Goal: Download file/media

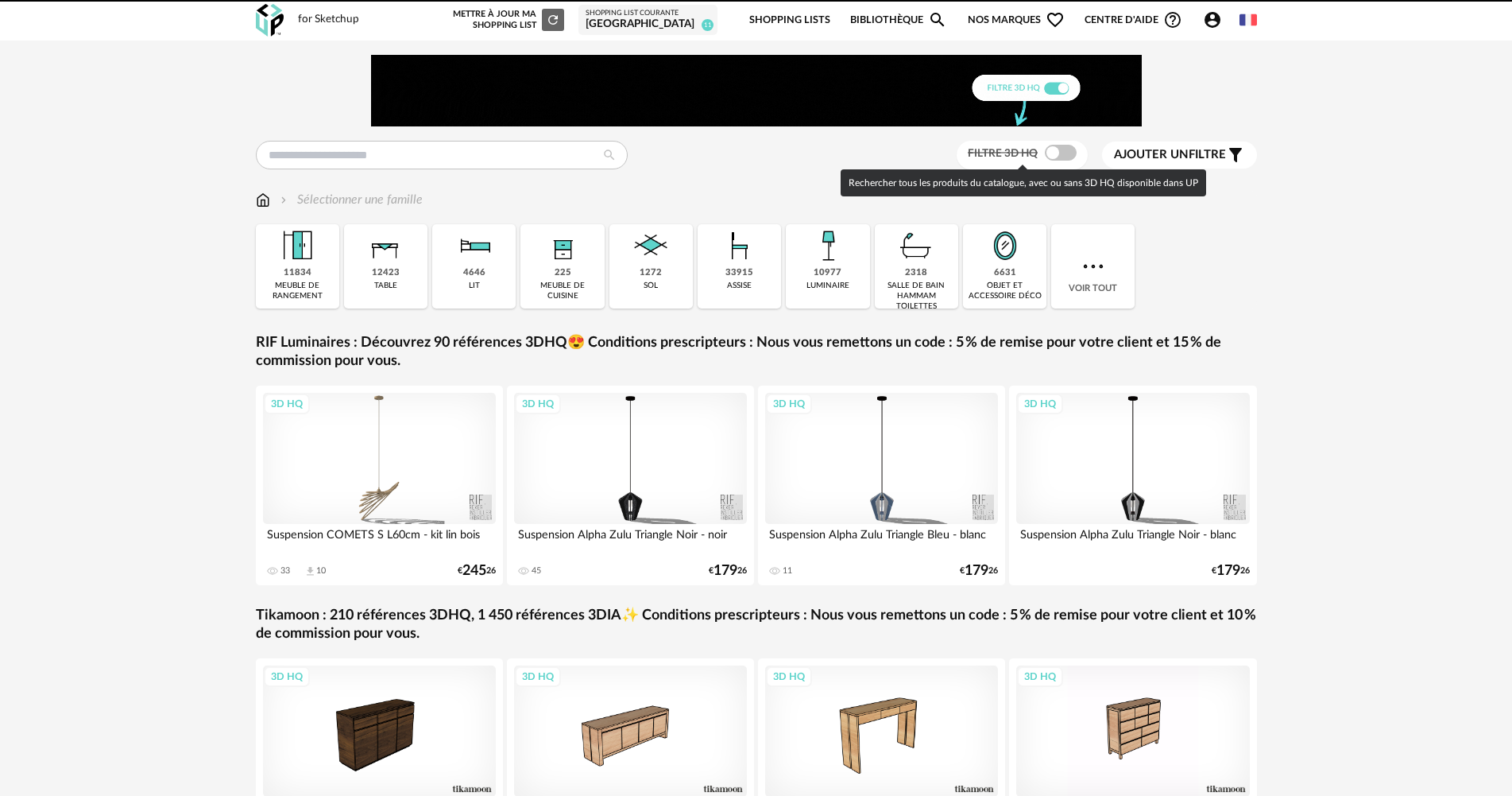
click at [1060, 154] on span at bounding box center [1061, 153] width 32 height 16
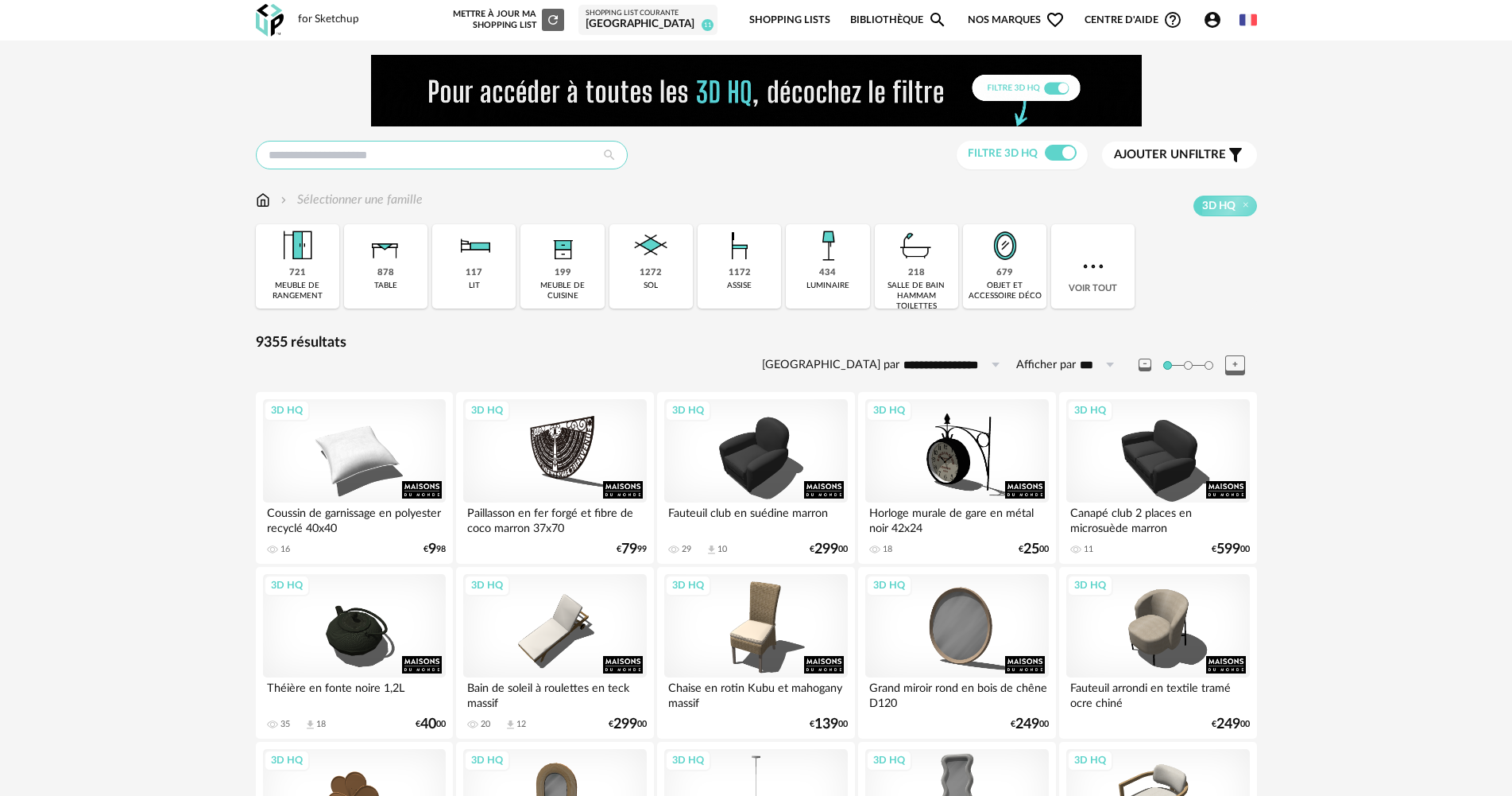
click at [395, 151] on input "text" at bounding box center [441, 155] width 372 height 29
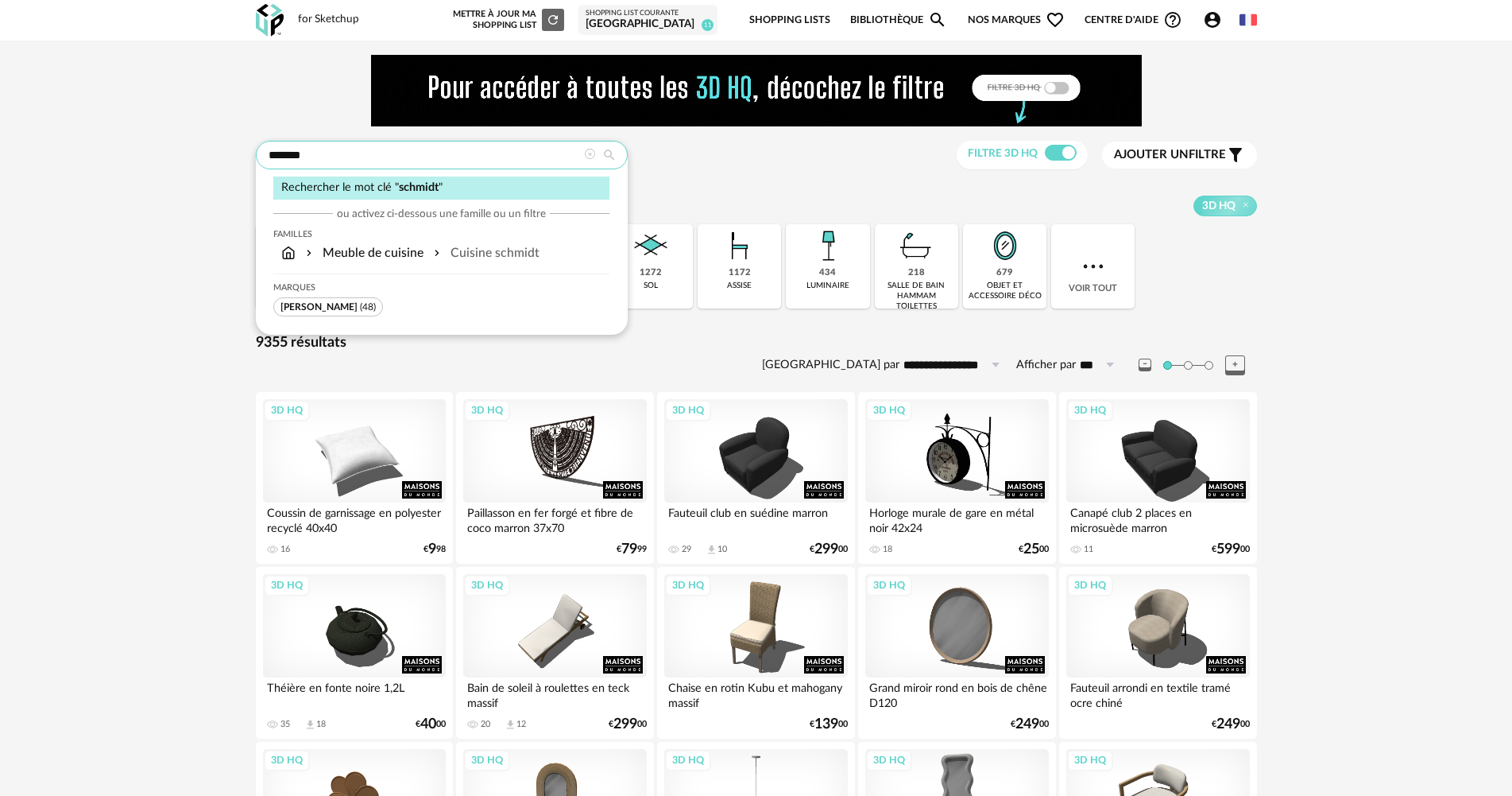
type input "*******"
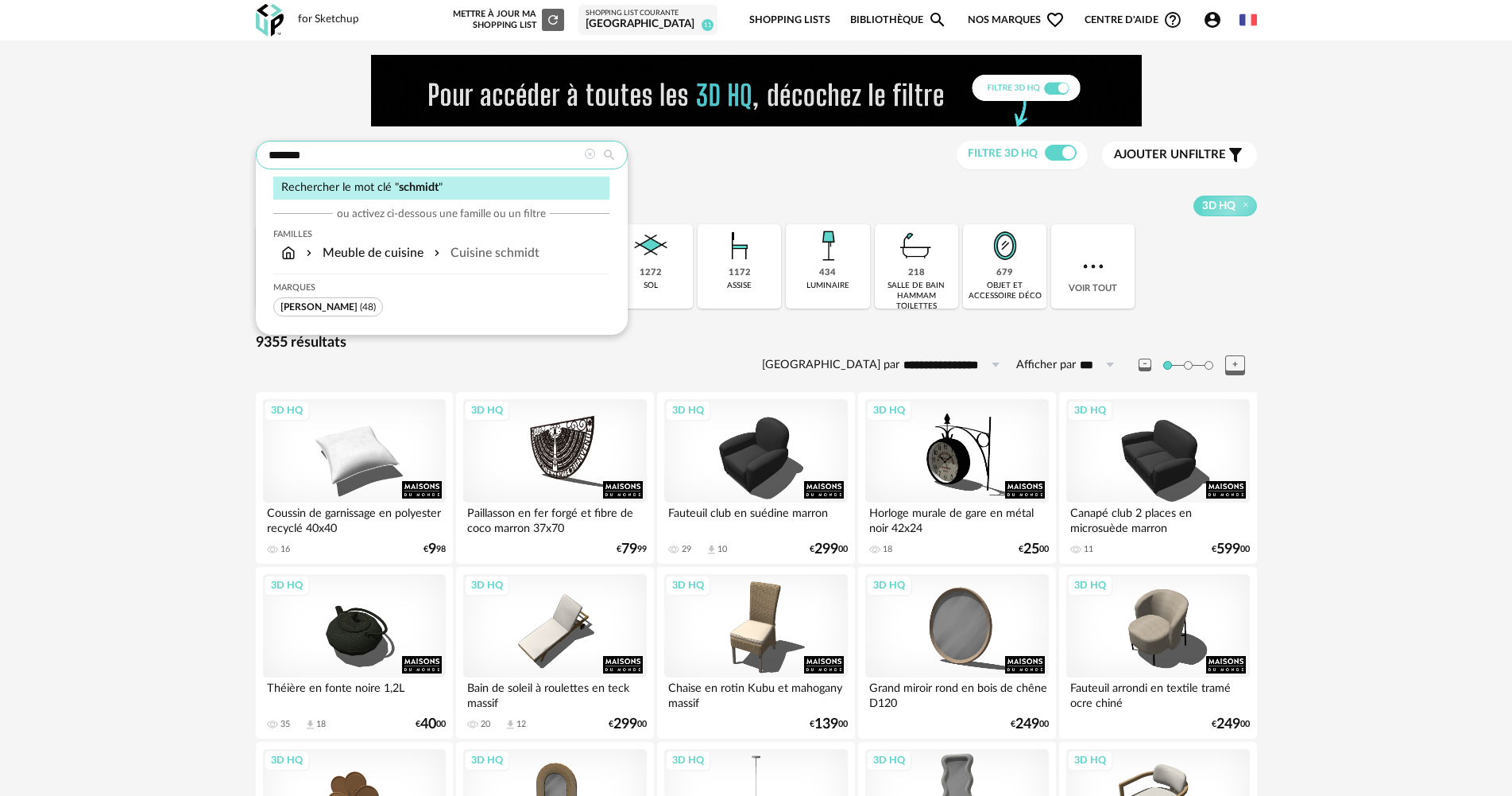
type input "**********"
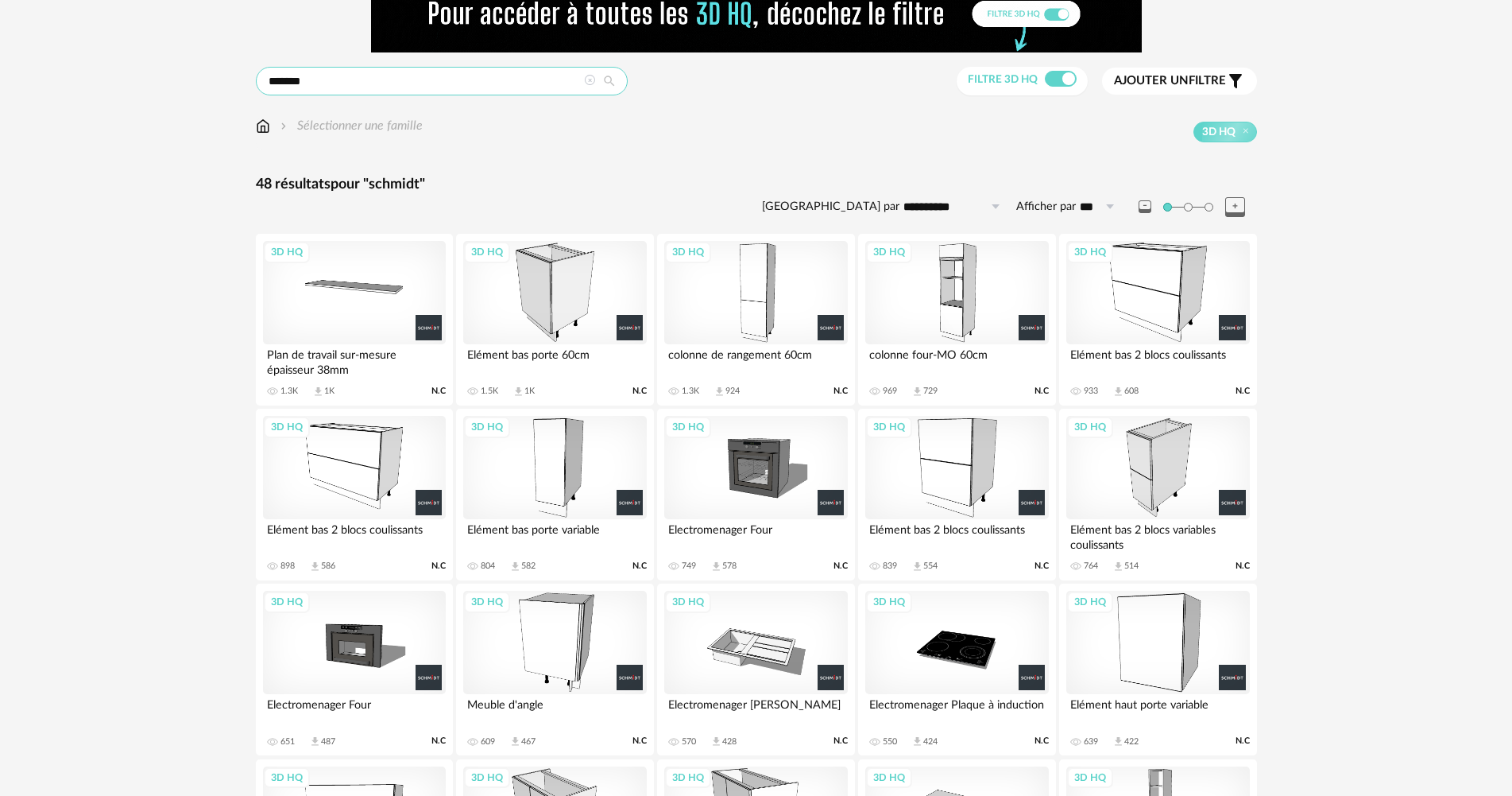
scroll to position [79, 0]
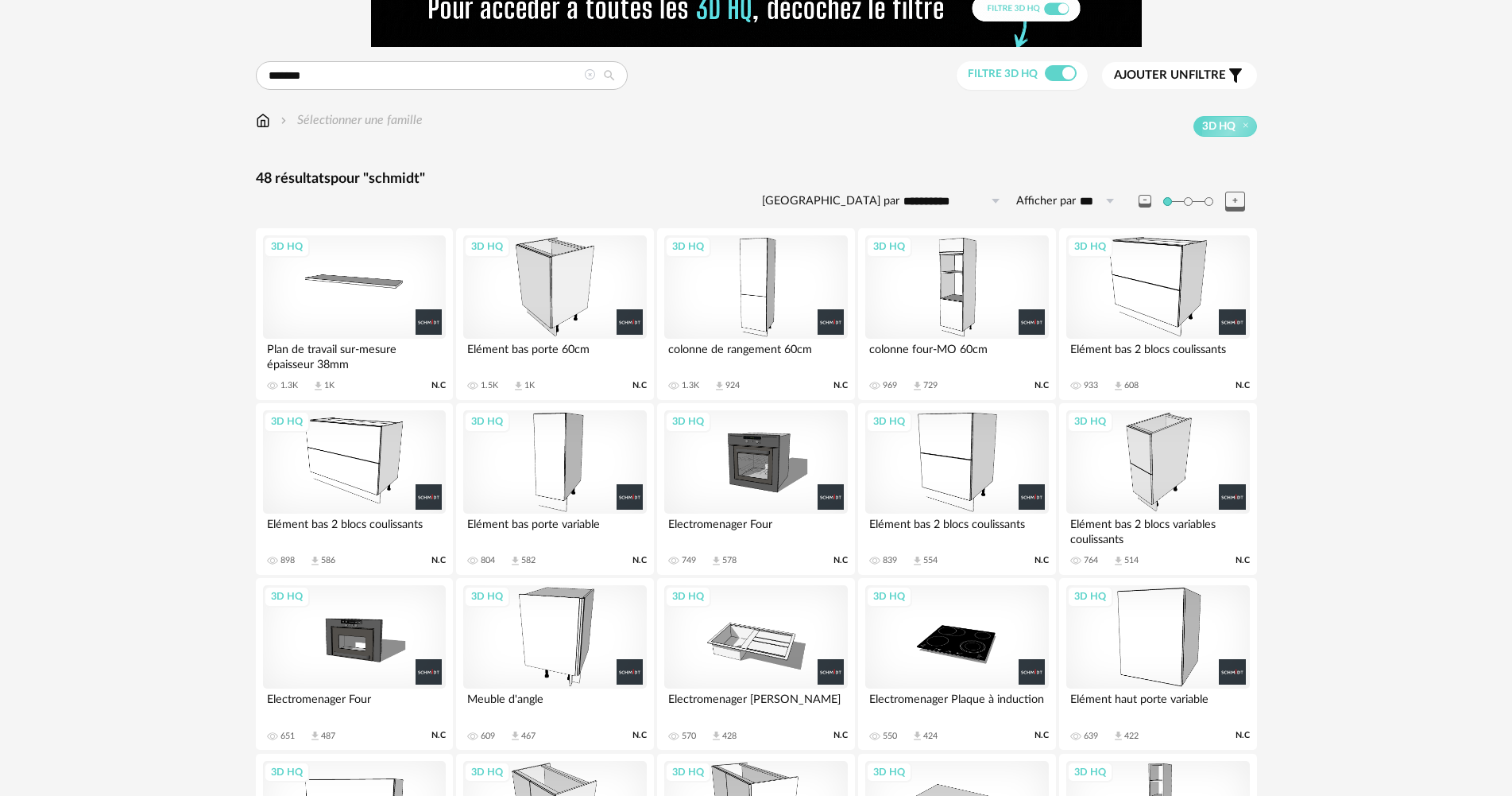
click at [973, 293] on div "3D HQ" at bounding box center [956, 286] width 182 height 103
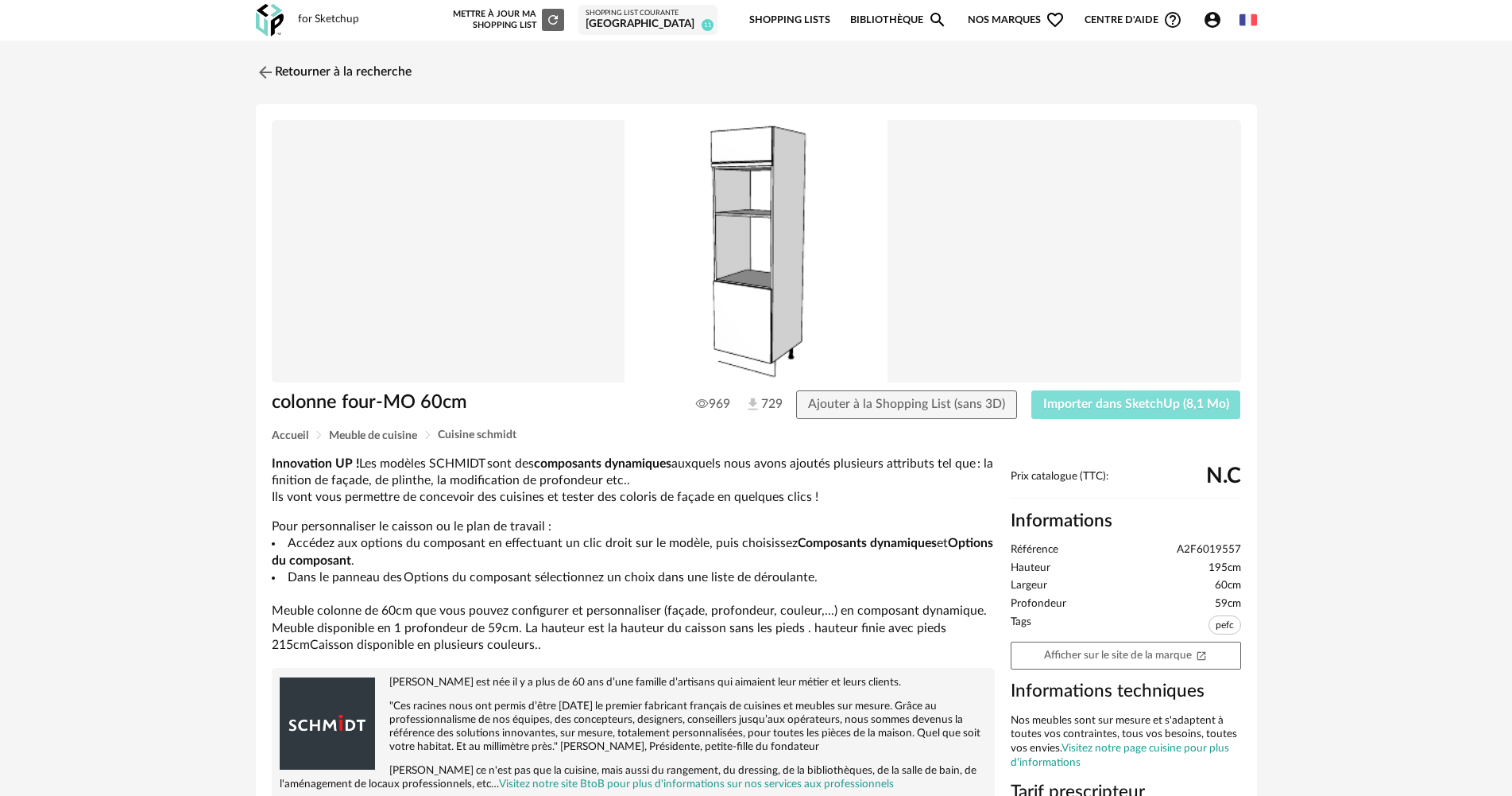
click at [1108, 398] on span "Importer dans SketchUp (8,1 Mo)" at bounding box center [1136, 403] width 186 height 13
click at [296, 72] on link "Retourner à la recherche" at bounding box center [329, 71] width 156 height 35
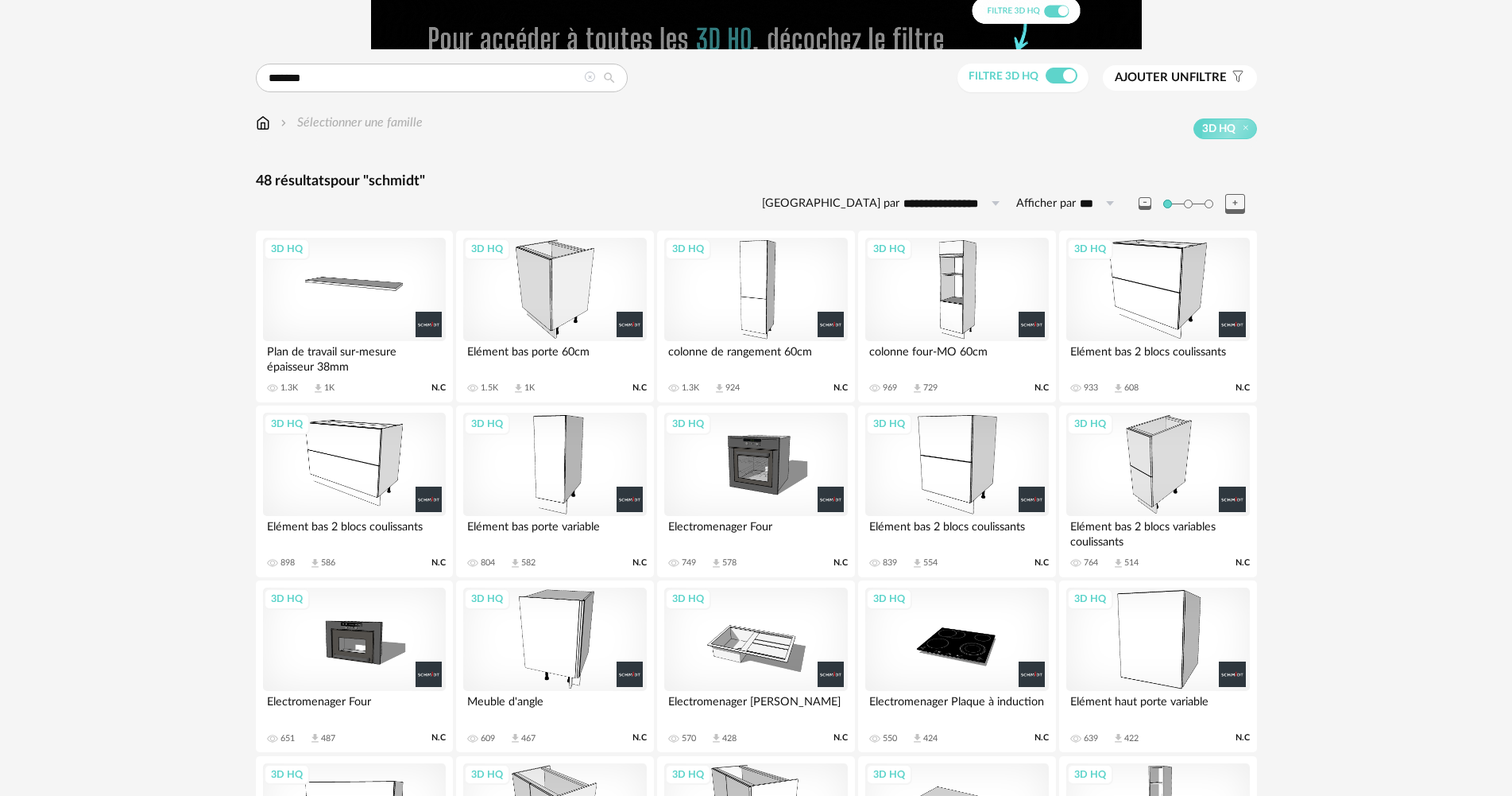
scroll to position [51, 0]
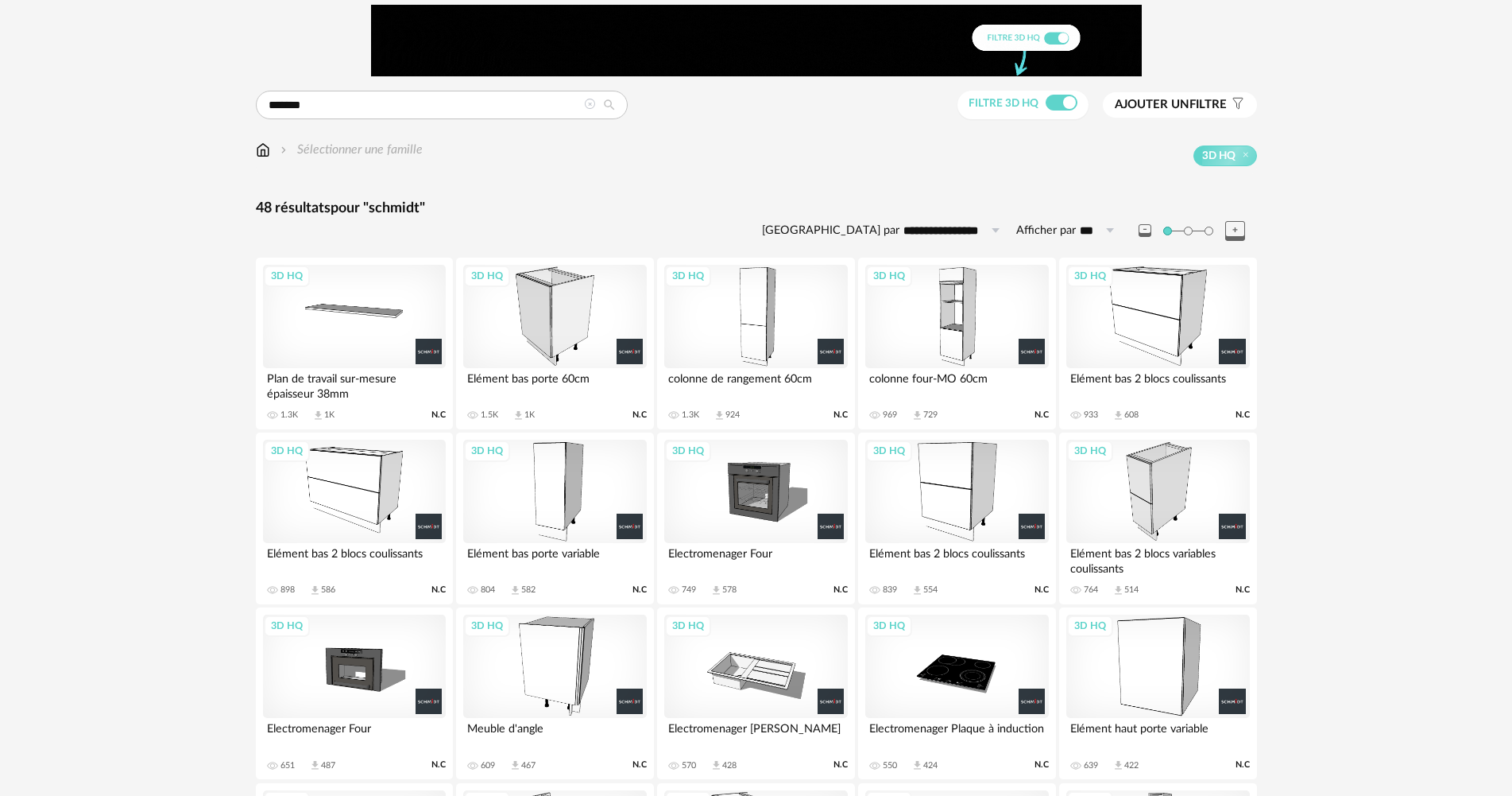
click at [760, 284] on div "3D HQ" at bounding box center [755, 316] width 182 height 103
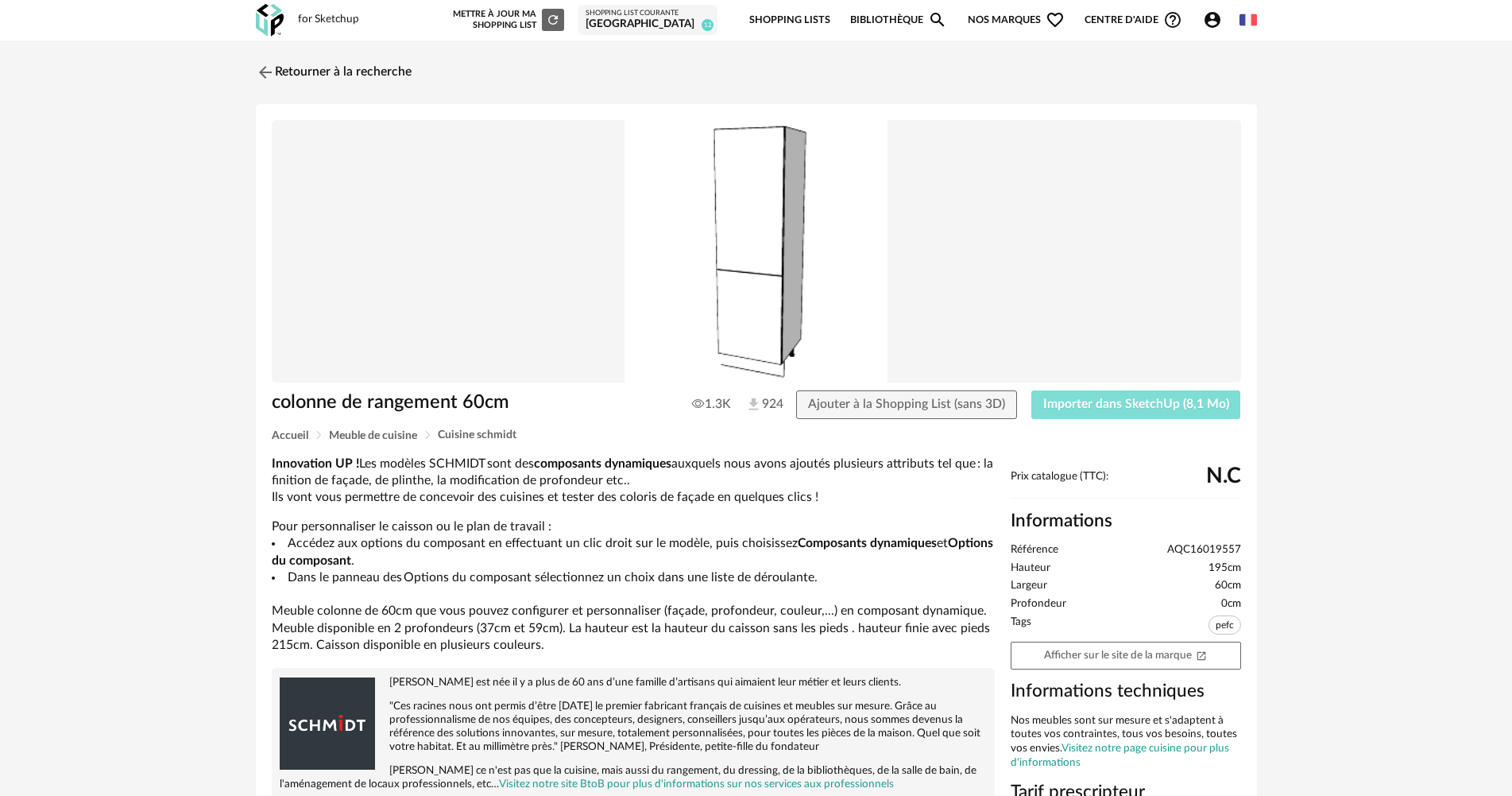
click at [1130, 399] on span "Importer dans SketchUp (8,1 Mo)" at bounding box center [1136, 403] width 186 height 13
click at [278, 72] on link "Retourner à la recherche" at bounding box center [329, 71] width 156 height 35
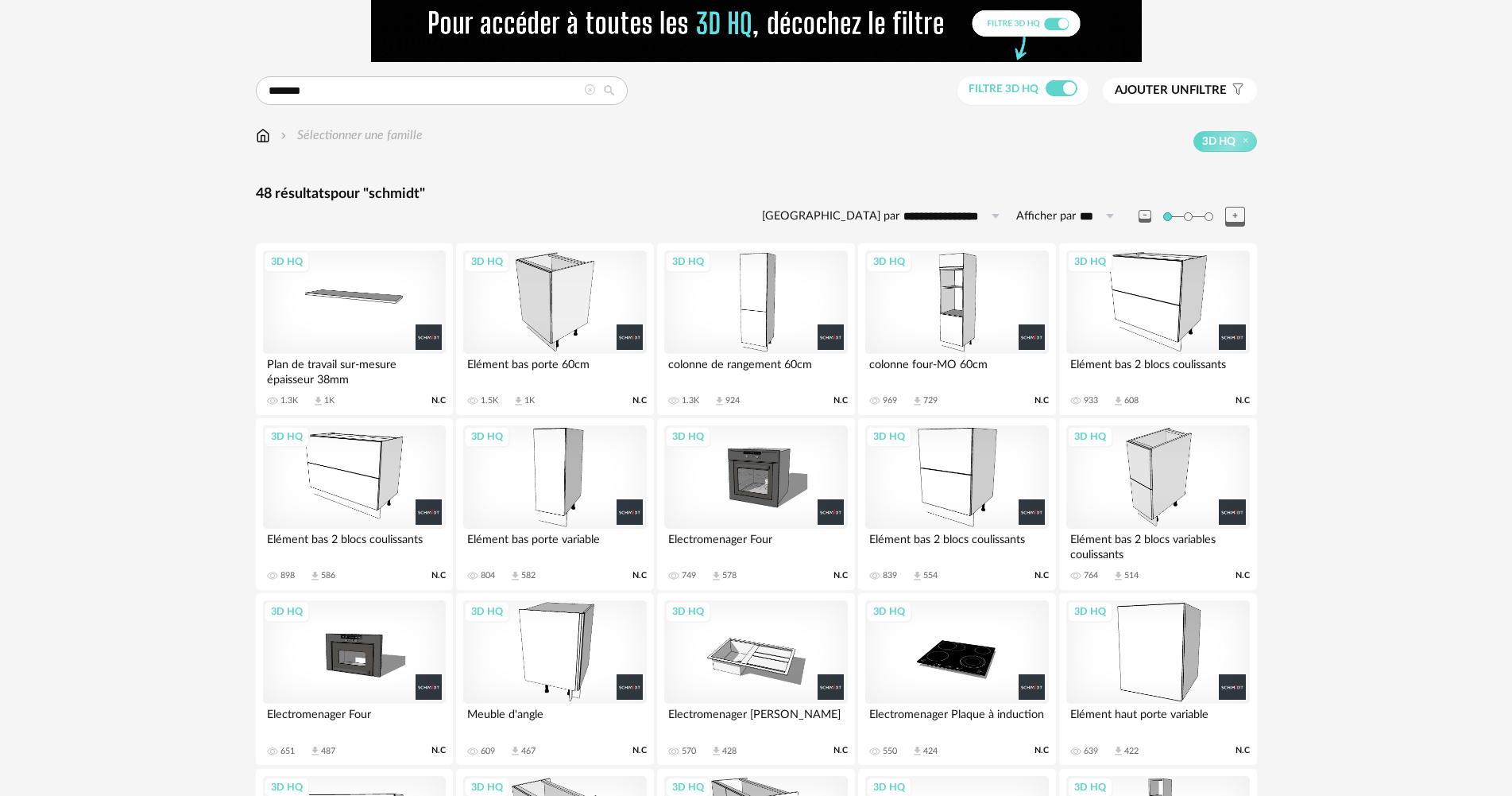
scroll to position [79, 0]
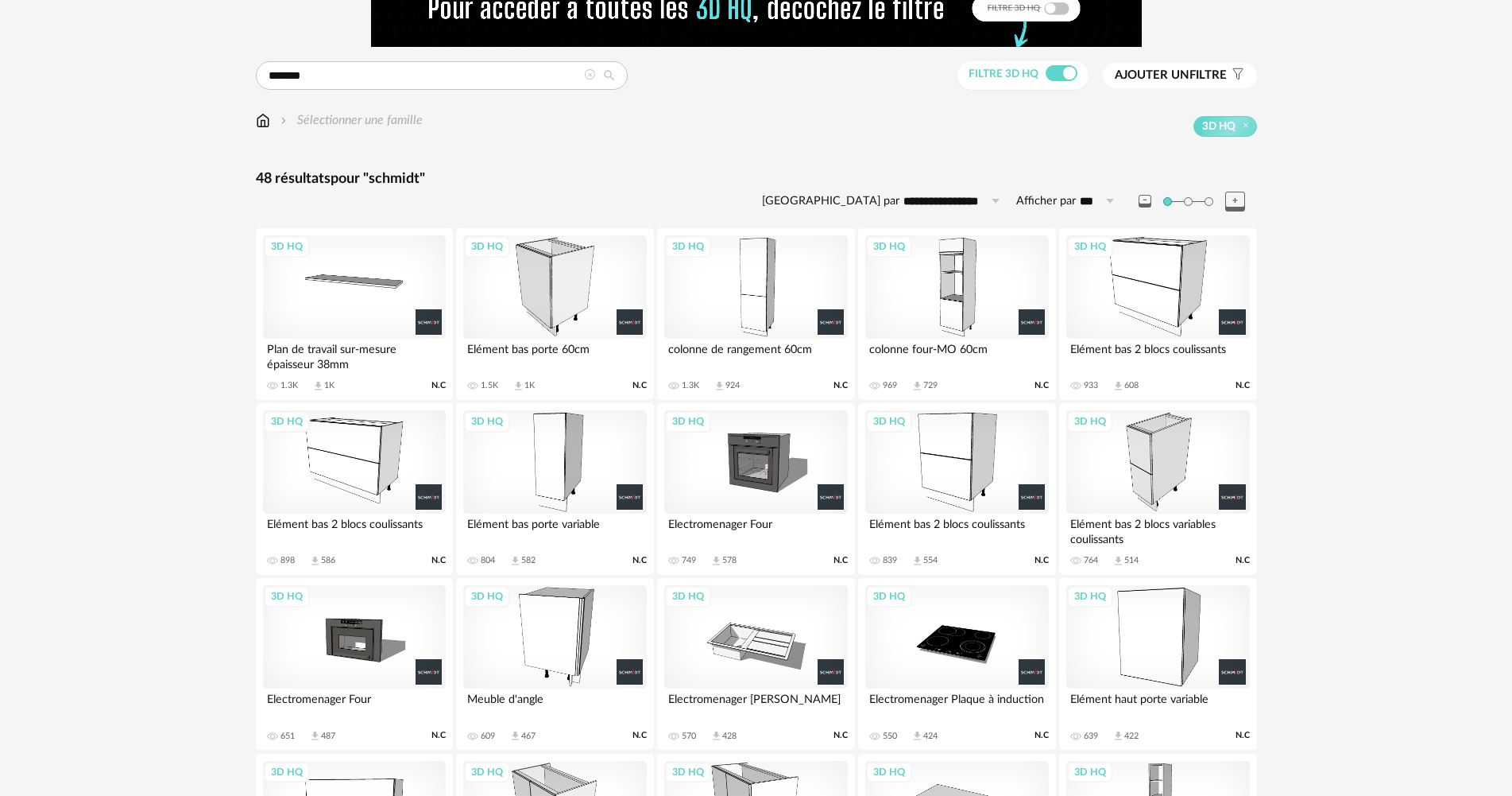
click at [533, 460] on div "3D HQ" at bounding box center [555, 462] width 182 height 103
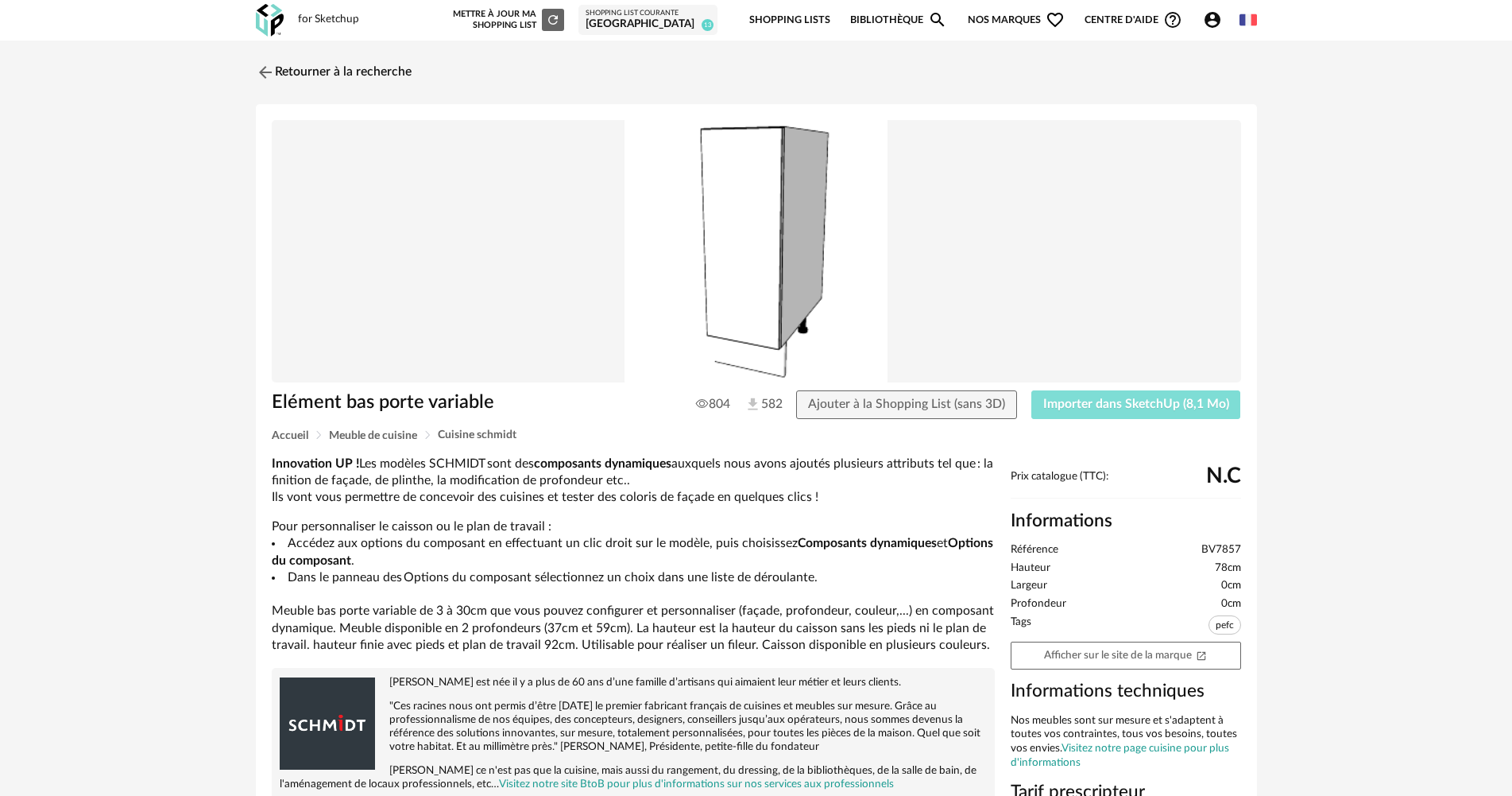
click at [1172, 403] on span "Importer dans SketchUp (8,1 Mo)" at bounding box center [1136, 403] width 186 height 13
click at [266, 68] on img at bounding box center [263, 71] width 23 height 23
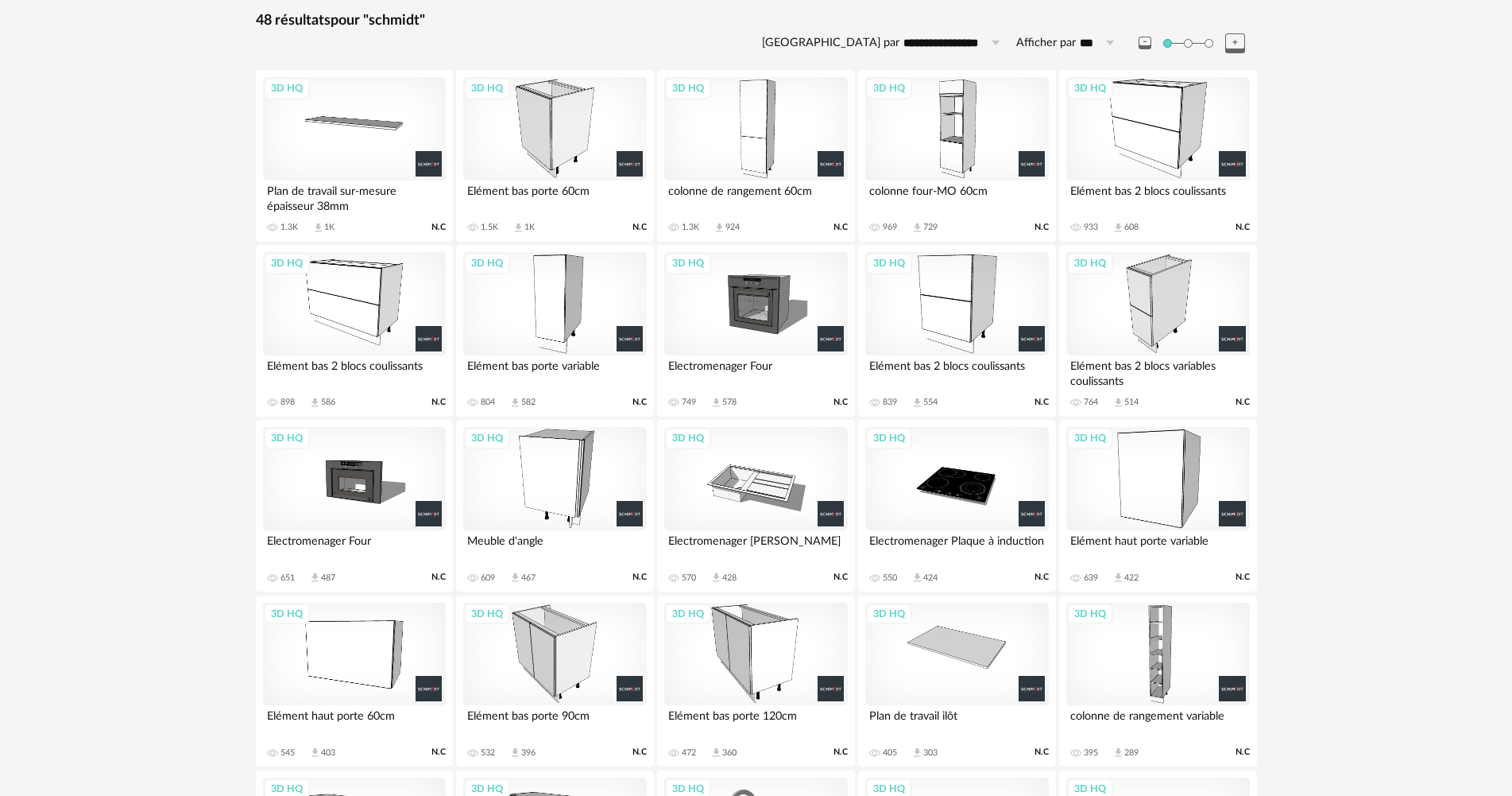
scroll to position [239, 0]
click at [493, 147] on div "3D HQ" at bounding box center [555, 128] width 182 height 103
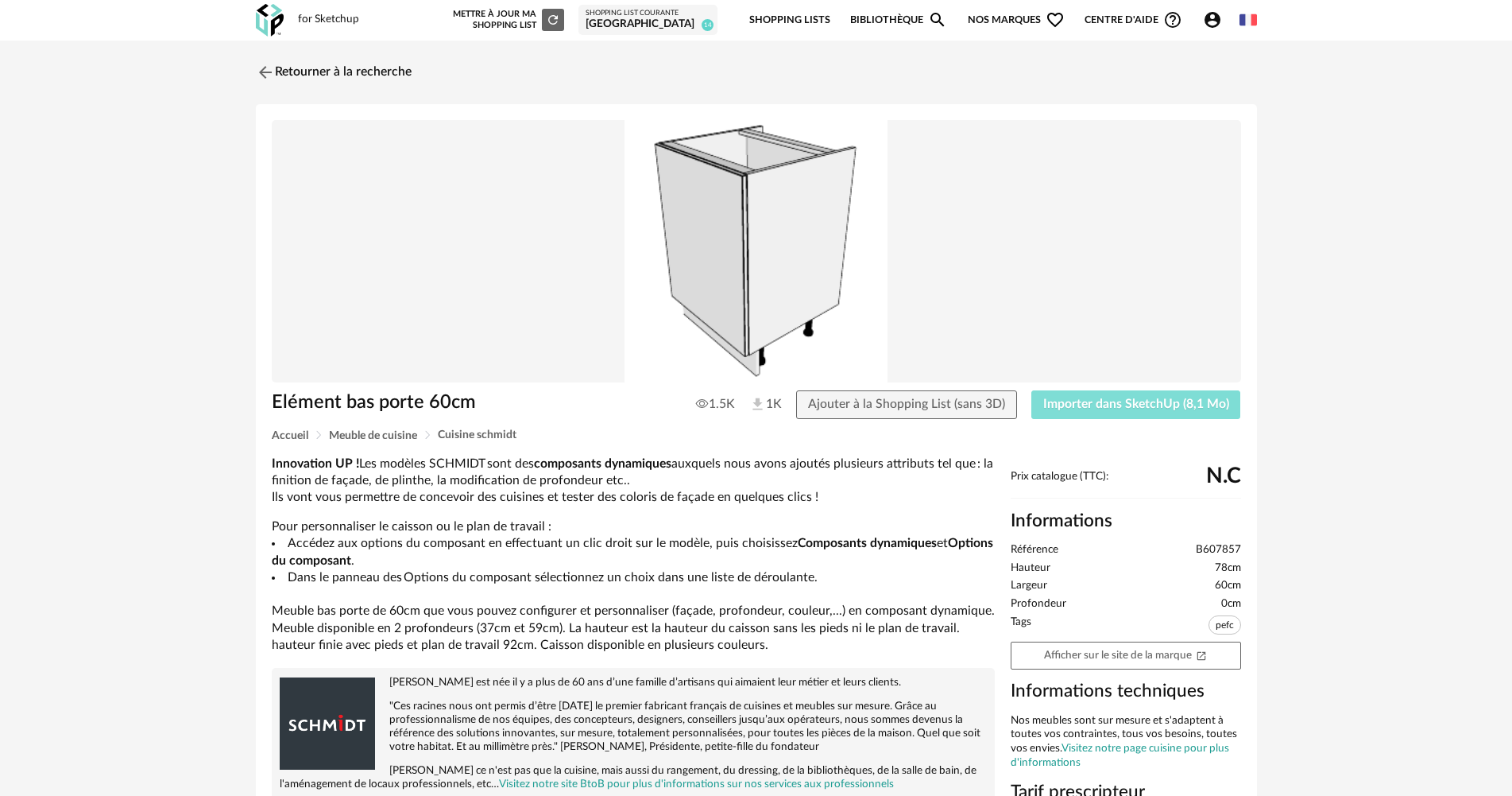
click at [1170, 407] on span "Importer dans SketchUp (8,1 Mo)" at bounding box center [1136, 403] width 186 height 13
click at [268, 75] on img at bounding box center [263, 71] width 23 height 23
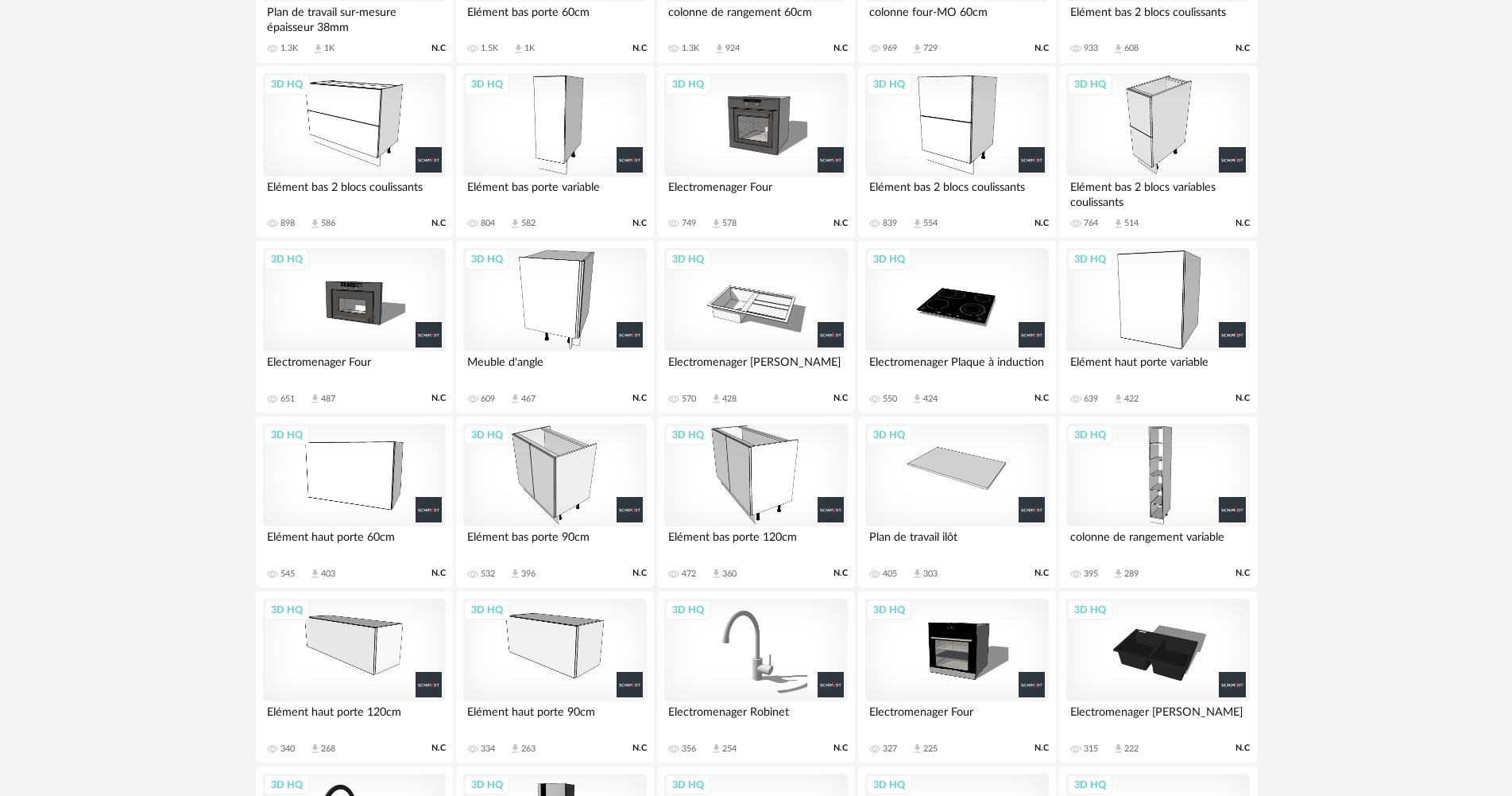
scroll to position [159, 0]
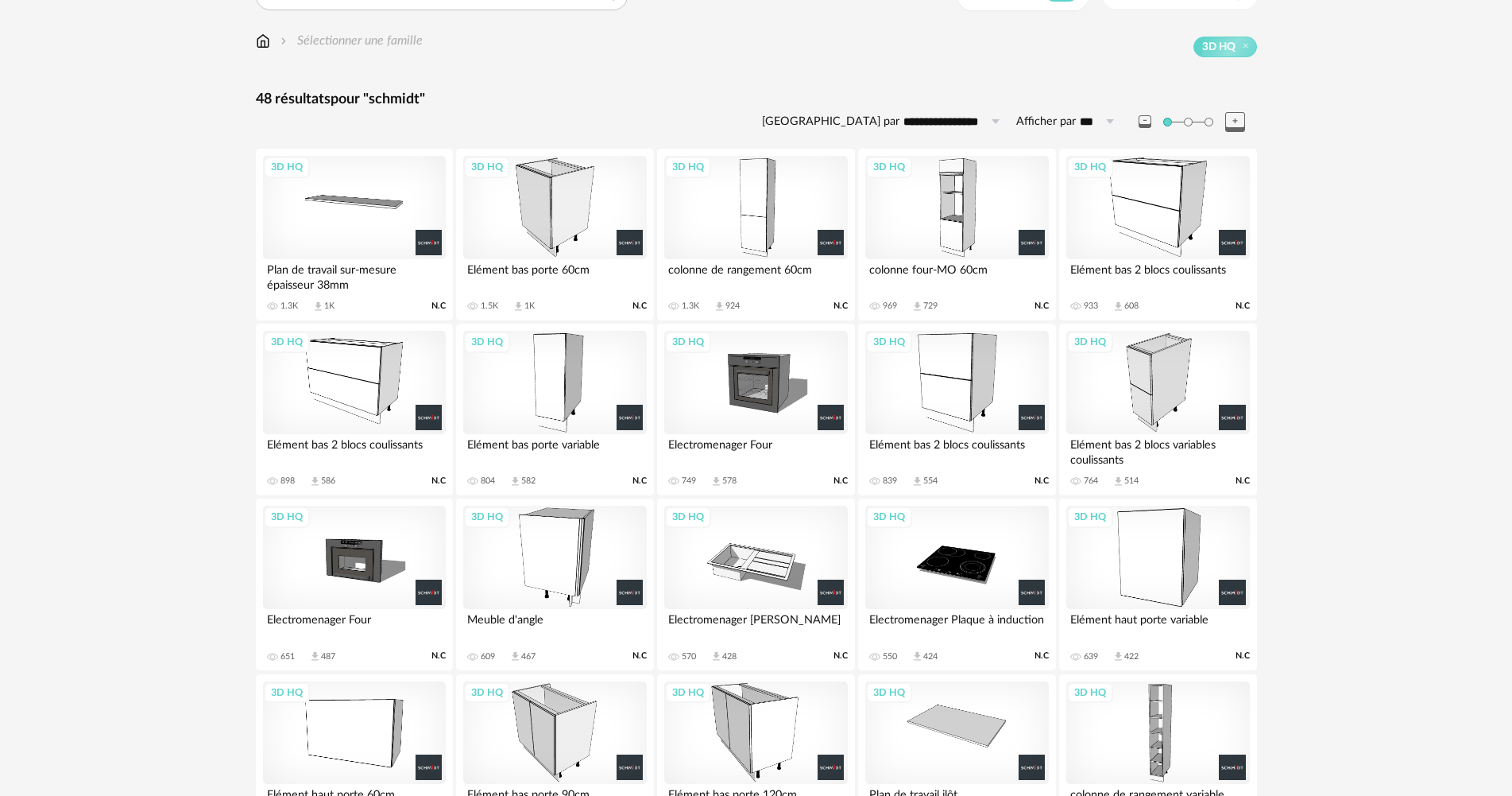
click at [330, 411] on div "3D HQ" at bounding box center [354, 383] width 182 height 103
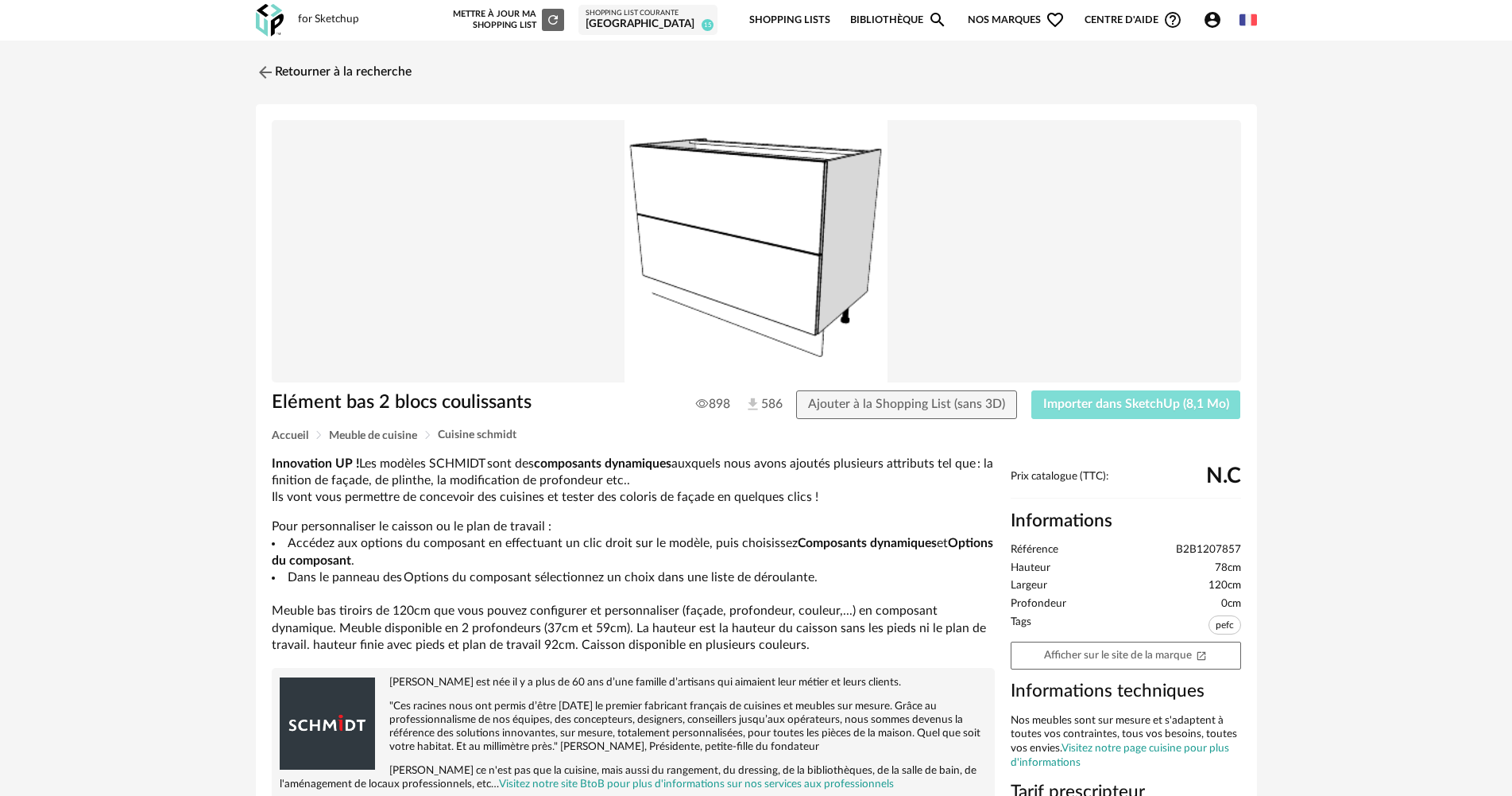
click at [1109, 404] on span "Importer dans SketchUp (8,1 Mo)" at bounding box center [1136, 403] width 186 height 13
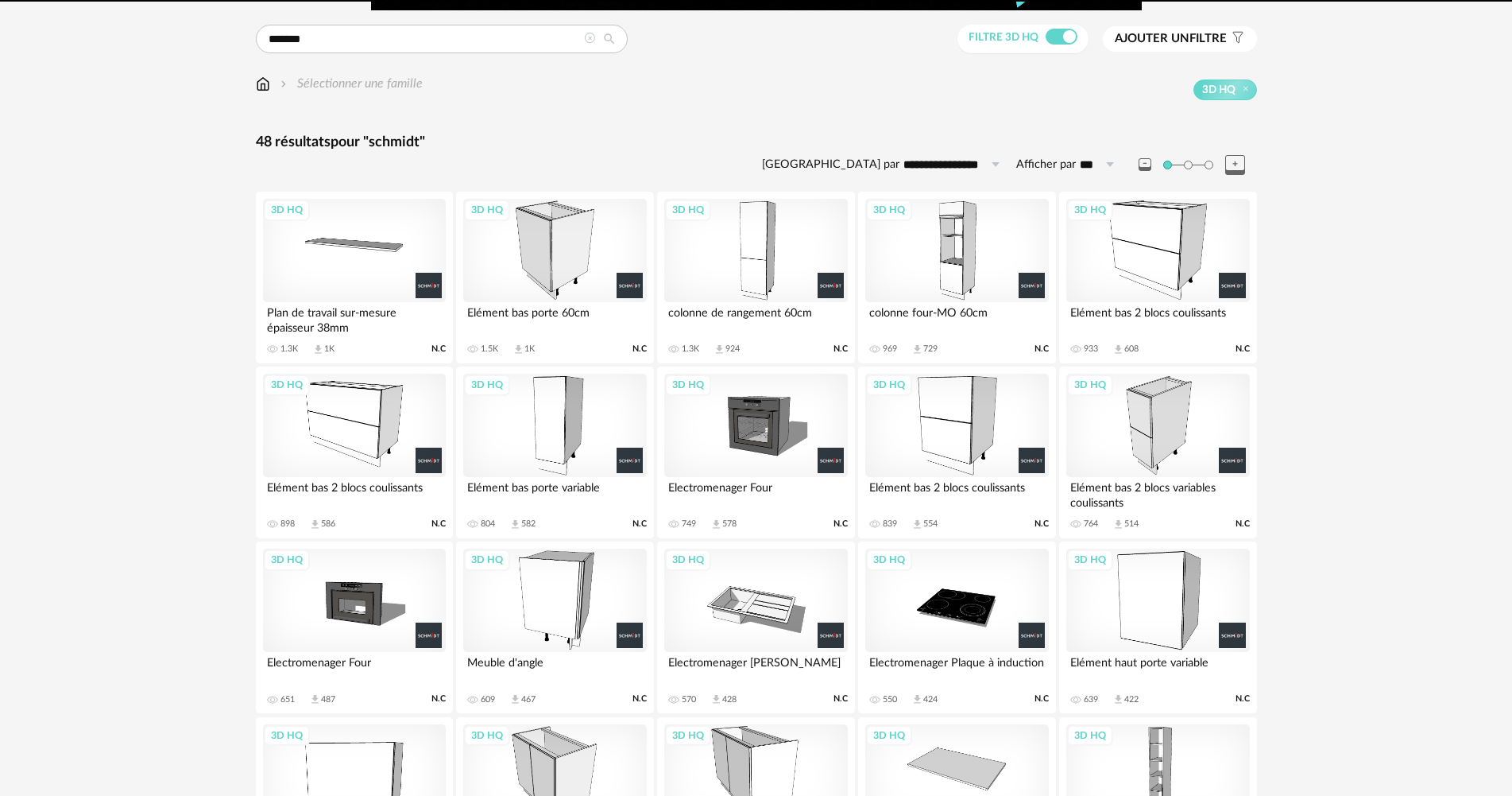
scroll to position [106, 0]
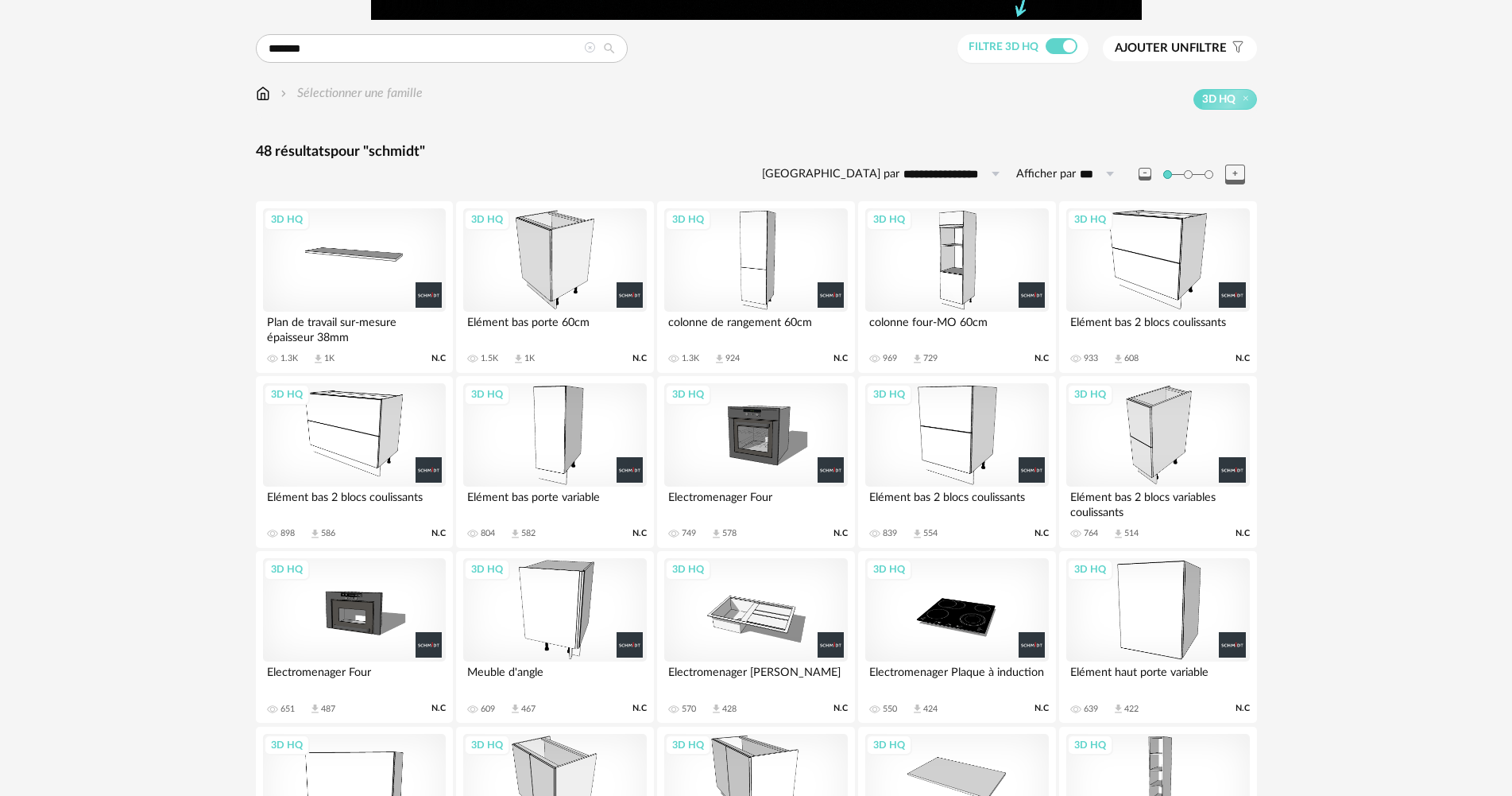
click at [1148, 252] on div "3D HQ" at bounding box center [1157, 260] width 182 height 103
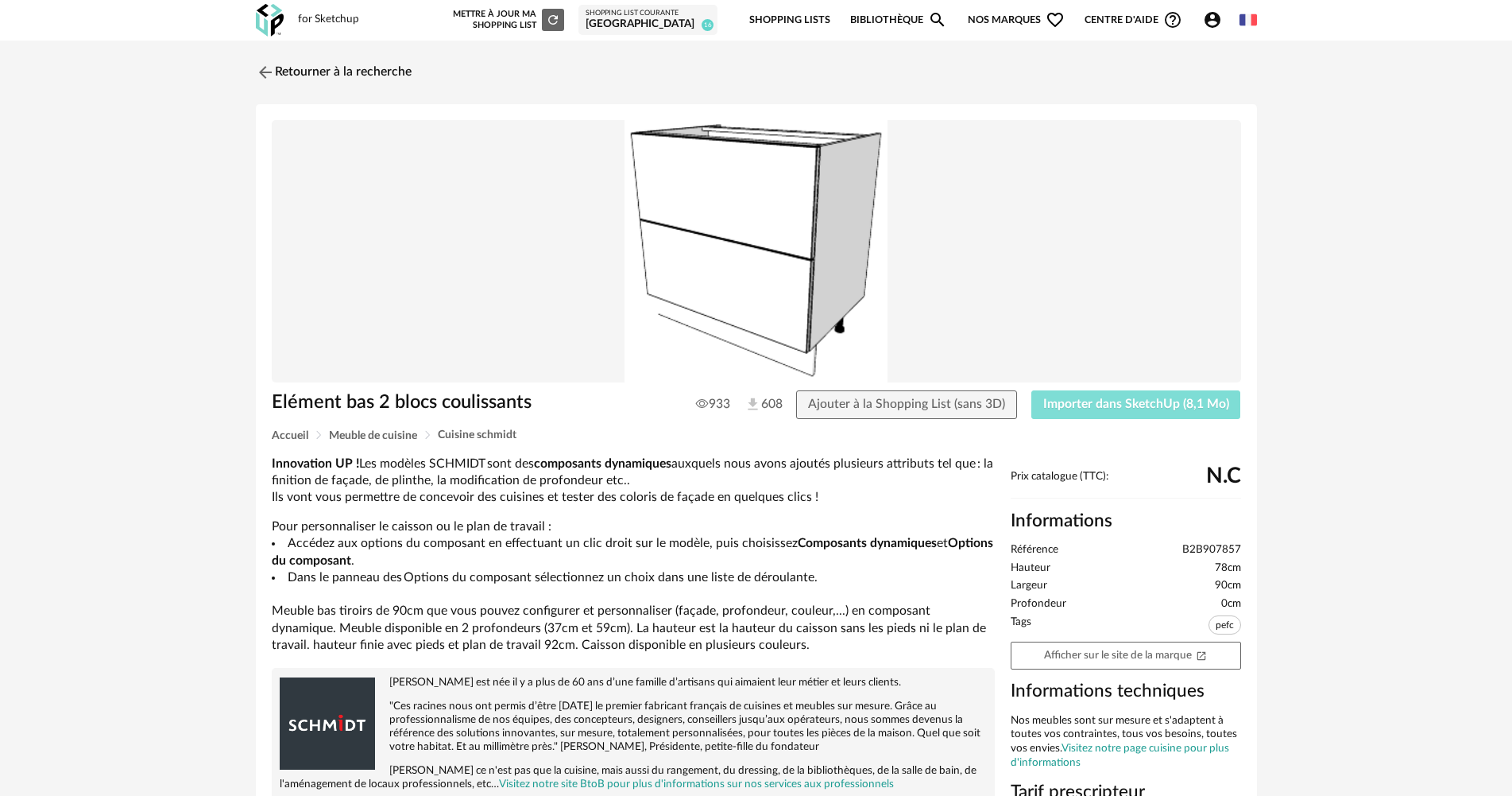
click at [1141, 401] on span "Importer dans SketchUp (8,1 Mo)" at bounding box center [1136, 403] width 186 height 13
click at [284, 74] on link "Retourner à la recherche" at bounding box center [329, 71] width 156 height 35
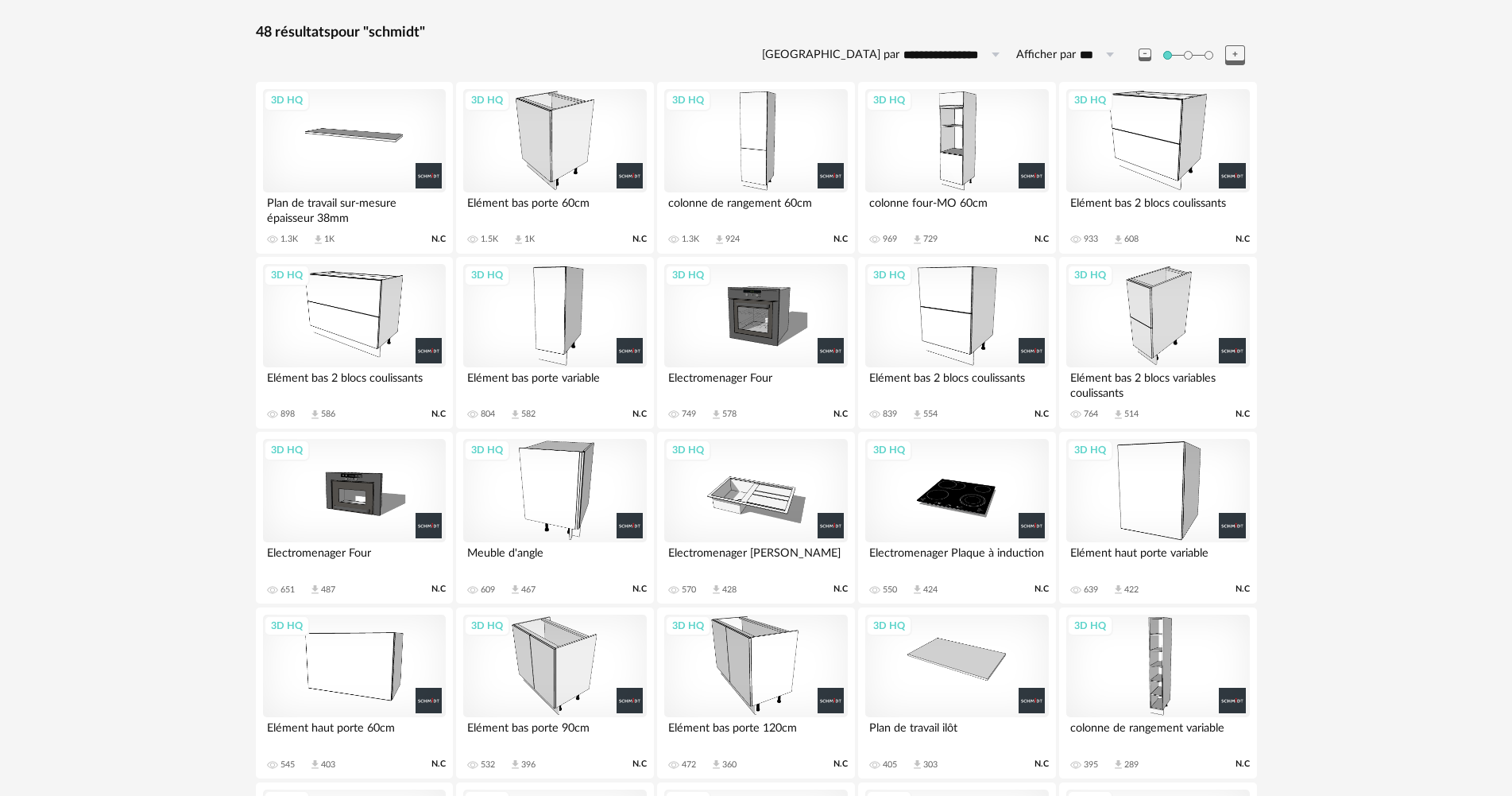
scroll to position [239, 0]
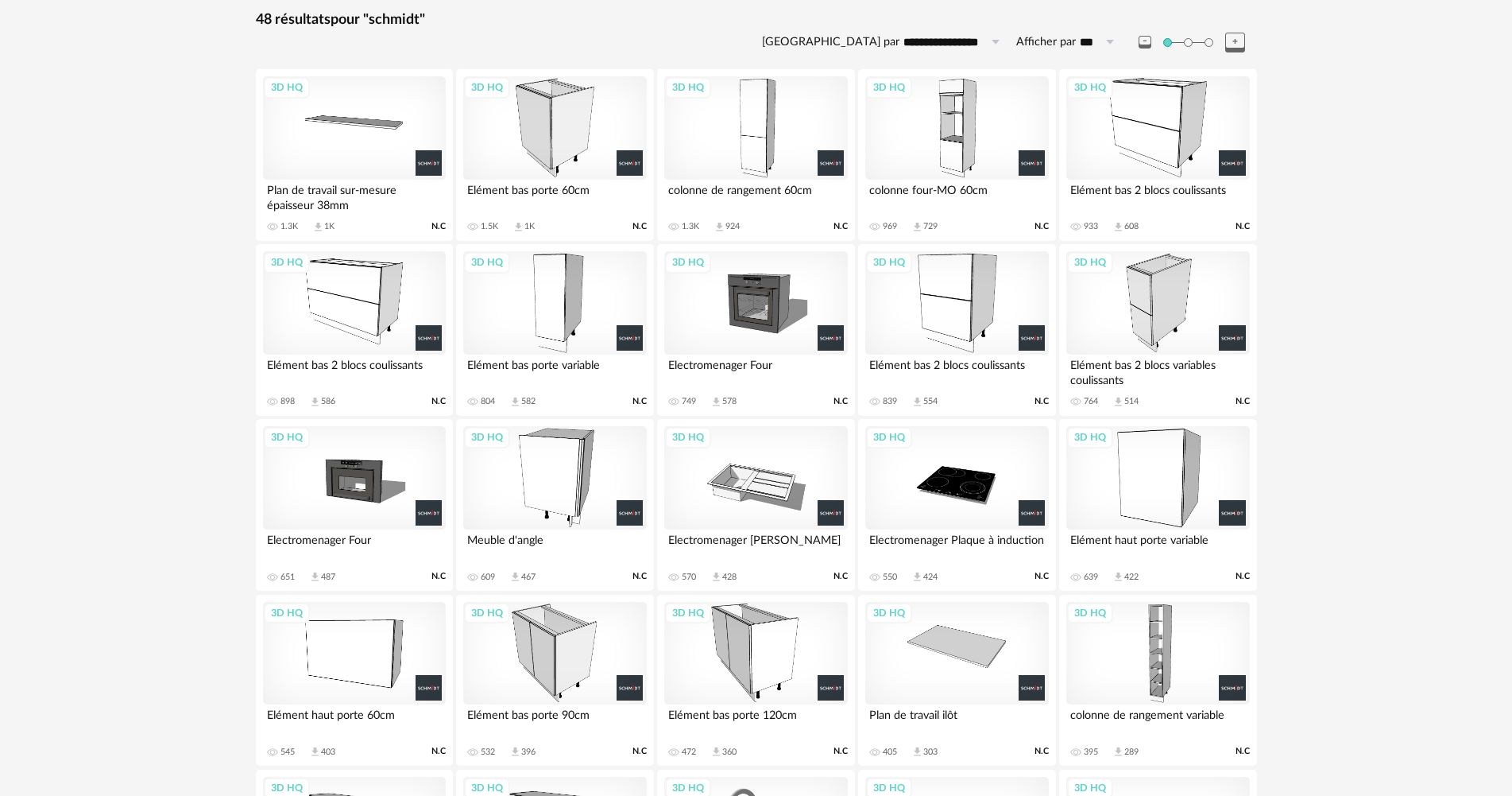
click at [325, 295] on div "3D HQ" at bounding box center [354, 302] width 182 height 103
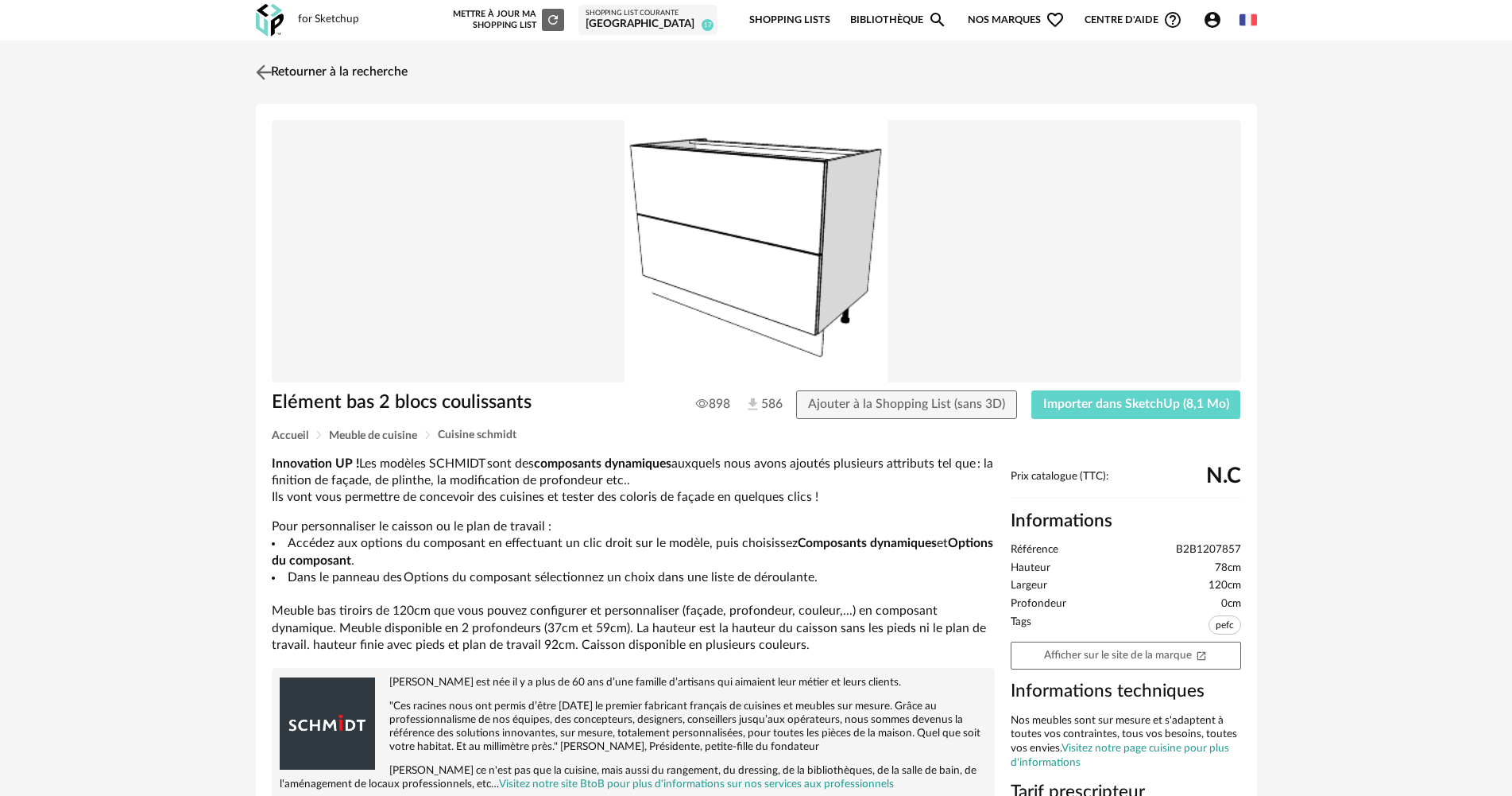
click at [262, 79] on img at bounding box center [263, 71] width 23 height 23
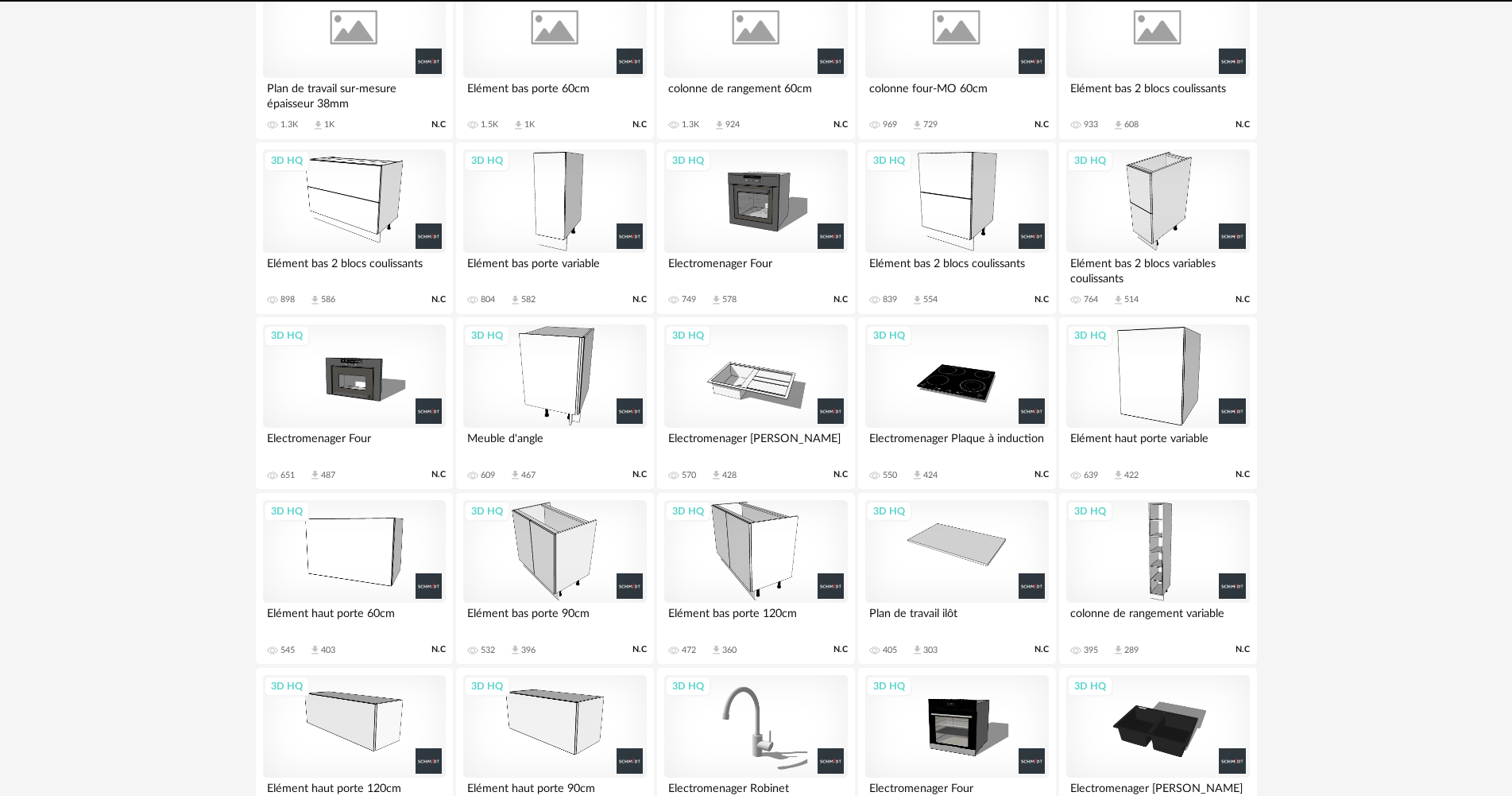
scroll to position [233, 0]
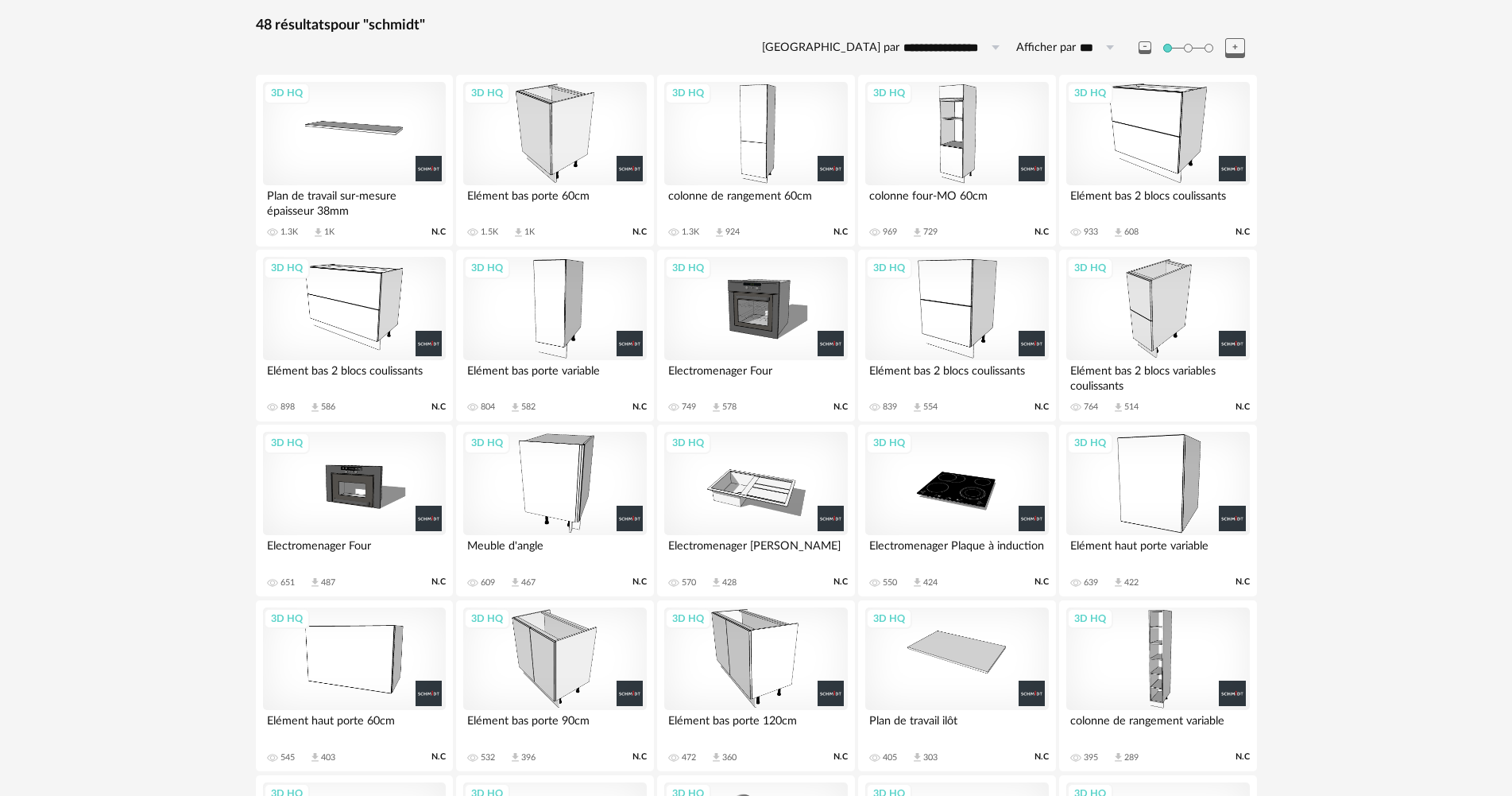
click at [1142, 165] on div "3D HQ" at bounding box center [1157, 134] width 182 height 103
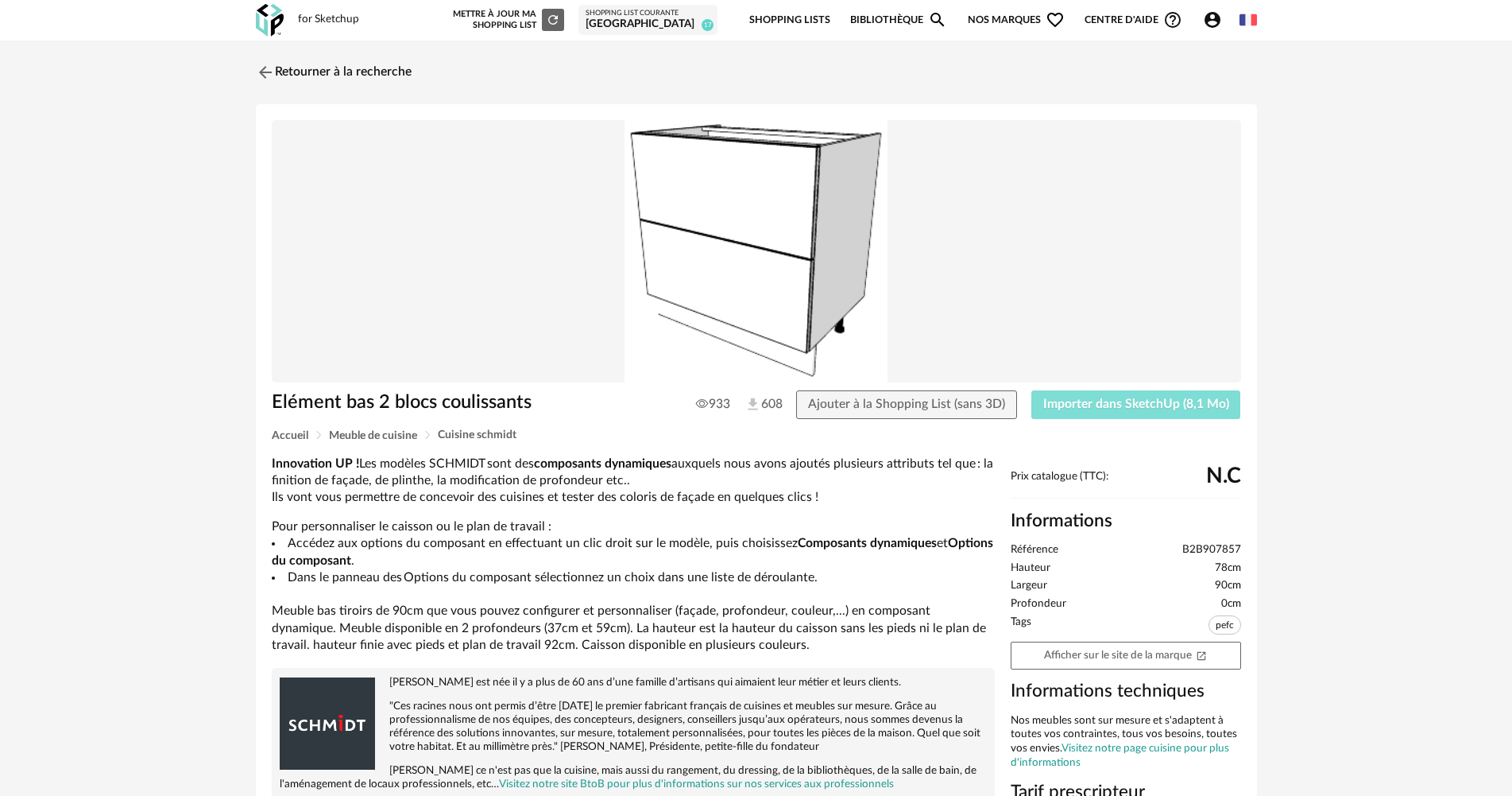
click at [1144, 406] on span "Importer dans SketchUp (8,1 Mo)" at bounding box center [1136, 403] width 186 height 13
drag, startPoint x: 385, startPoint y: 66, endPoint x: 395, endPoint y: 86, distance: 22.4
click at [385, 65] on link "Retourner à la recherche" at bounding box center [329, 71] width 156 height 35
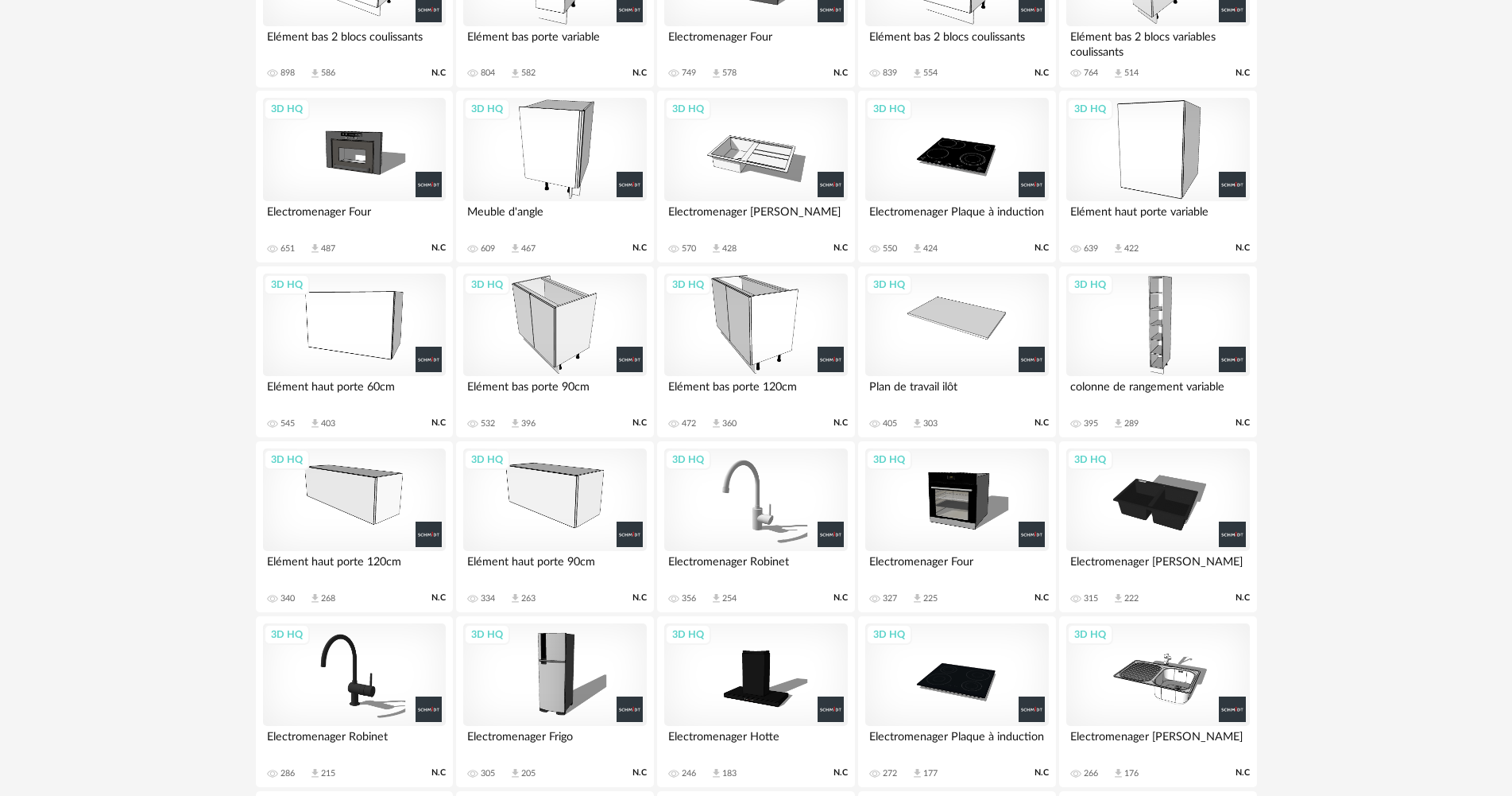
scroll to position [636, 0]
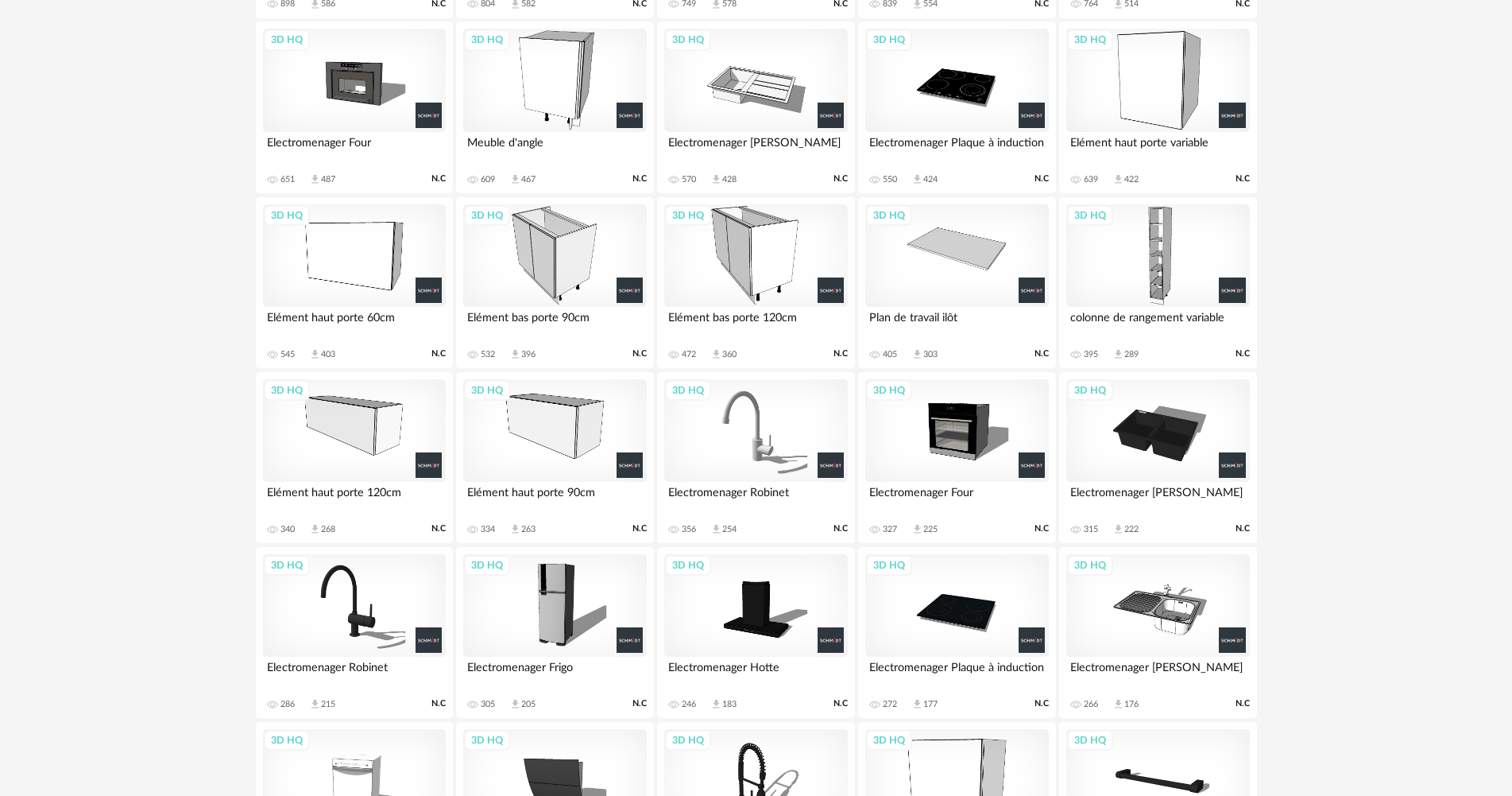
click at [341, 291] on div "3D HQ" at bounding box center [354, 256] width 182 height 103
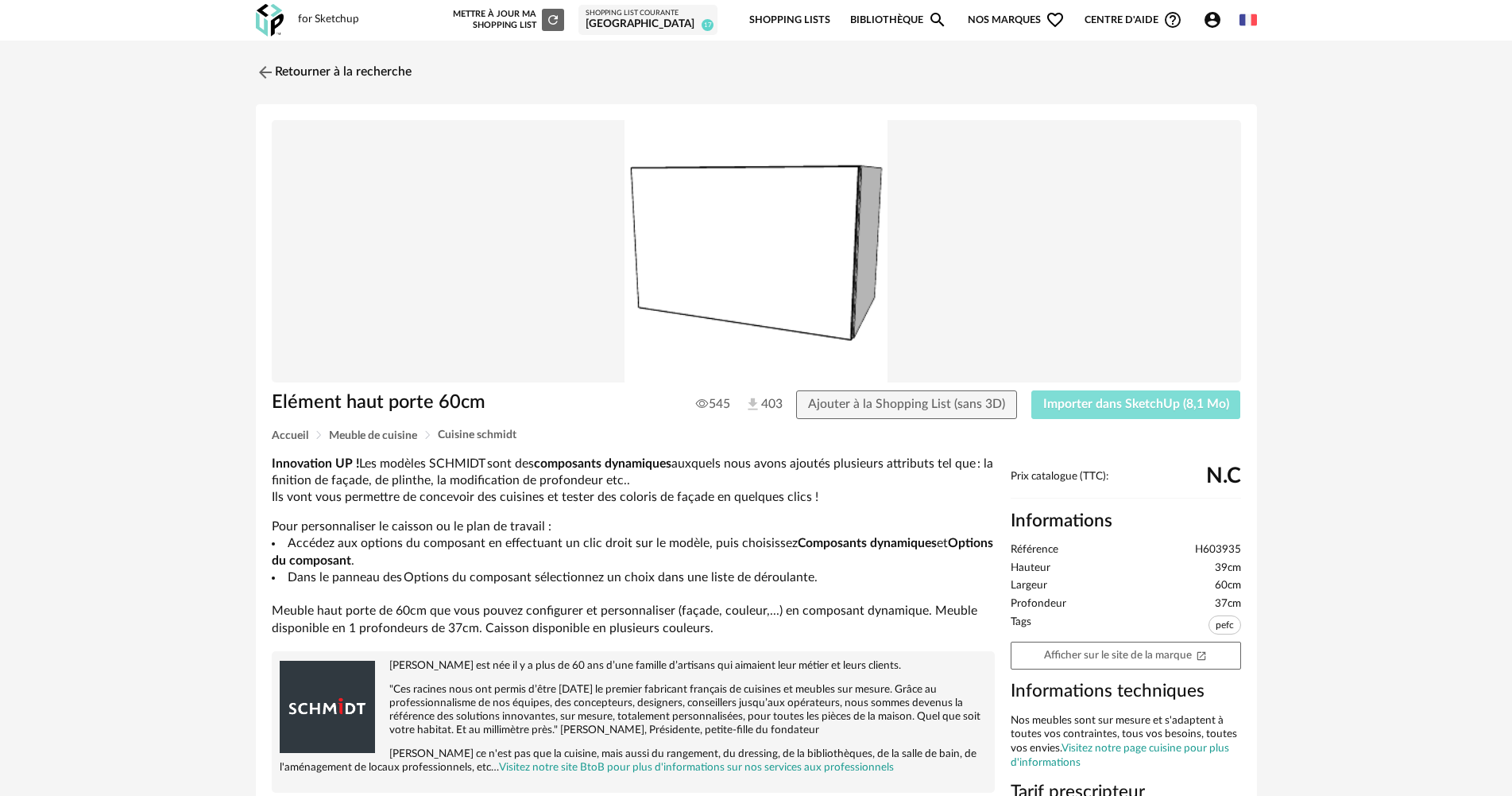
click at [1150, 399] on span "Importer dans SketchUp (8,1 Mo)" at bounding box center [1136, 403] width 186 height 13
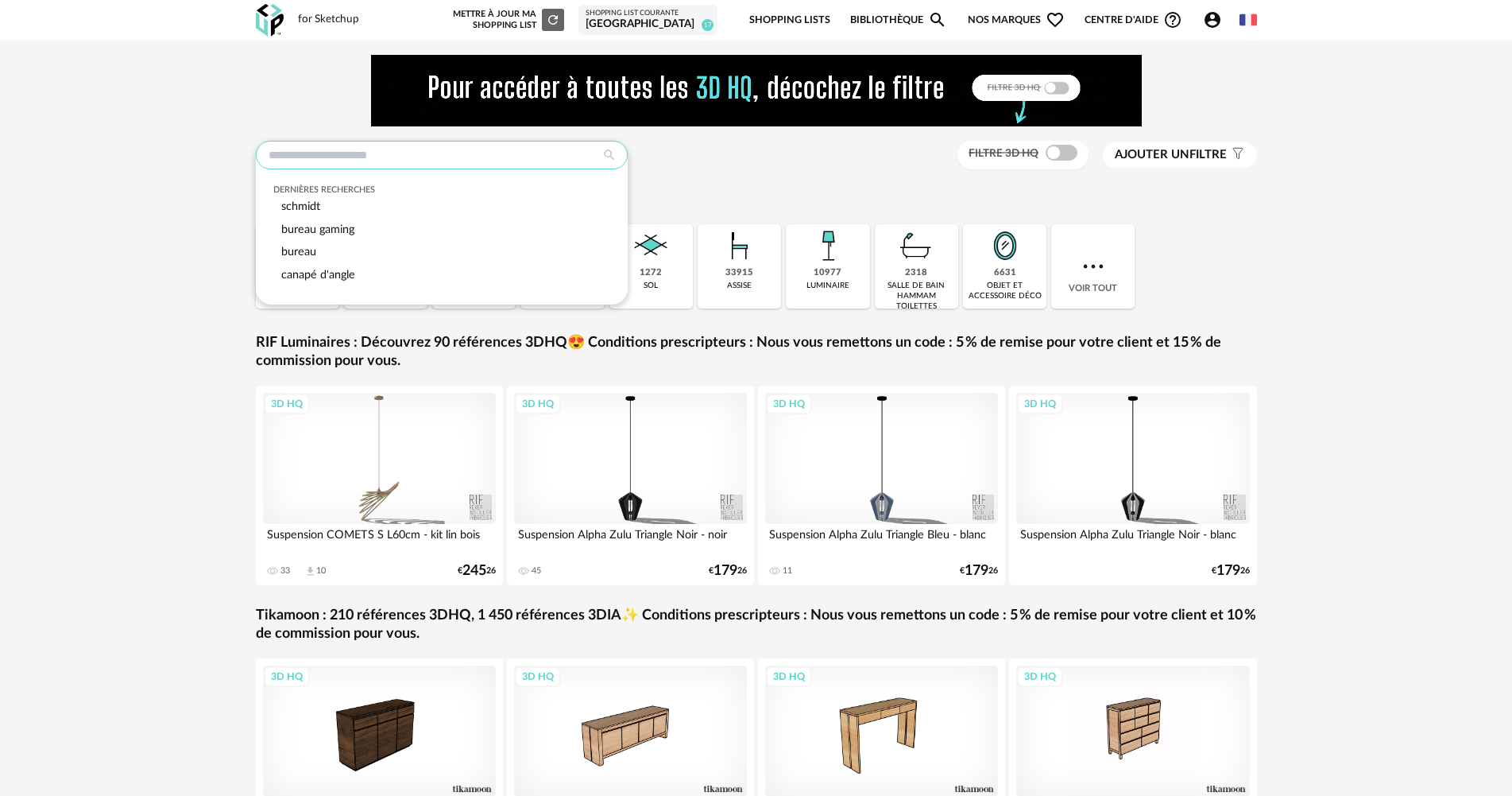
click at [471, 151] on input "text" at bounding box center [441, 155] width 372 height 29
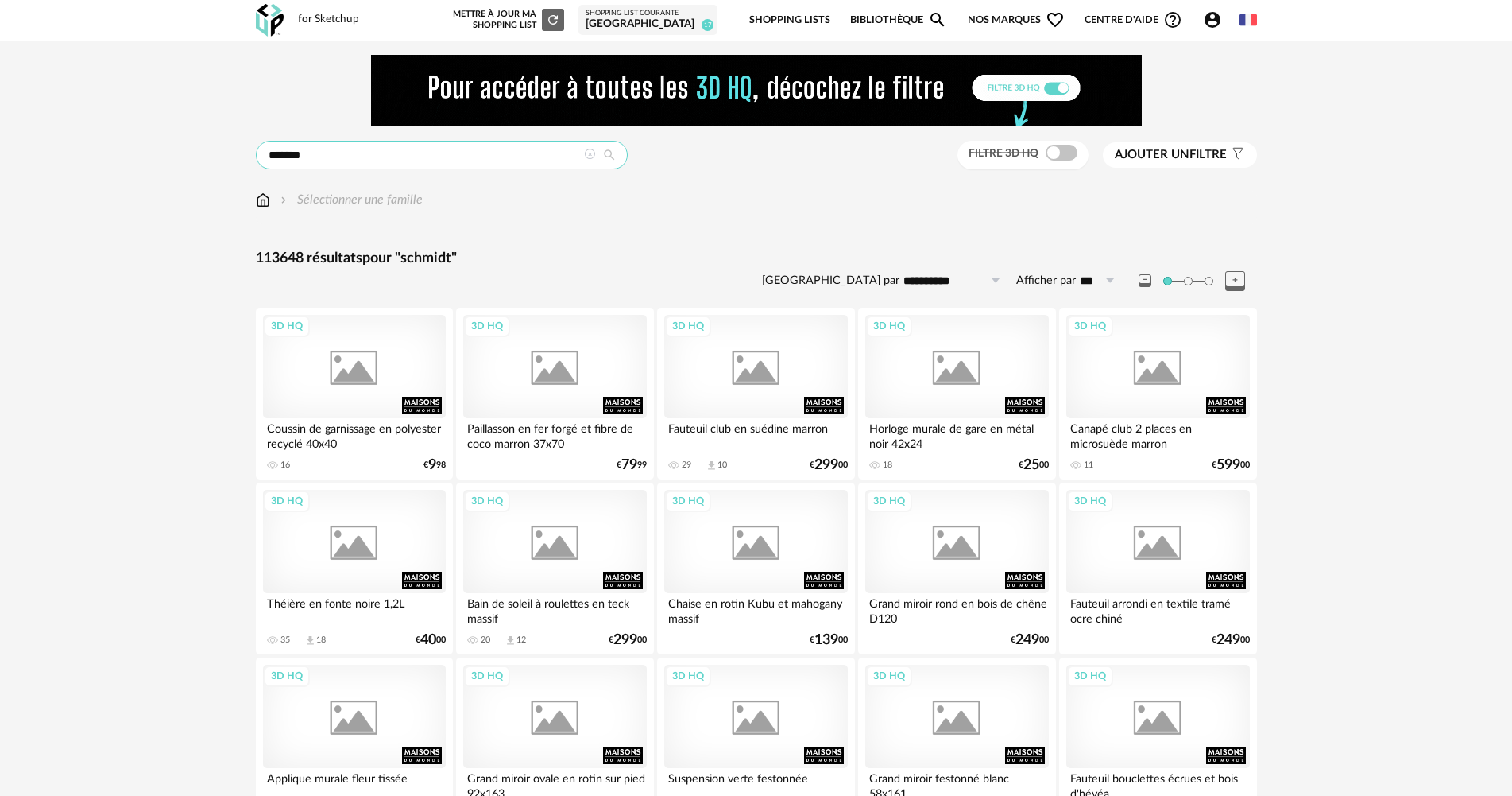
type input "*******"
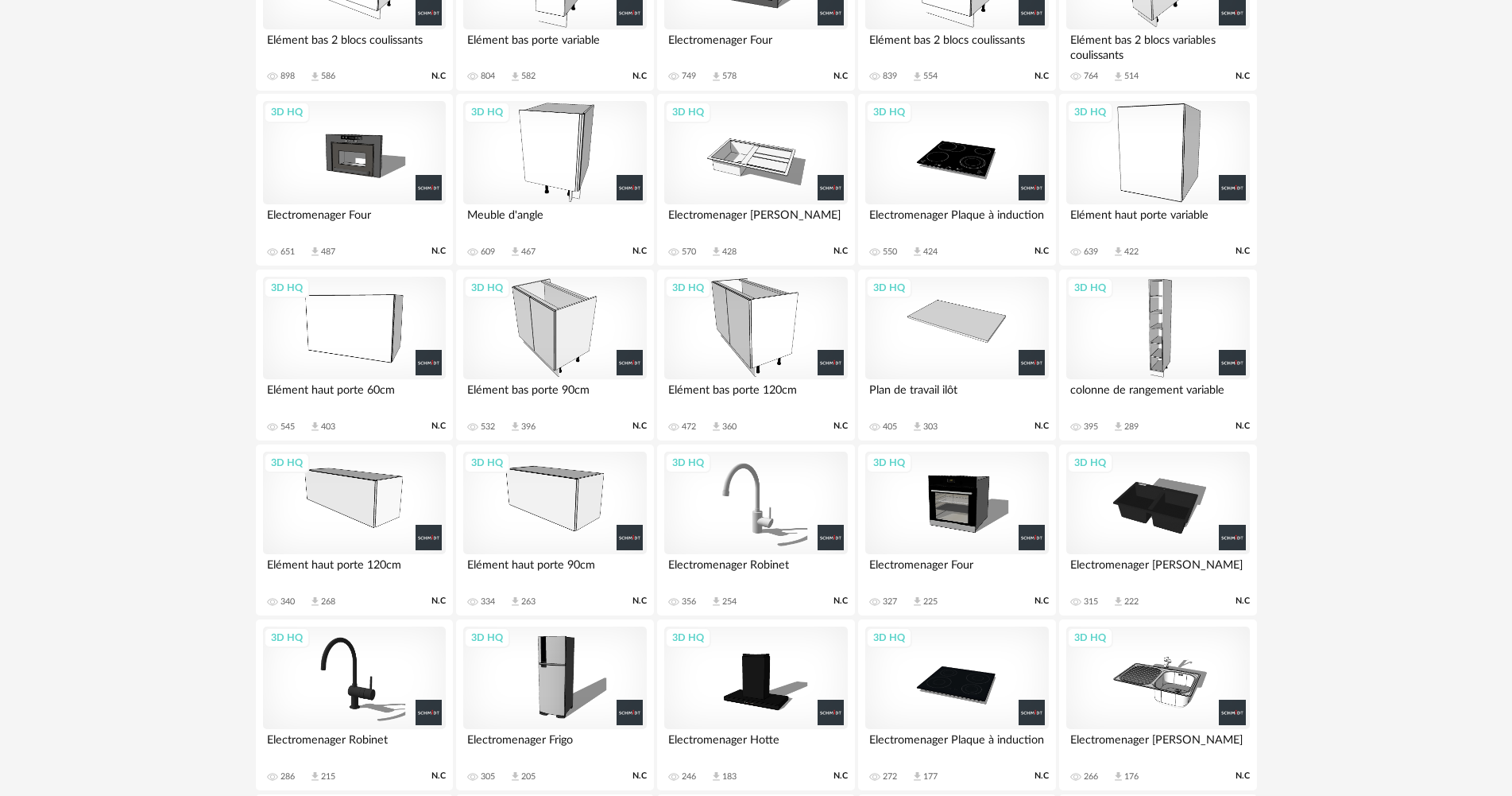
scroll to position [623, 0]
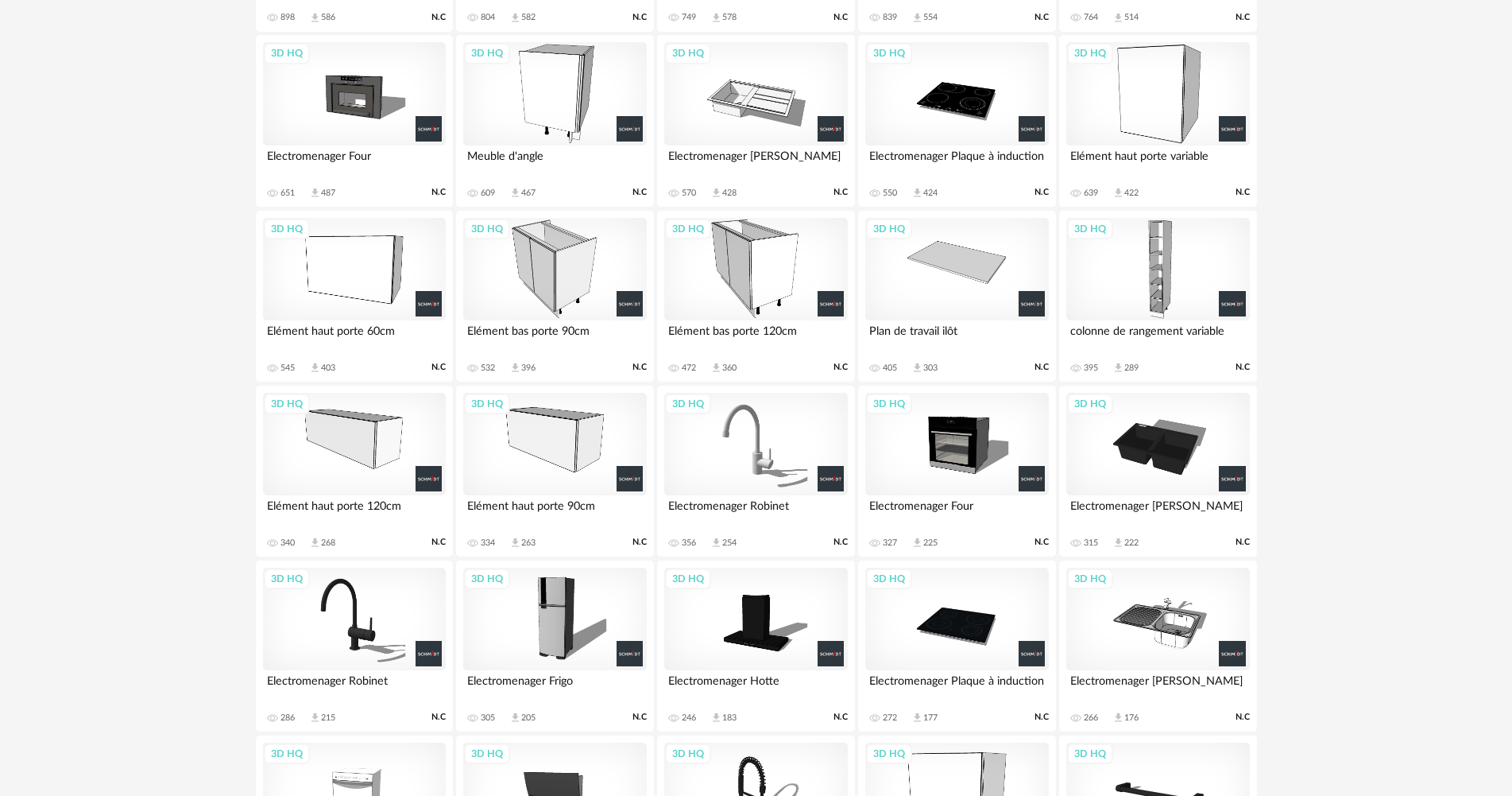
click at [295, 448] on div "3D HQ" at bounding box center [354, 444] width 182 height 103
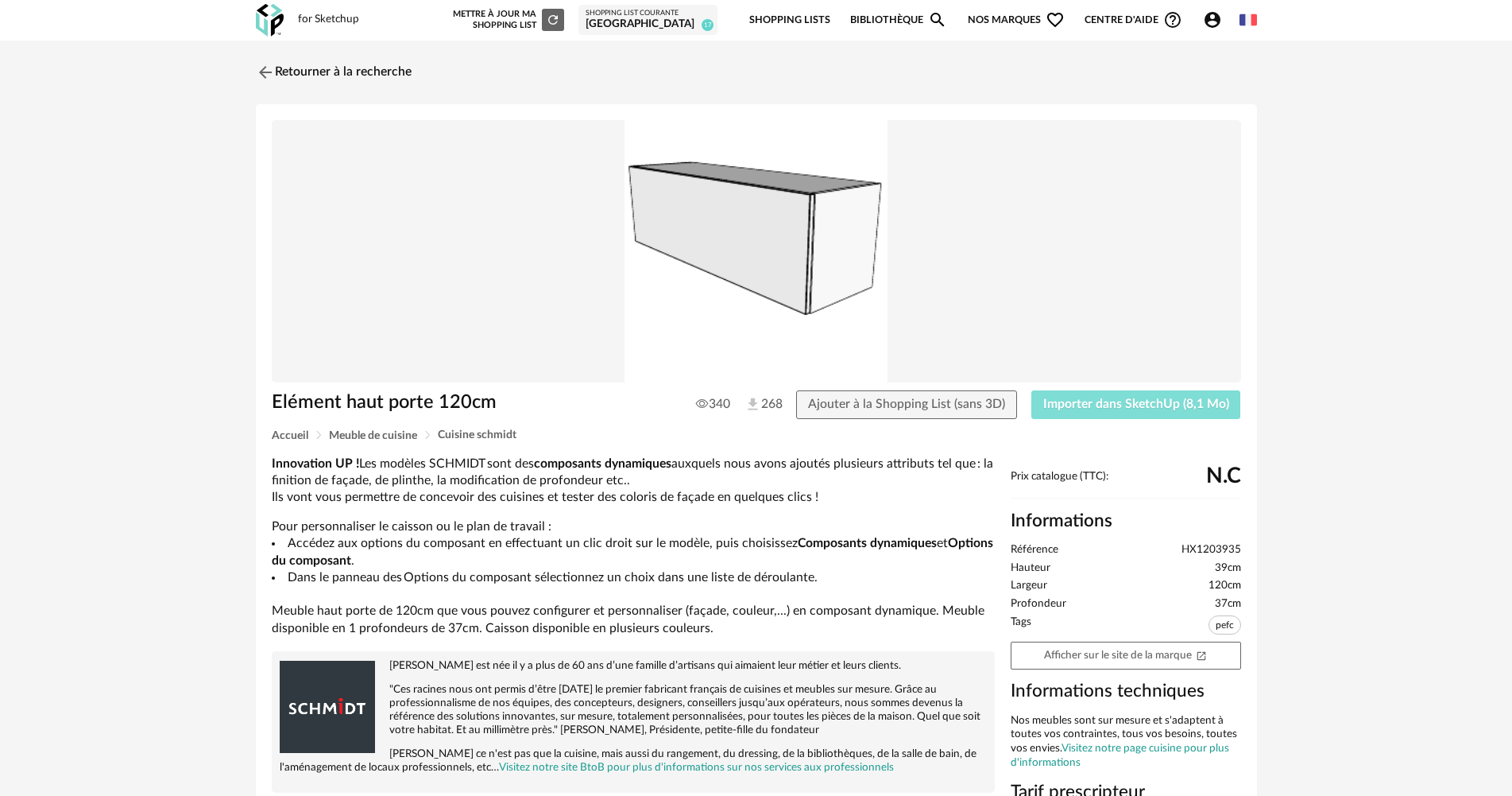
click at [1117, 403] on span "Importer dans SketchUp (8,1 Mo)" at bounding box center [1136, 403] width 186 height 13
click at [260, 70] on img at bounding box center [263, 71] width 23 height 23
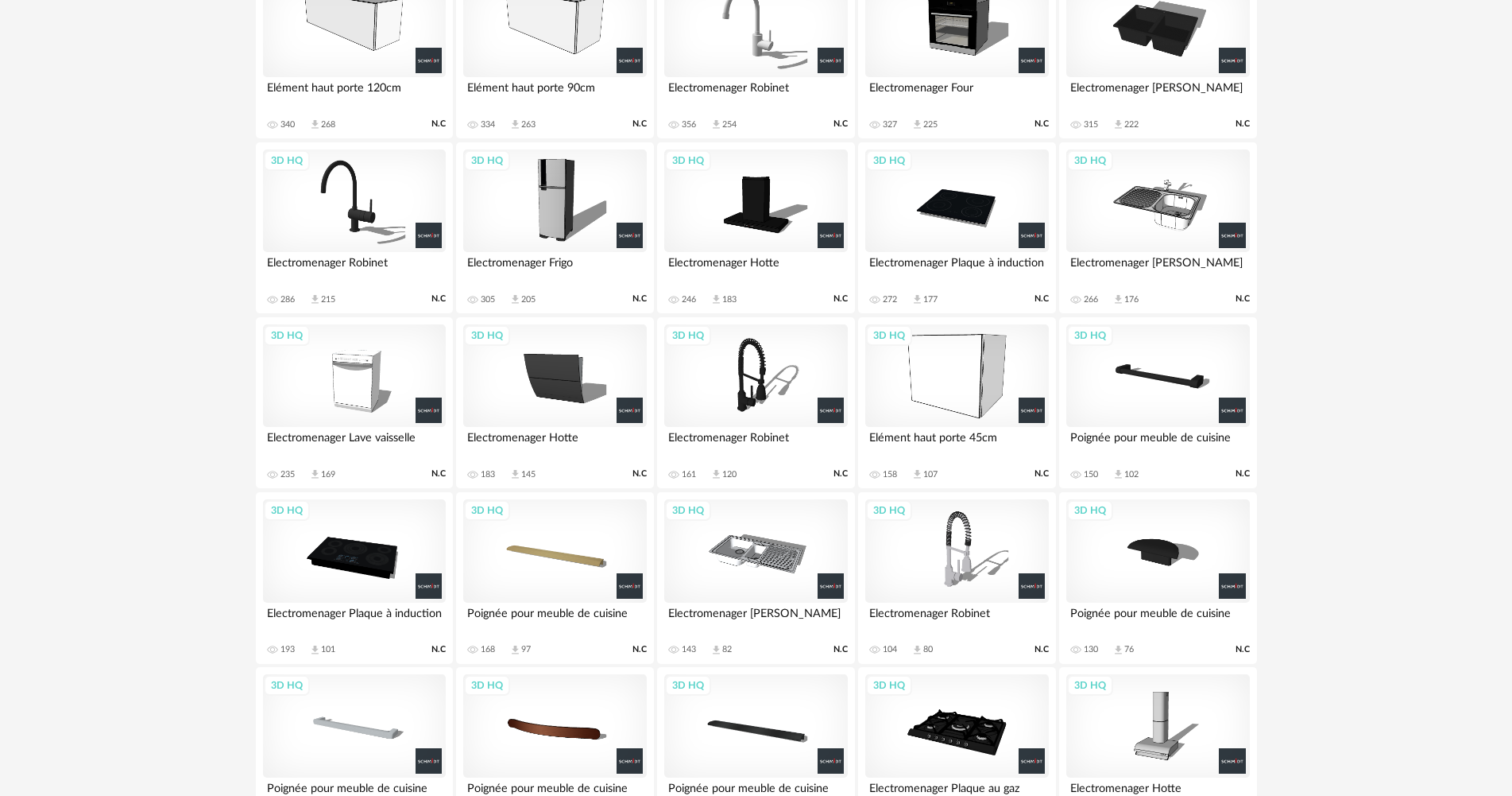
scroll to position [1002, 0]
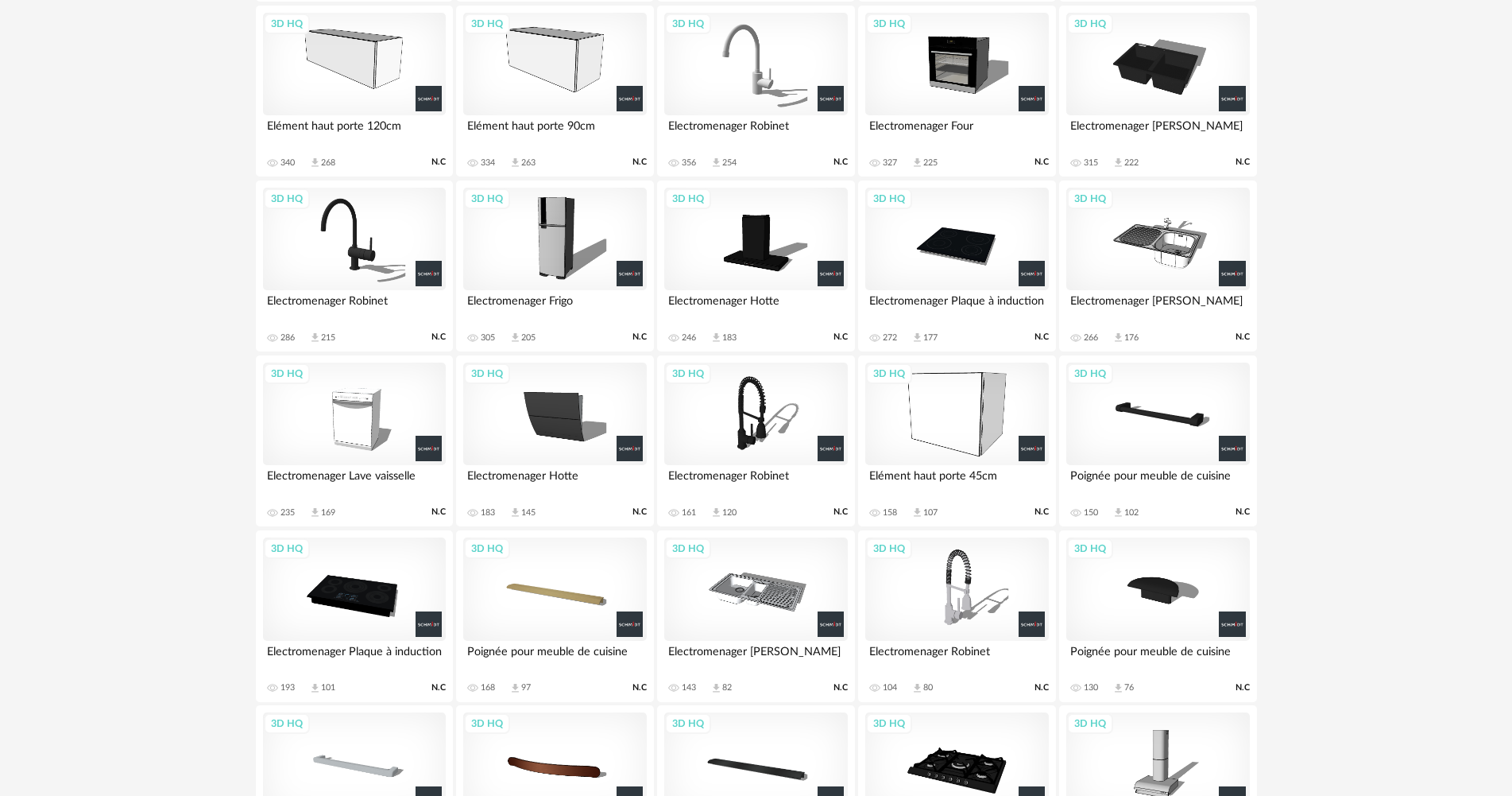
click at [580, 78] on div "3D HQ" at bounding box center [555, 64] width 182 height 103
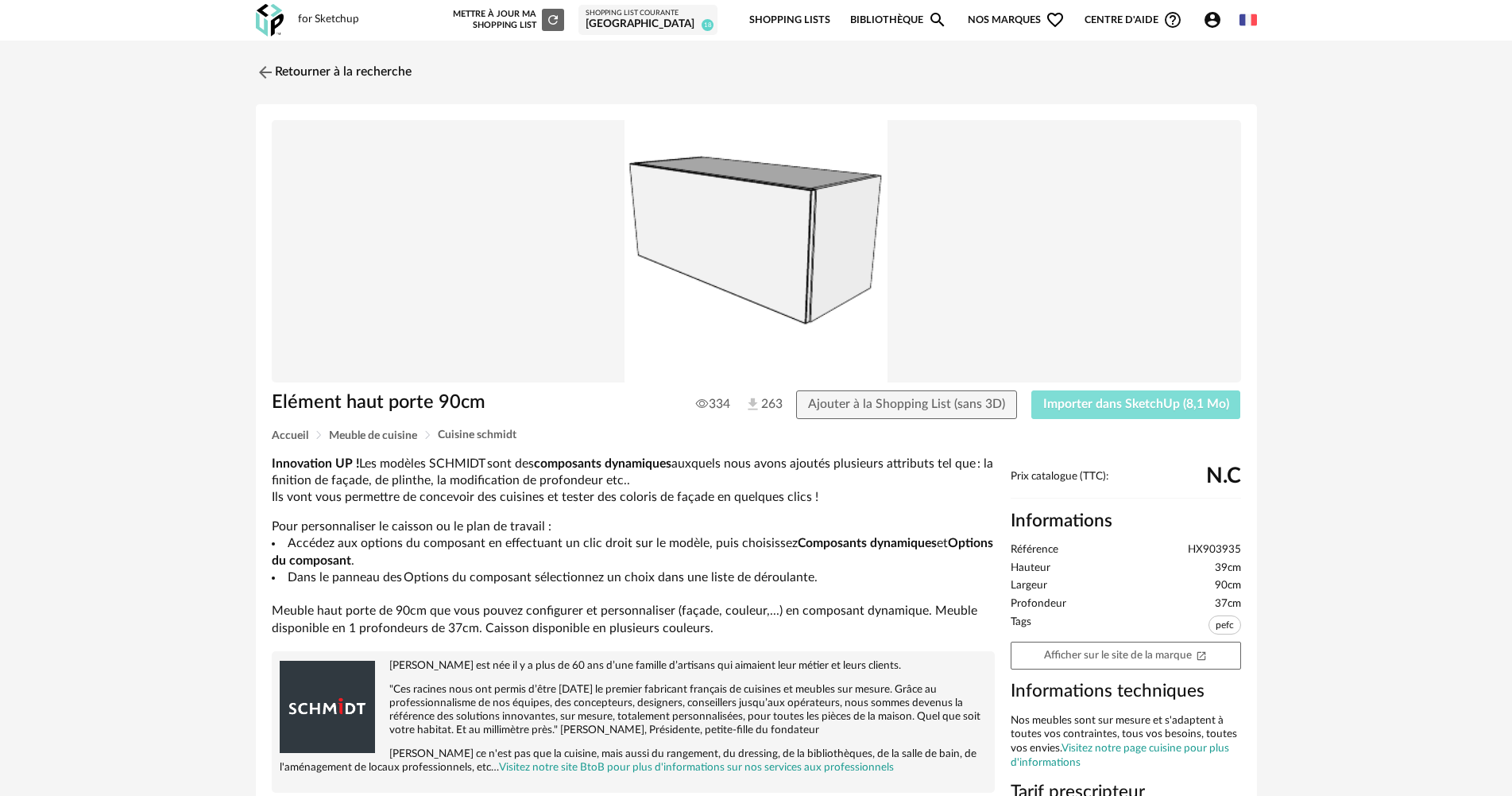
click at [1143, 396] on button "Importer dans SketchUp (8,1 Mo)" at bounding box center [1136, 404] width 210 height 29
click at [296, 64] on link "Retourner à la recherche" at bounding box center [329, 71] width 156 height 35
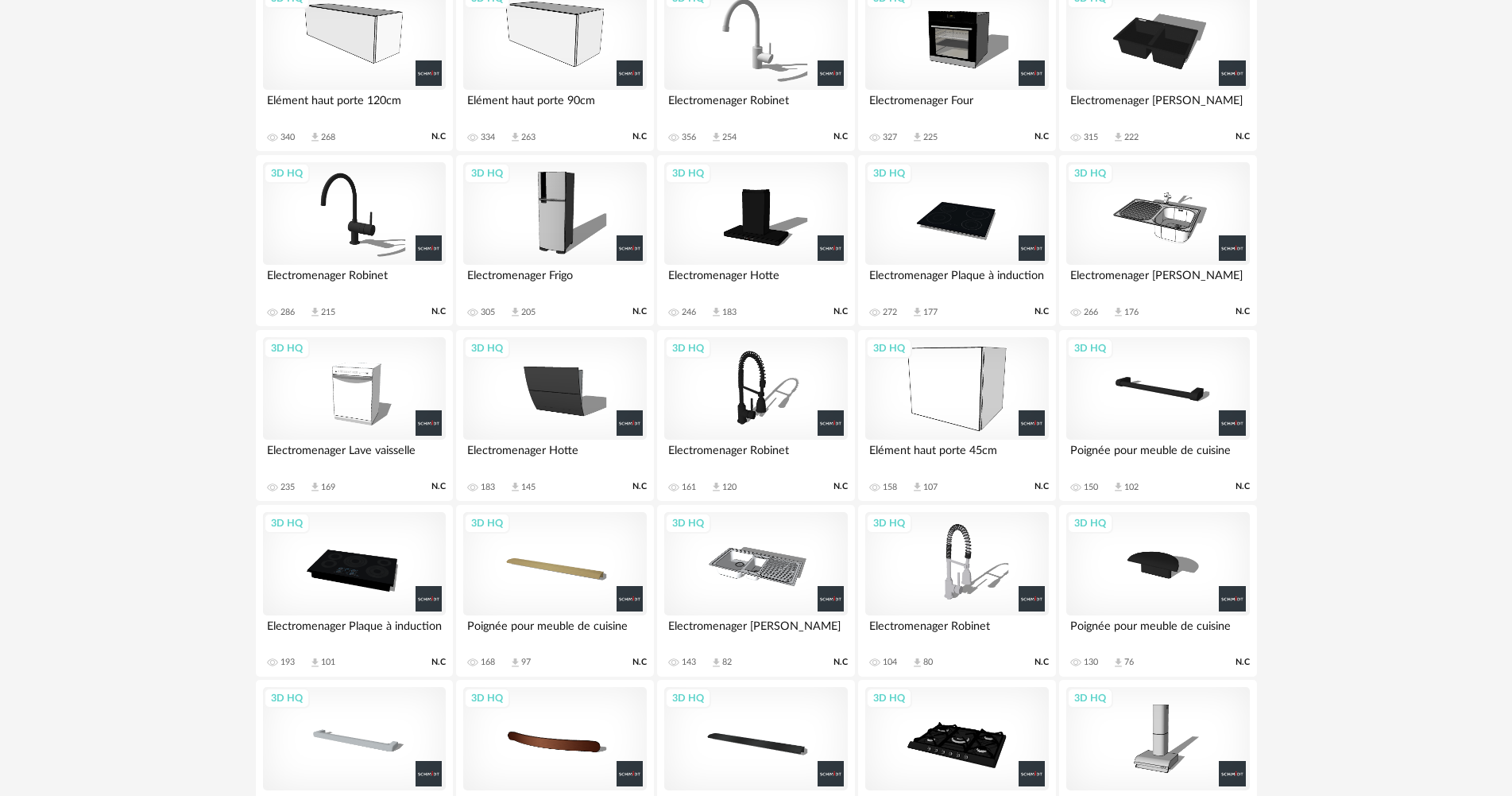
scroll to position [1034, 0]
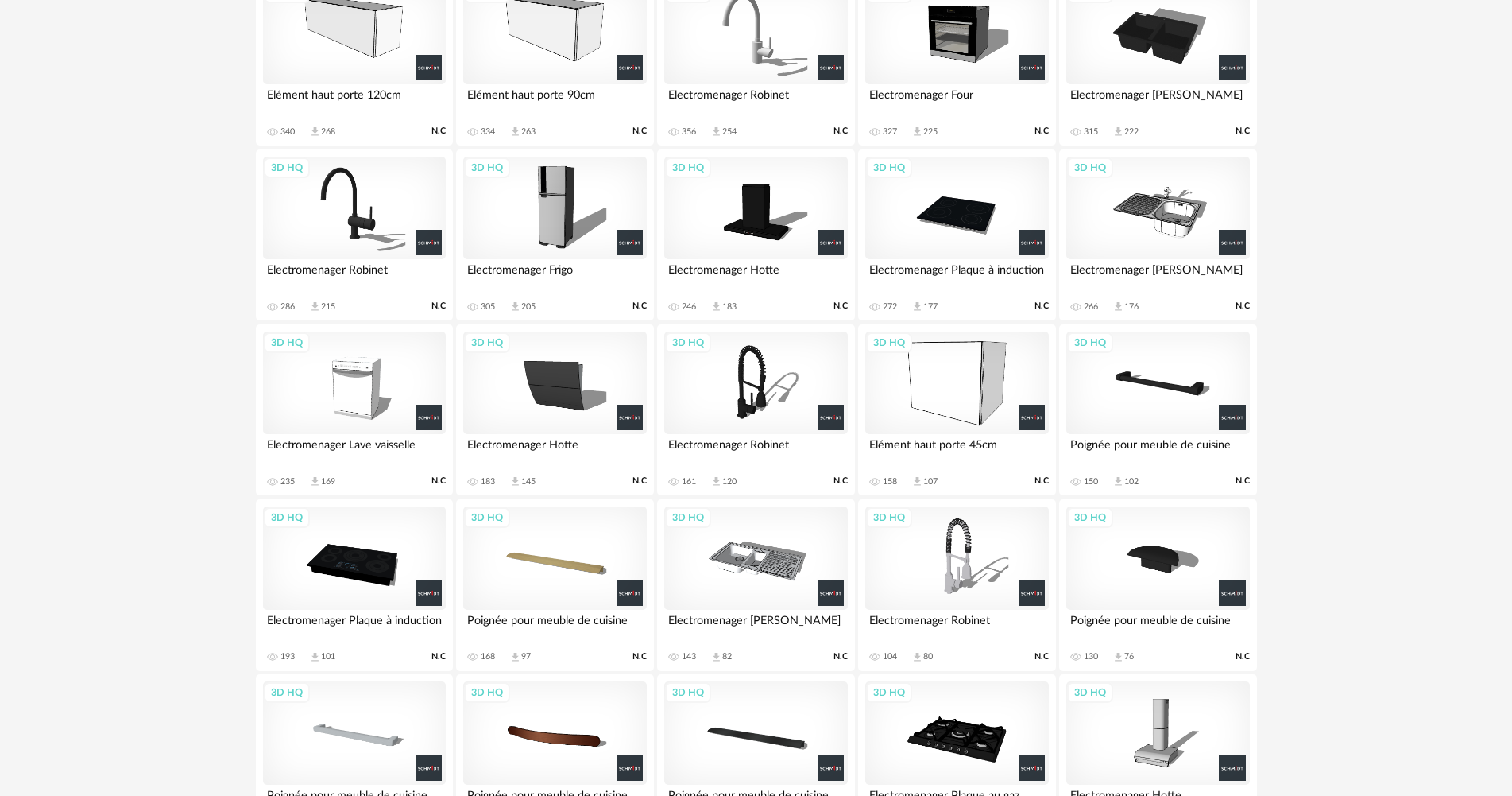
click at [528, 70] on div "3D HQ" at bounding box center [555, 34] width 182 height 103
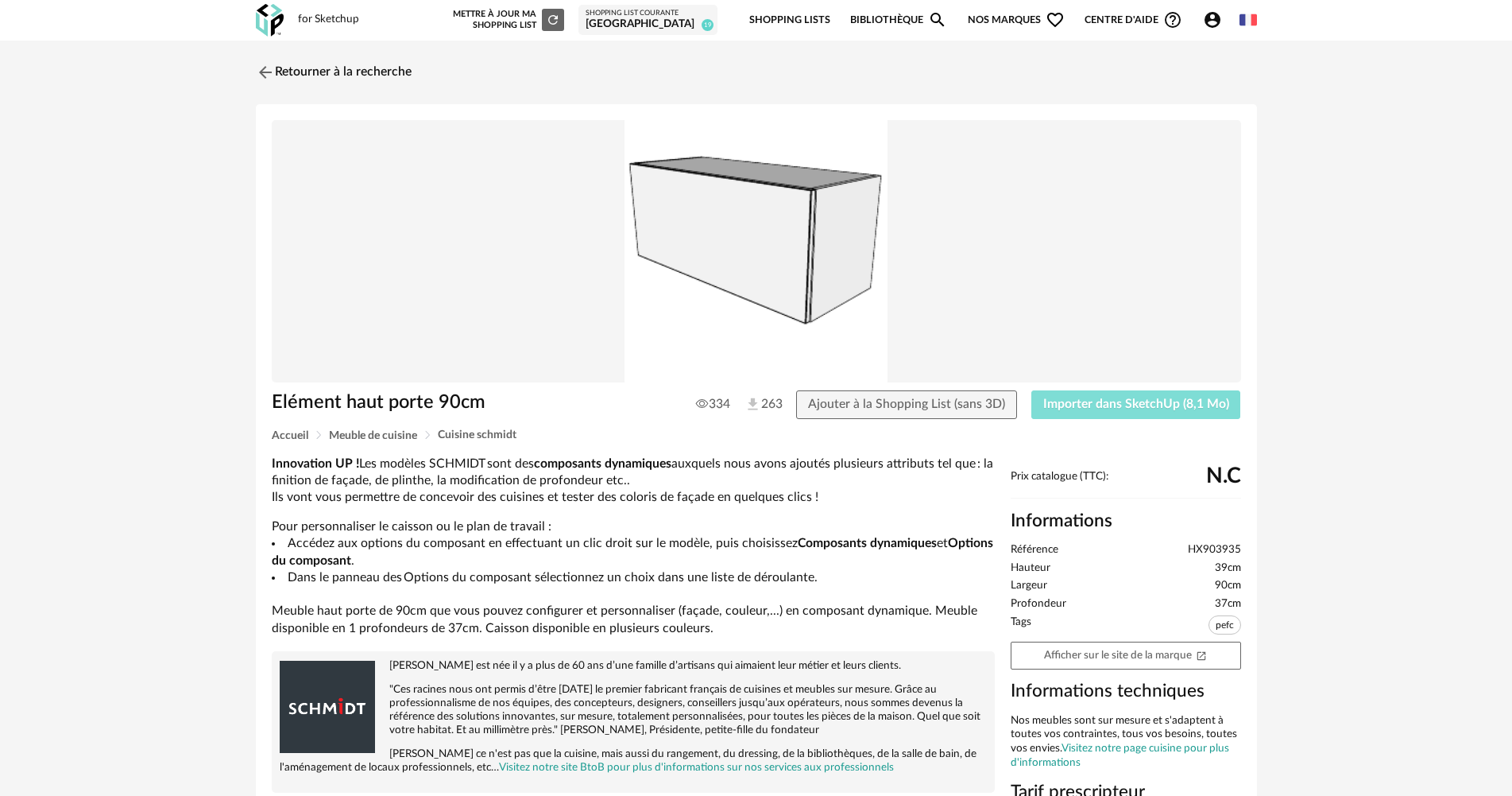
click at [1138, 413] on button "Importer dans SketchUp (8,1 Mo)" at bounding box center [1136, 404] width 210 height 29
click at [391, 66] on link "Retourner à la recherche" at bounding box center [329, 71] width 156 height 35
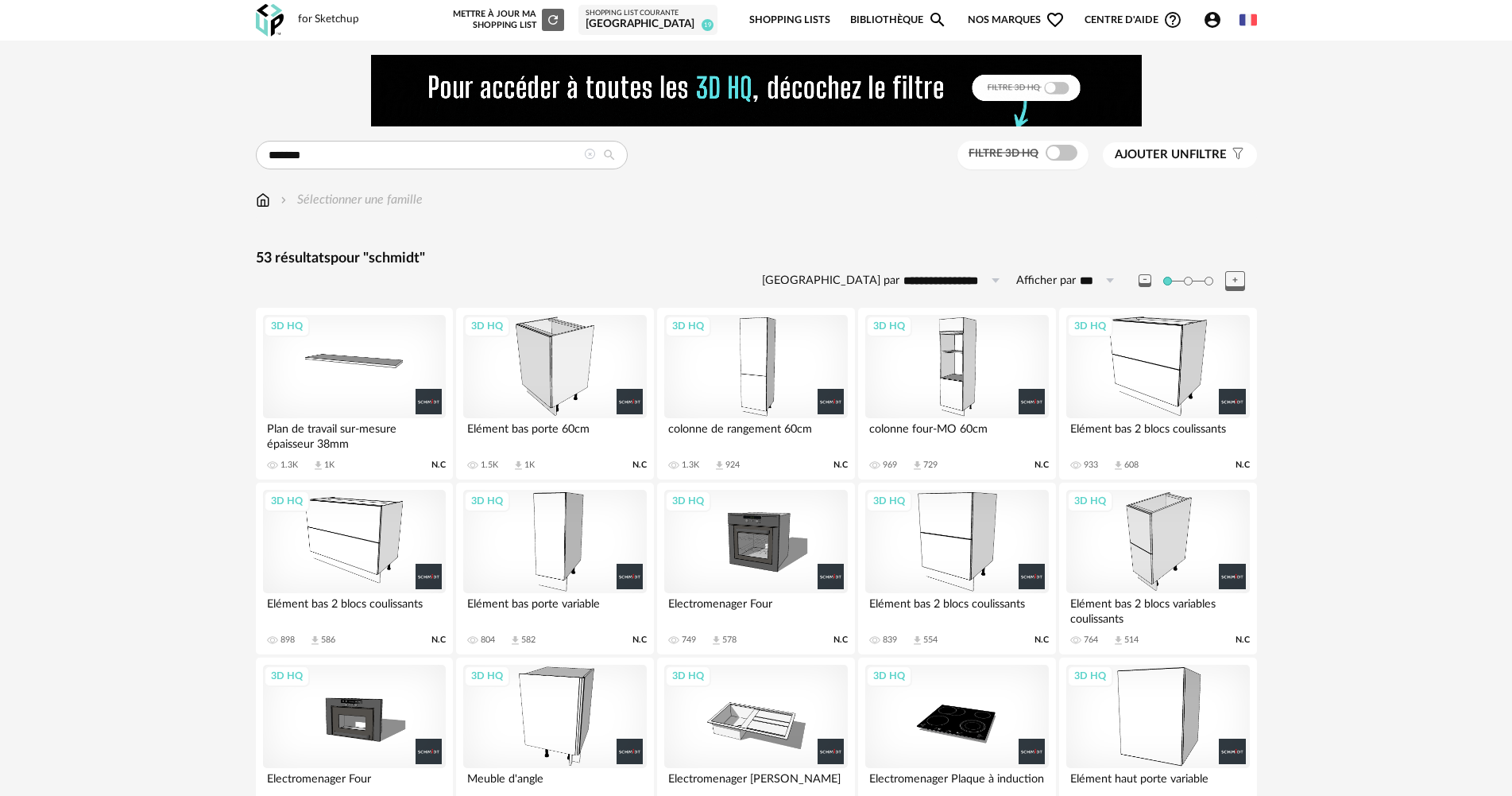
click at [283, 380] on div "3D HQ" at bounding box center [354, 367] width 182 height 103
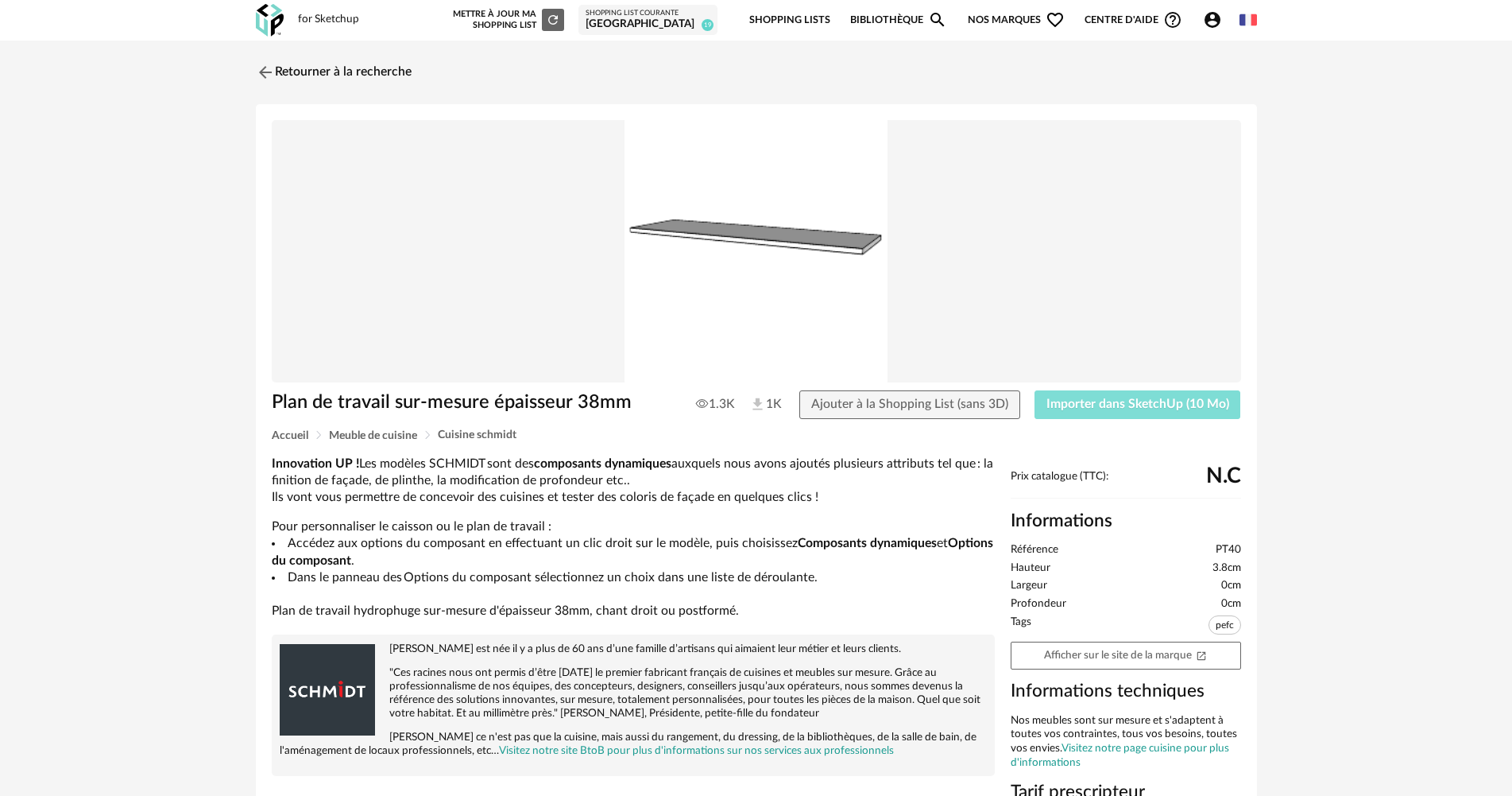
click at [1174, 398] on span "Importer dans SketchUp (10 Mo)" at bounding box center [1137, 403] width 182 height 13
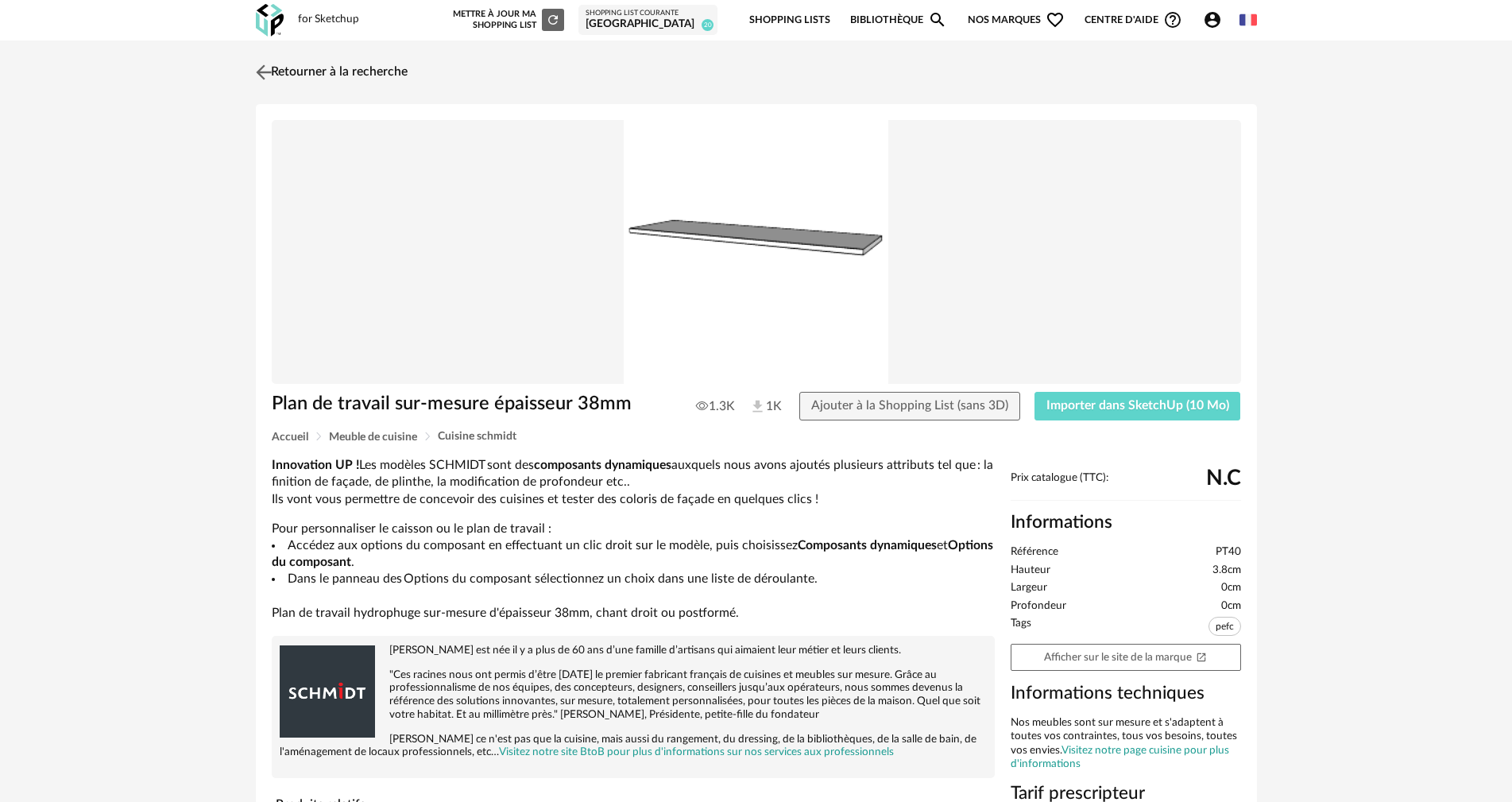
click at [270, 68] on img at bounding box center [263, 71] width 23 height 23
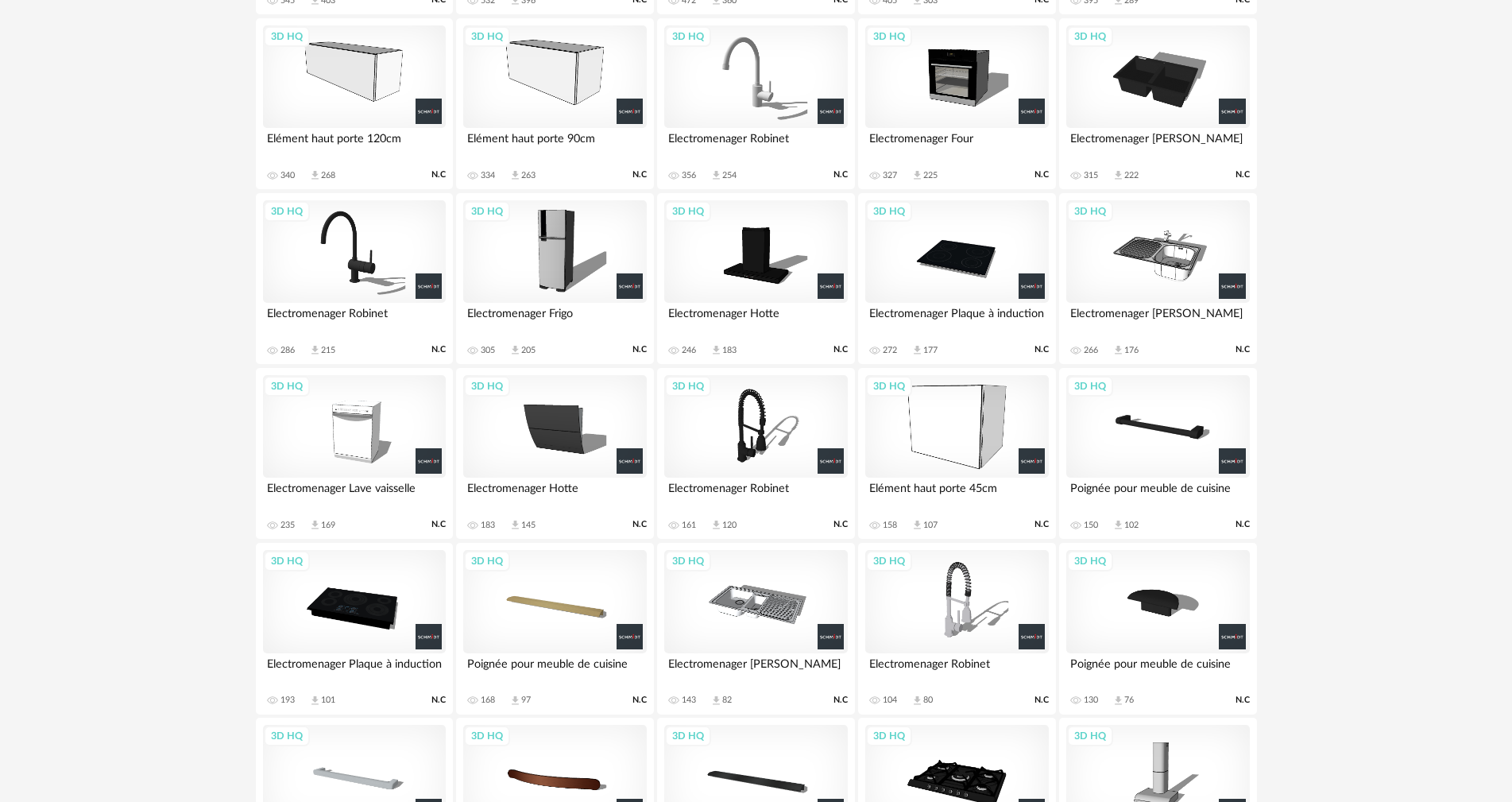
scroll to position [1013, 0]
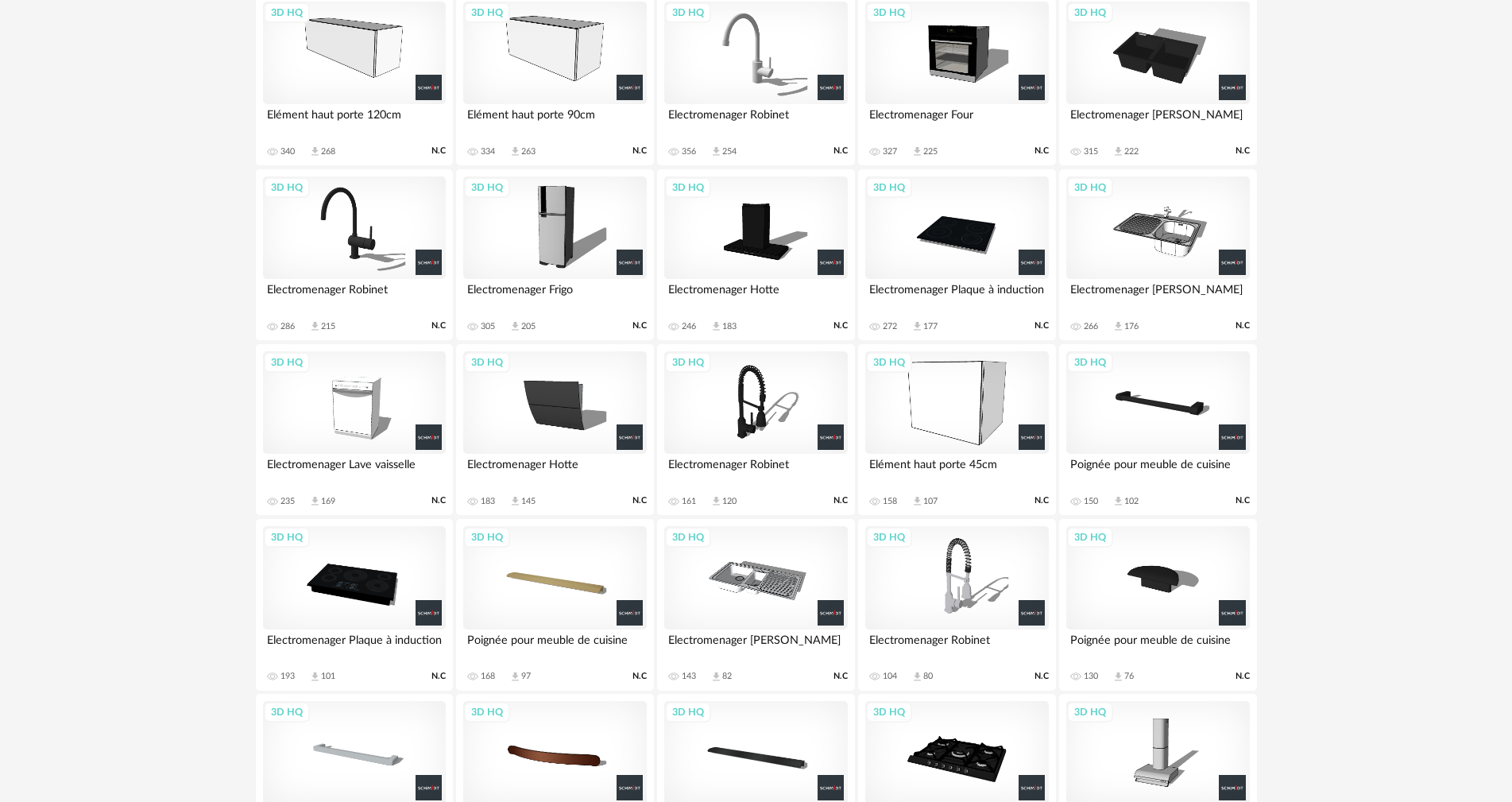
click at [382, 580] on div "3D HQ" at bounding box center [354, 578] width 182 height 103
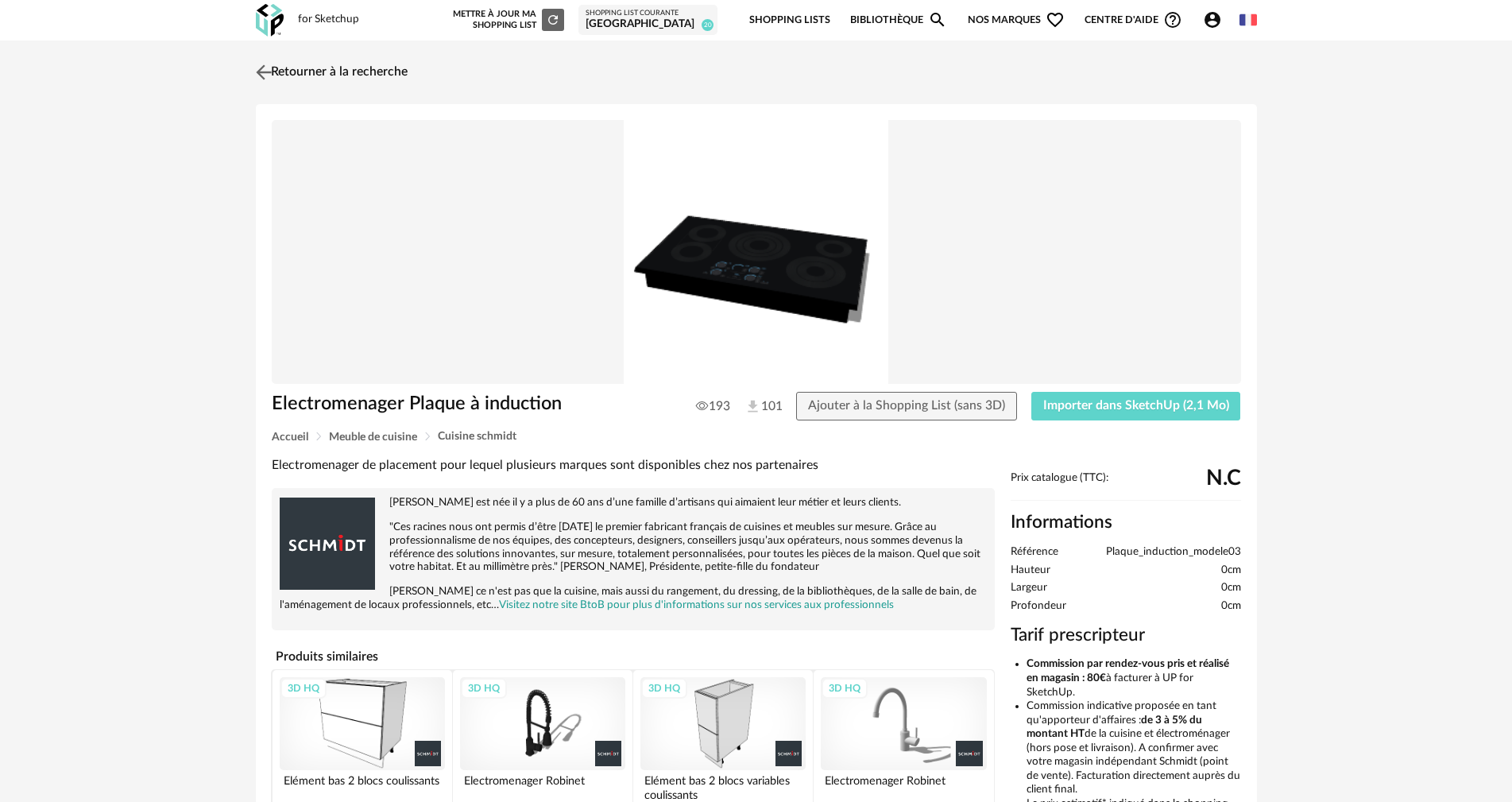
click at [270, 67] on img at bounding box center [263, 71] width 23 height 23
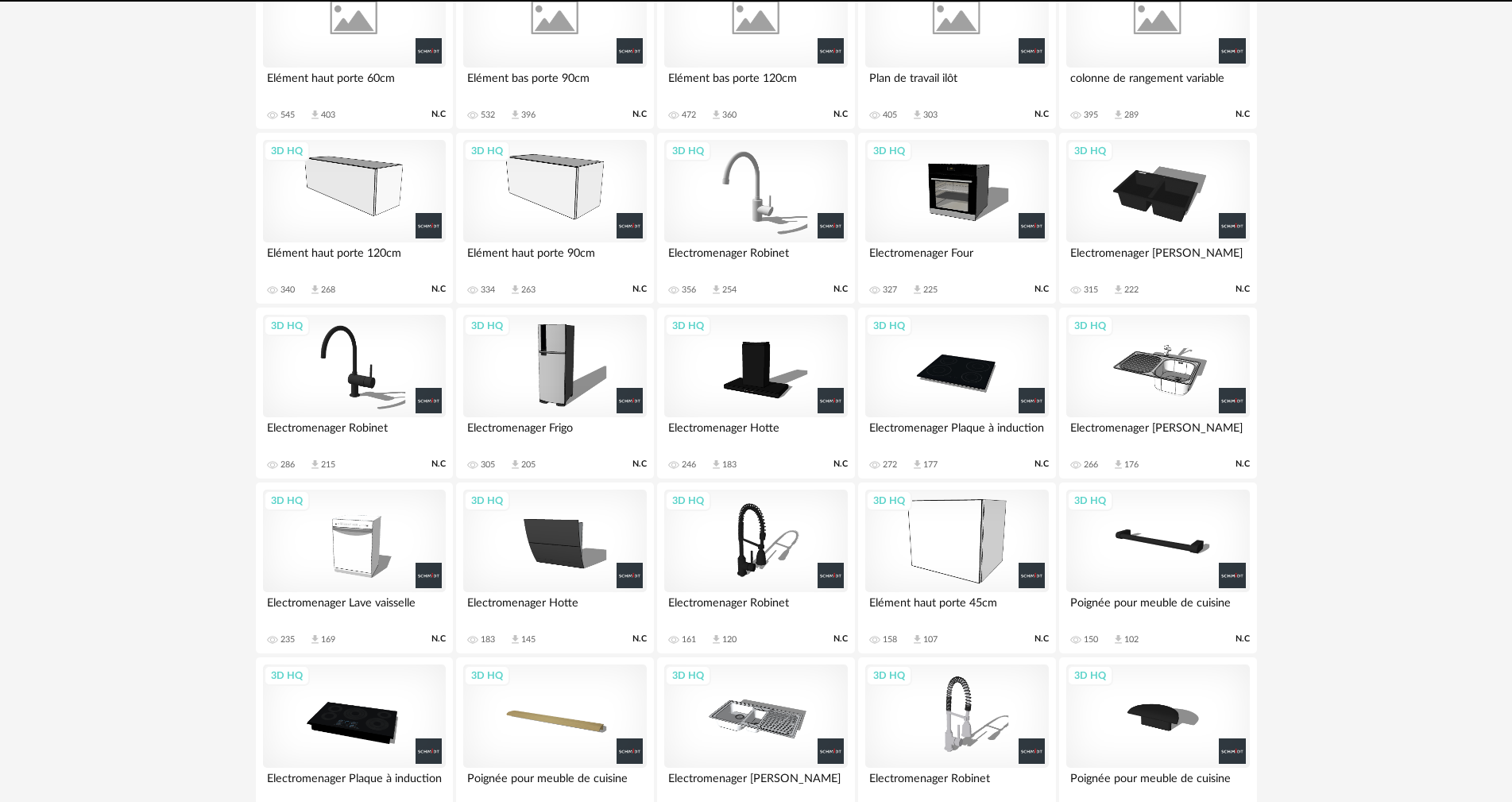
scroll to position [758, 0]
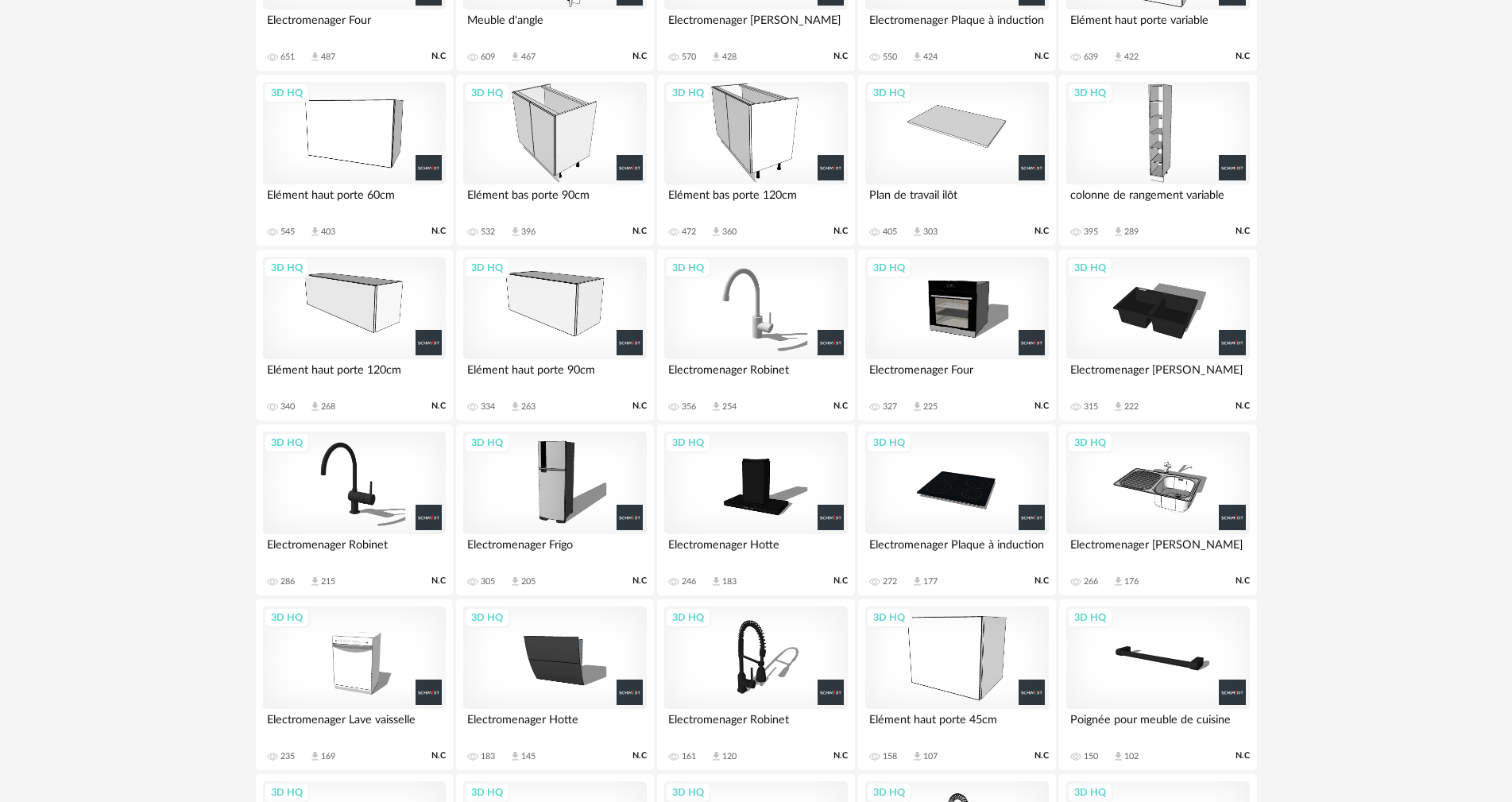
click at [977, 484] on div "3D HQ" at bounding box center [956, 483] width 182 height 103
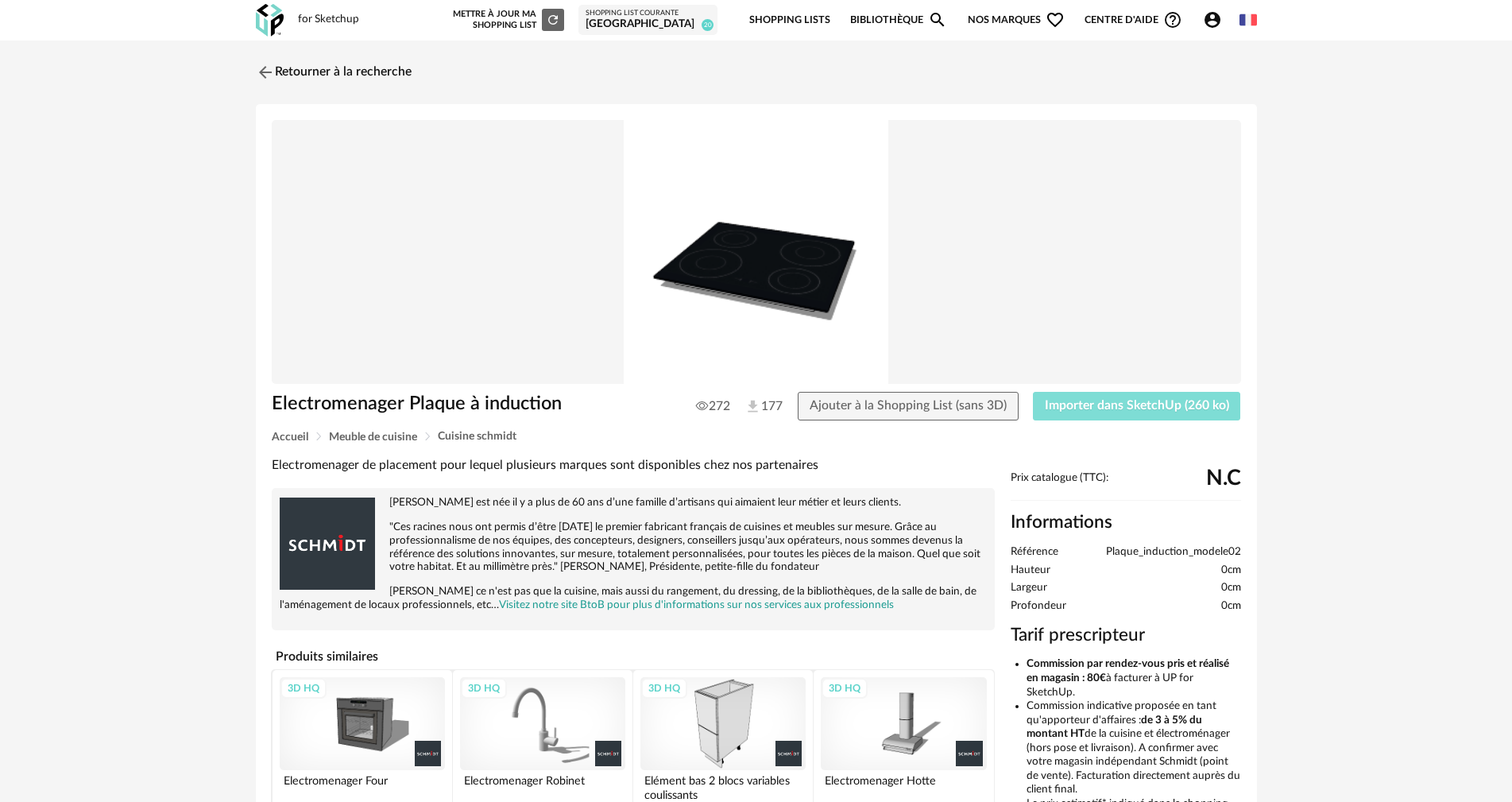
drag, startPoint x: 1184, startPoint y: 409, endPoint x: 1188, endPoint y: 397, distance: 12.6
click at [1183, 410] on span "Importer dans SketchUp (260 ko)" at bounding box center [1137, 405] width 184 height 13
click at [277, 72] on link "Retourner à la recherche" at bounding box center [329, 71] width 156 height 35
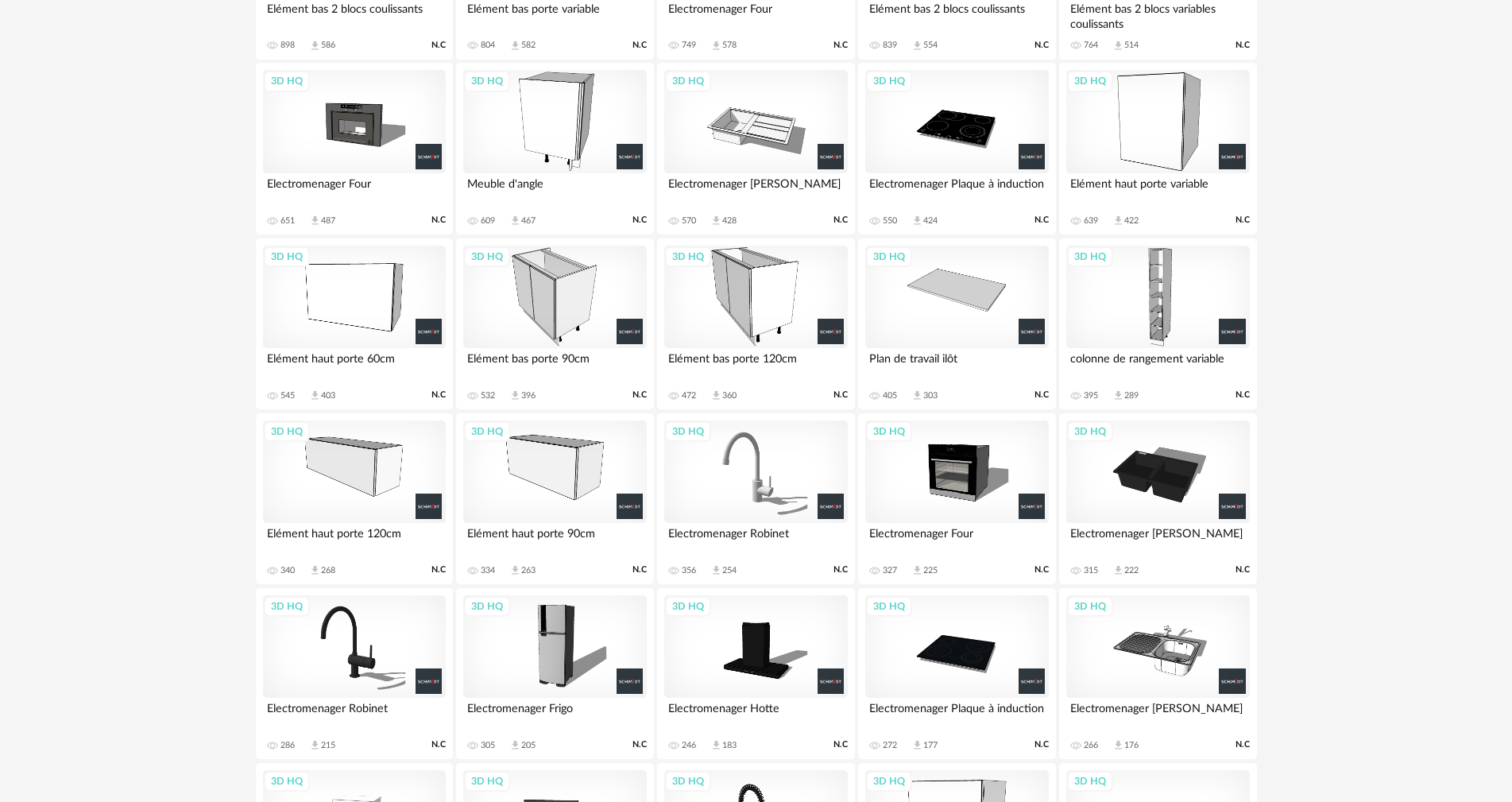
scroll to position [519, 0]
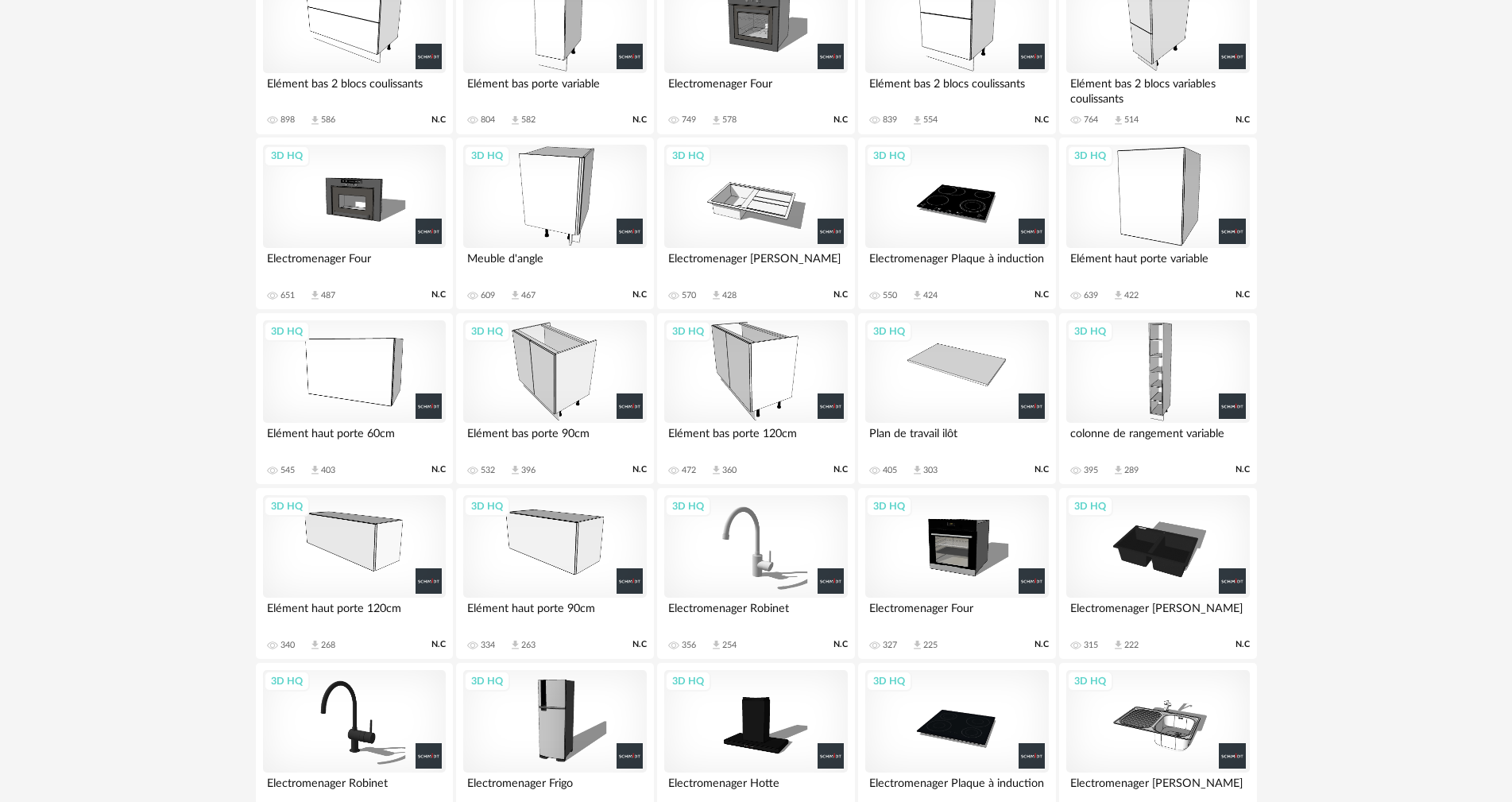
click at [704, 248] on div "3D HQ" at bounding box center [755, 196] width 182 height 103
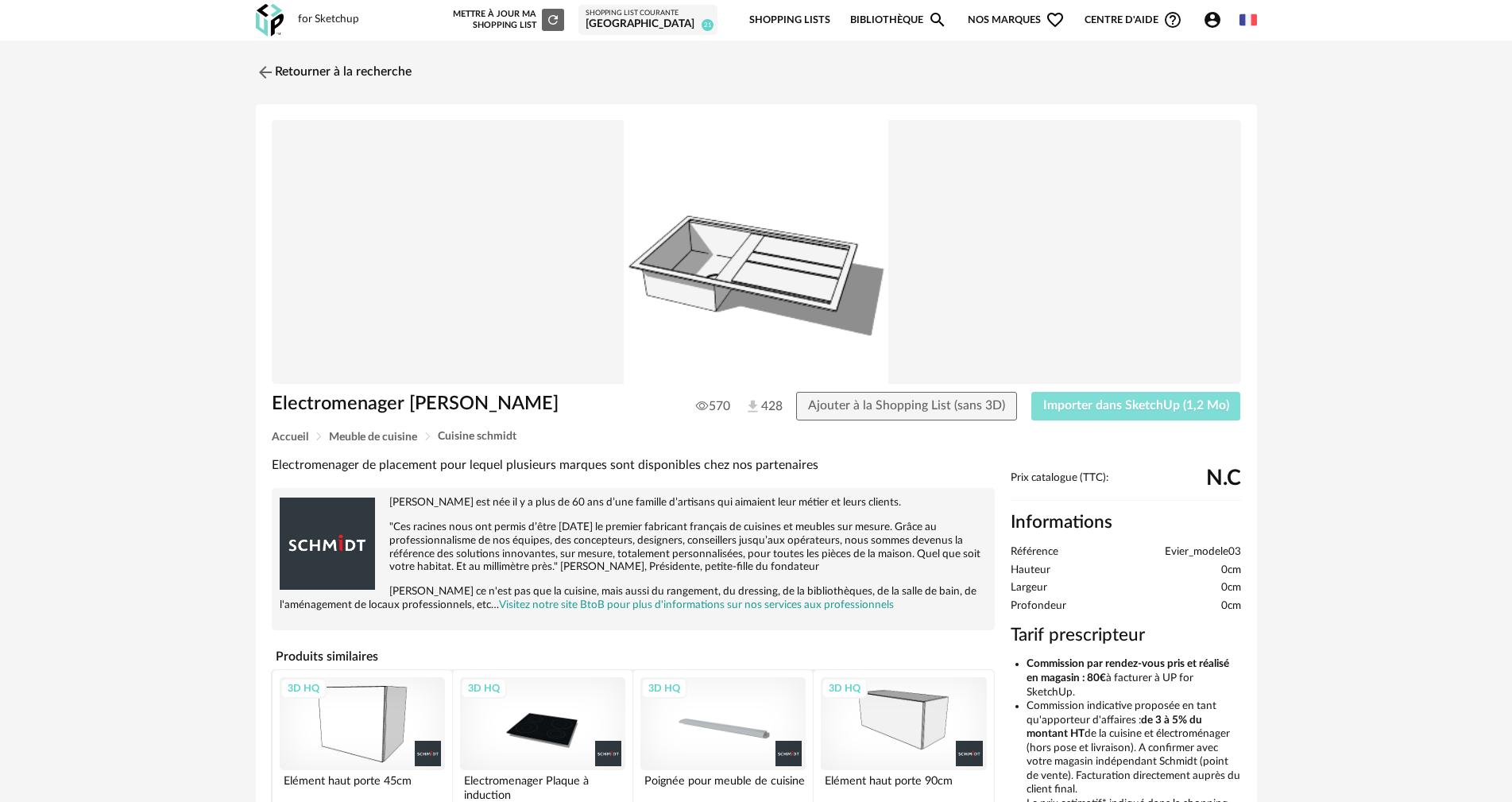
click at [1163, 405] on span "Importer dans SketchUp (1,2 Mo)" at bounding box center [1136, 405] width 186 height 13
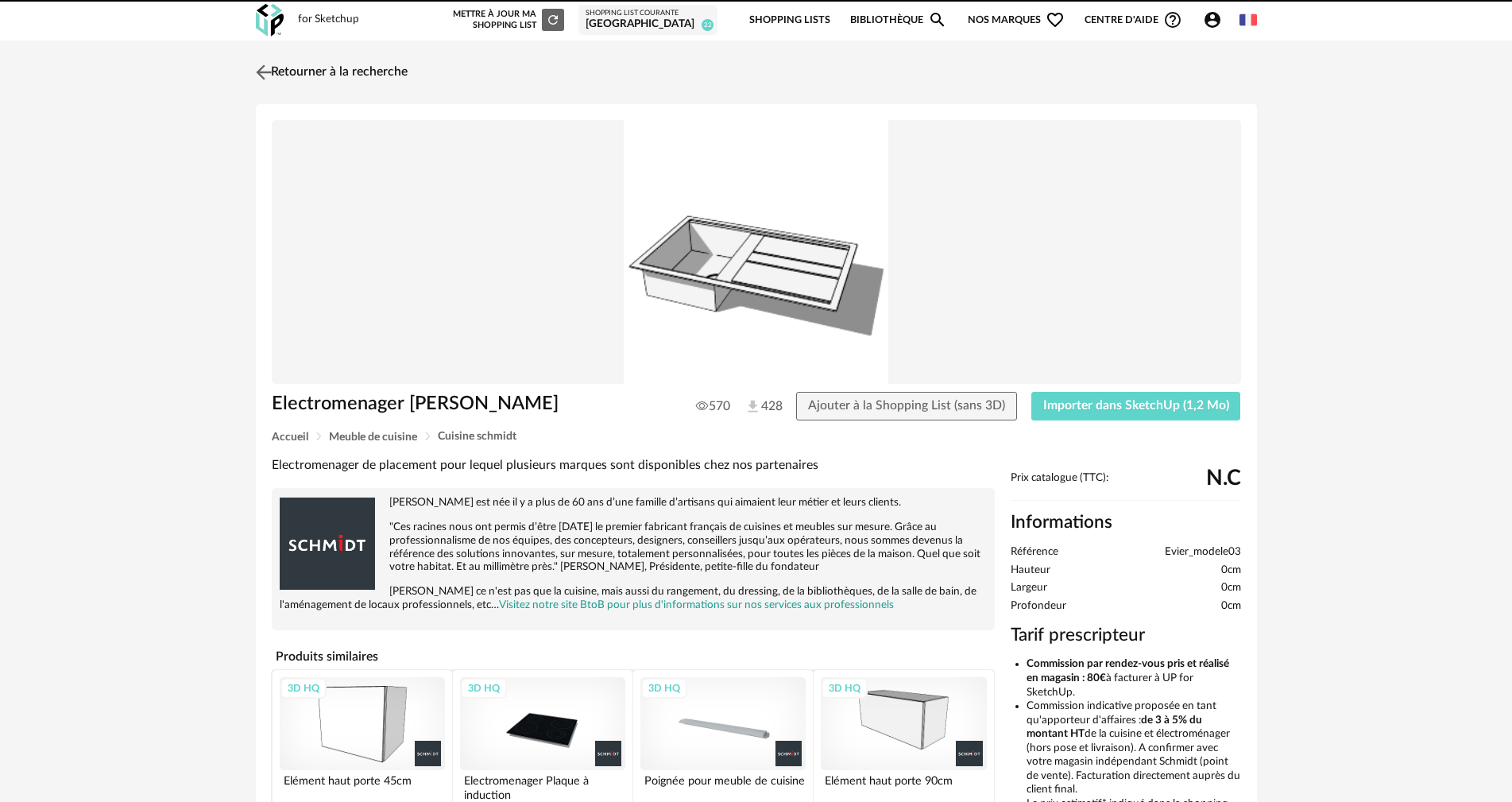
click at [368, 70] on link "Retourner à la recherche" at bounding box center [329, 71] width 156 height 35
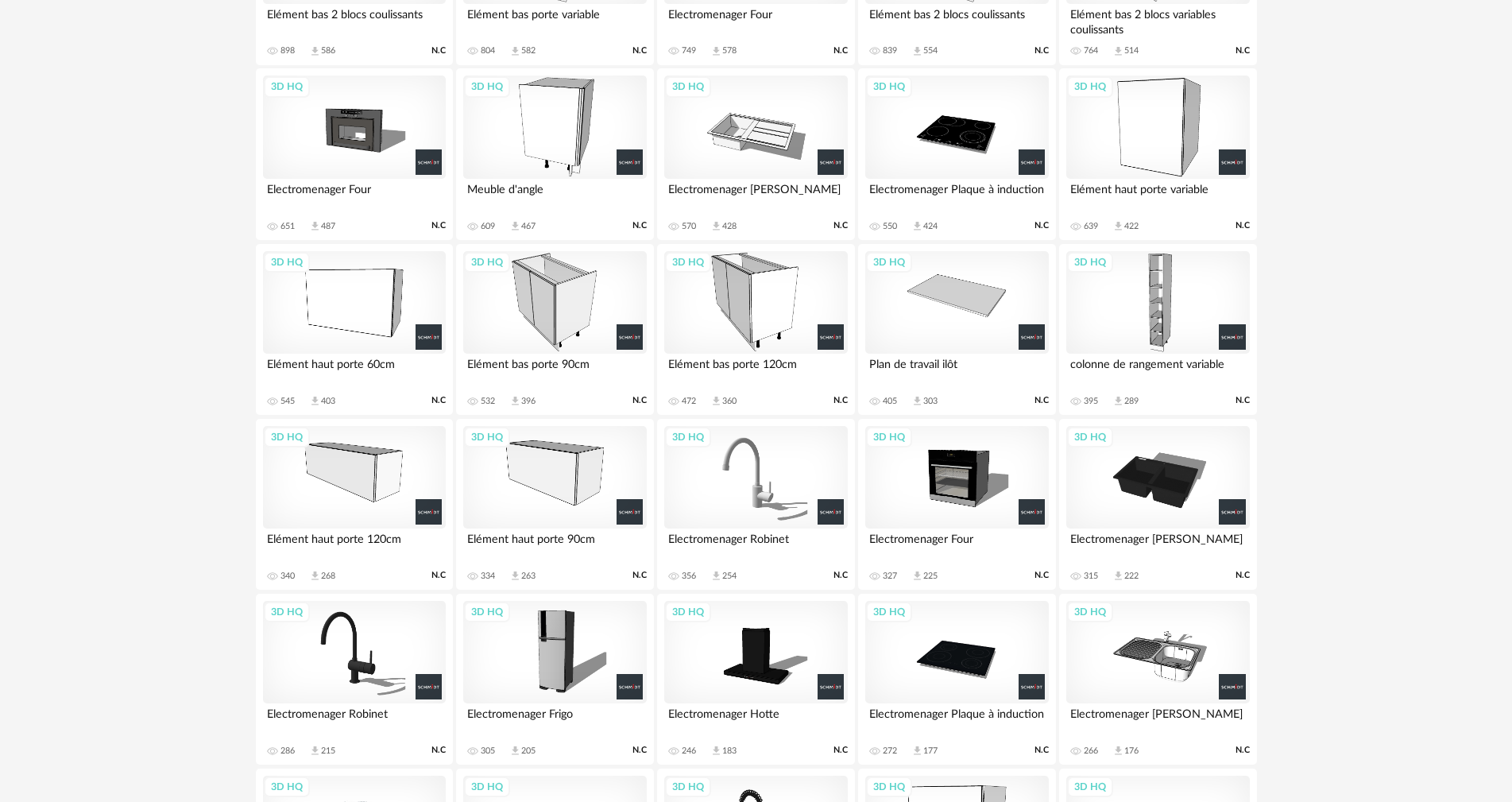
scroll to position [477, 0]
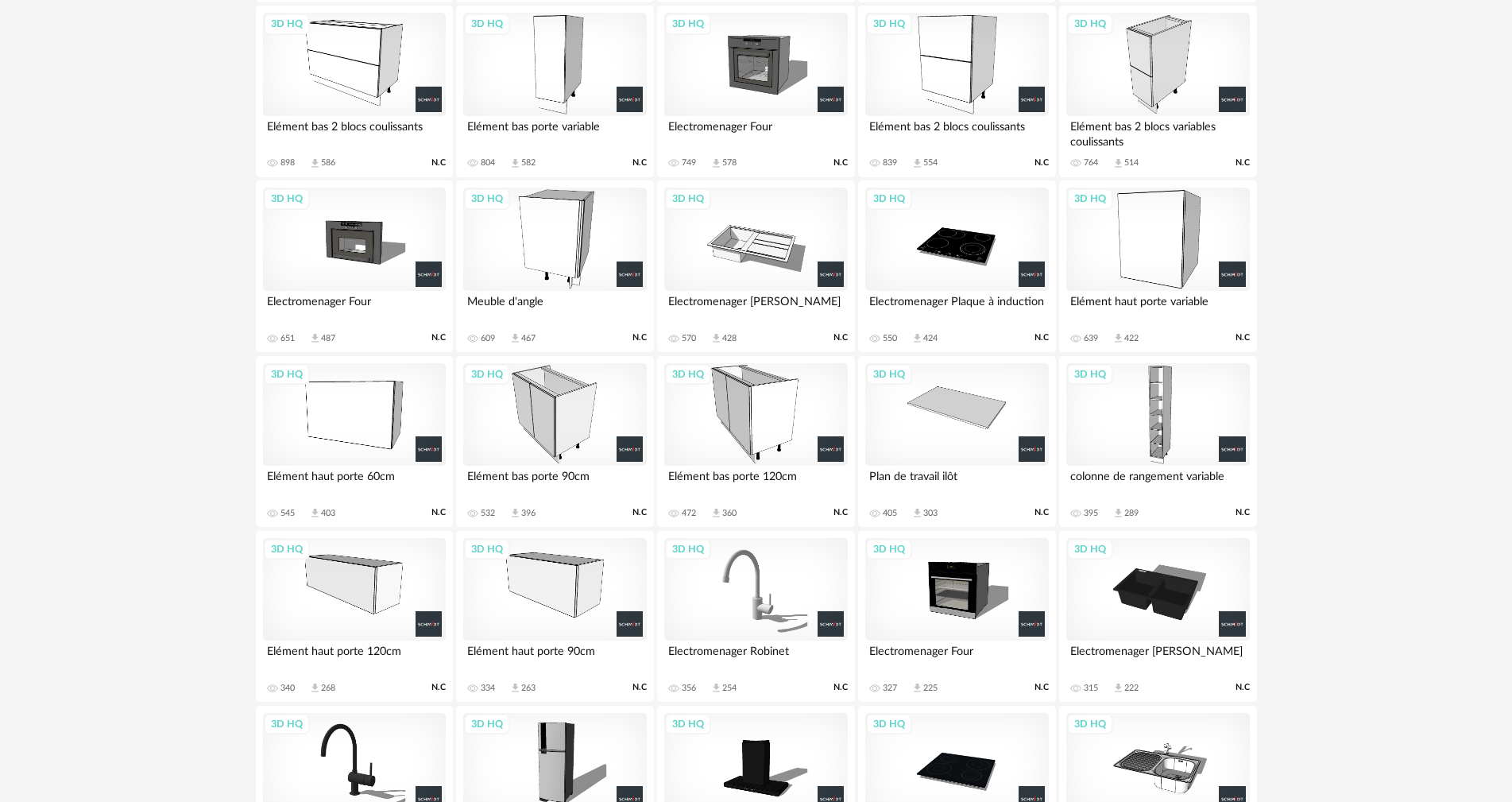
click at [956, 578] on div "3D HQ" at bounding box center [956, 590] width 182 height 103
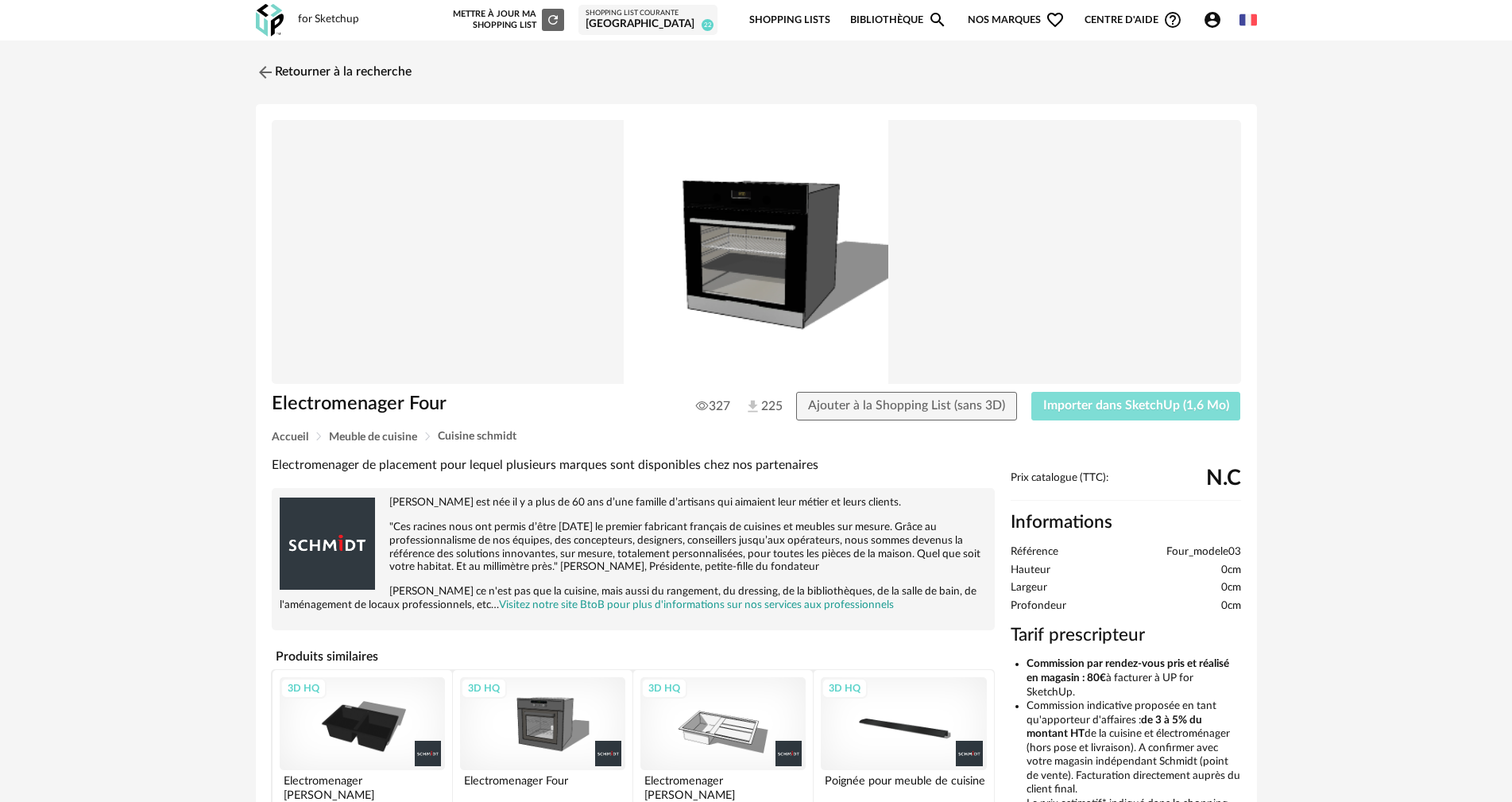
click at [1146, 406] on span "Importer dans SketchUp (1,6 Mo)" at bounding box center [1136, 405] width 186 height 13
click at [369, 74] on link "Retourner à la recherche" at bounding box center [329, 71] width 156 height 35
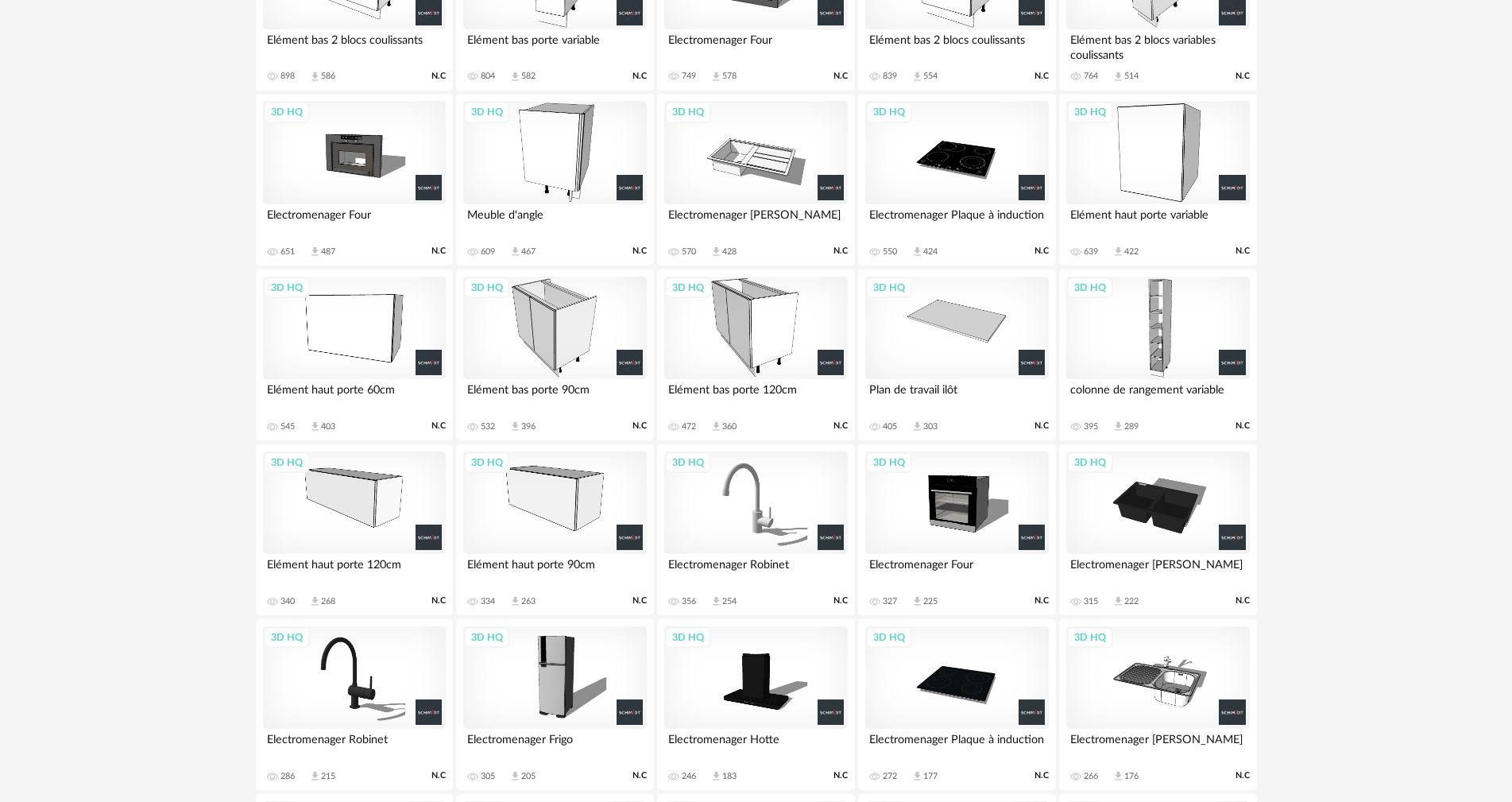
scroll to position [378, 0]
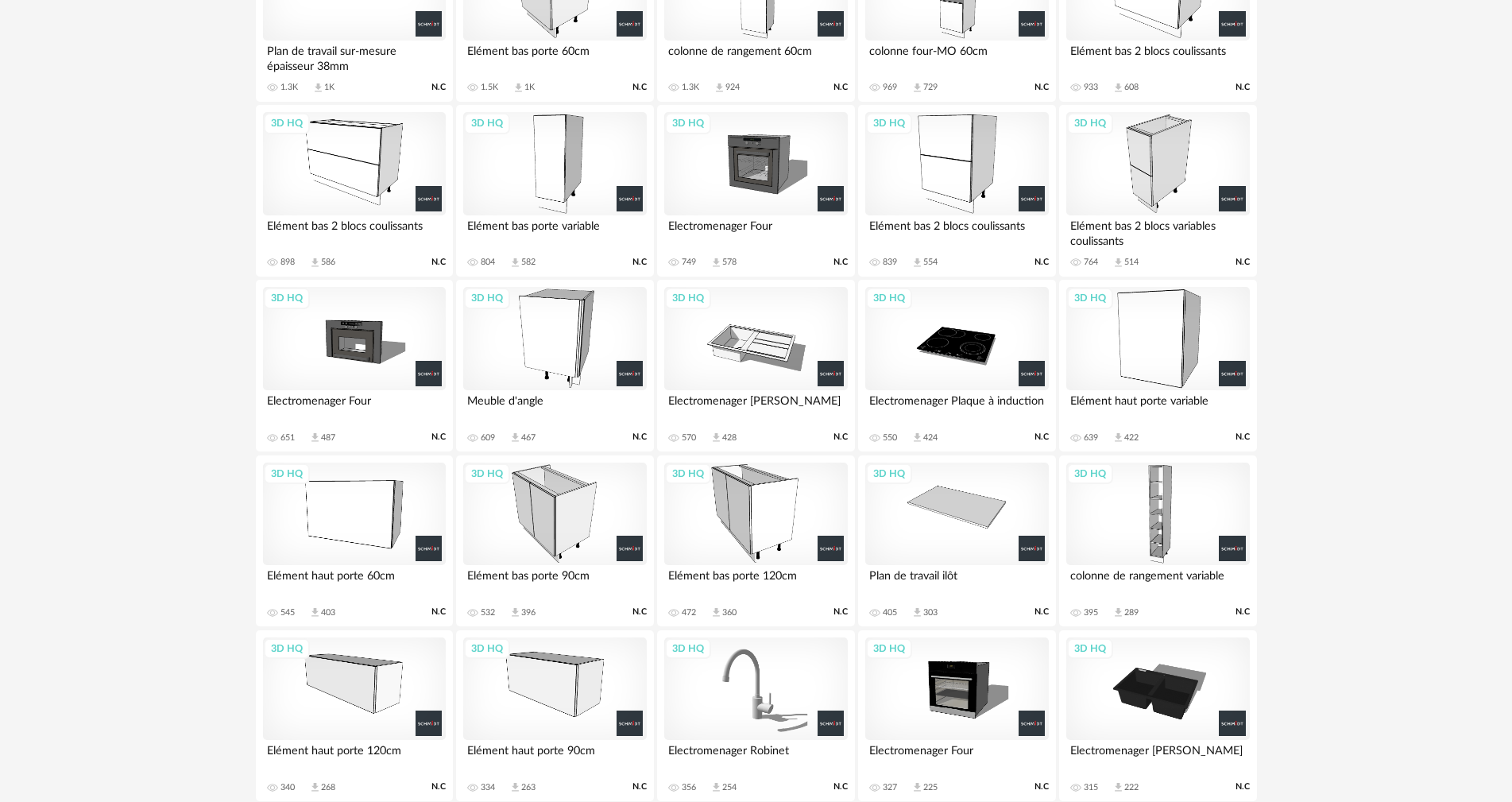
click at [371, 344] on div "3D HQ" at bounding box center [354, 338] width 182 height 103
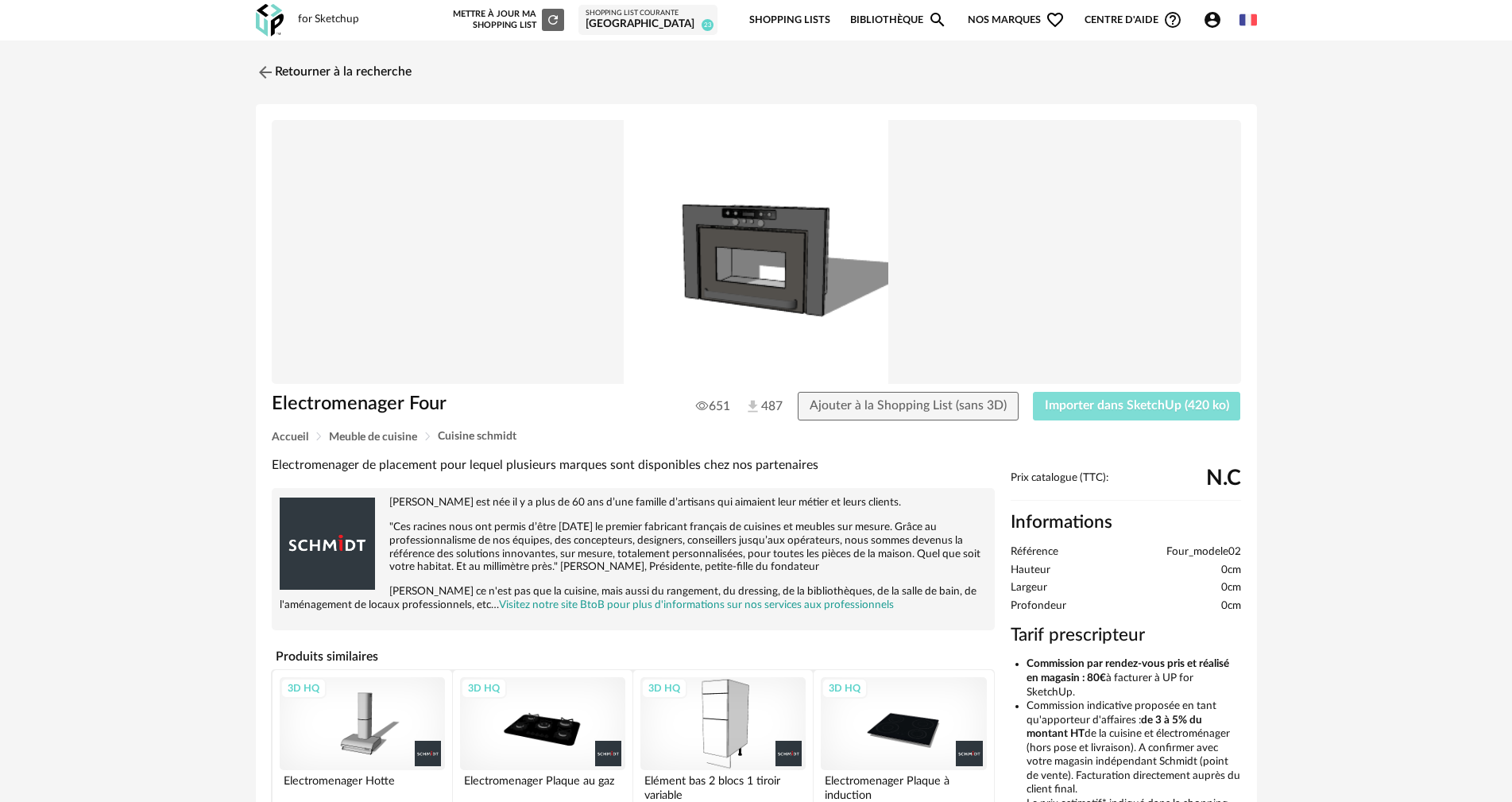
click at [1129, 405] on span "Importer dans SketchUp (420 ko)" at bounding box center [1137, 405] width 184 height 13
